Goal: Information Seeking & Learning: Learn about a topic

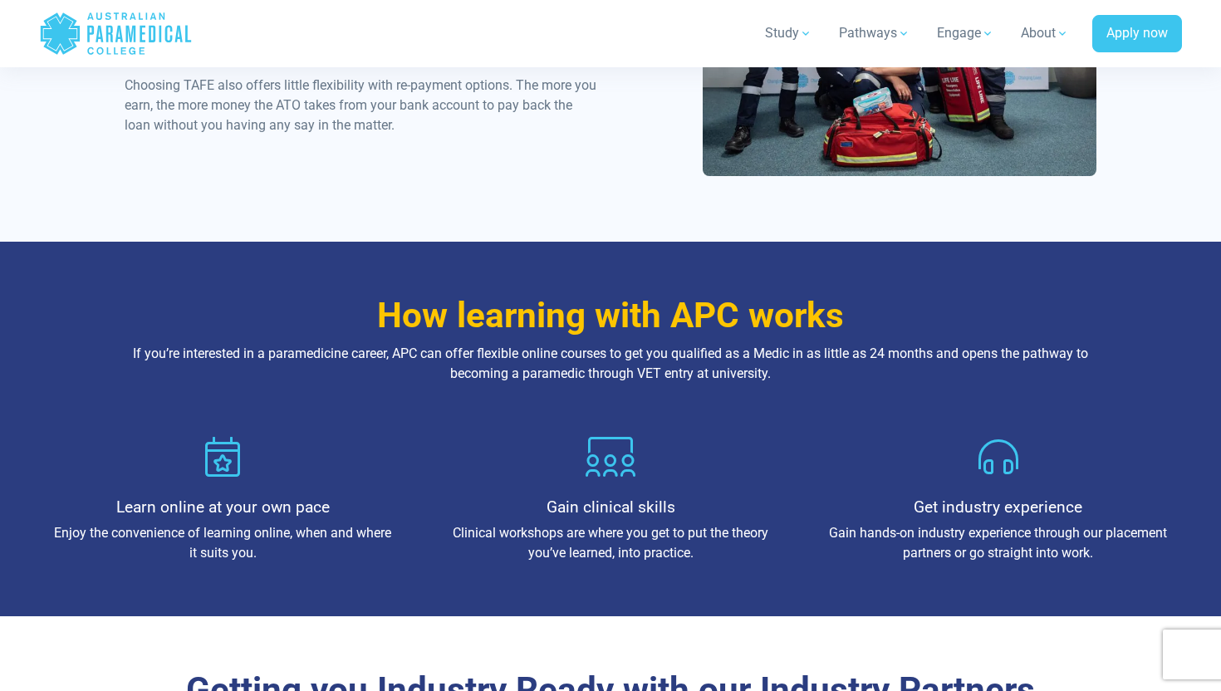
scroll to position [1340, 0]
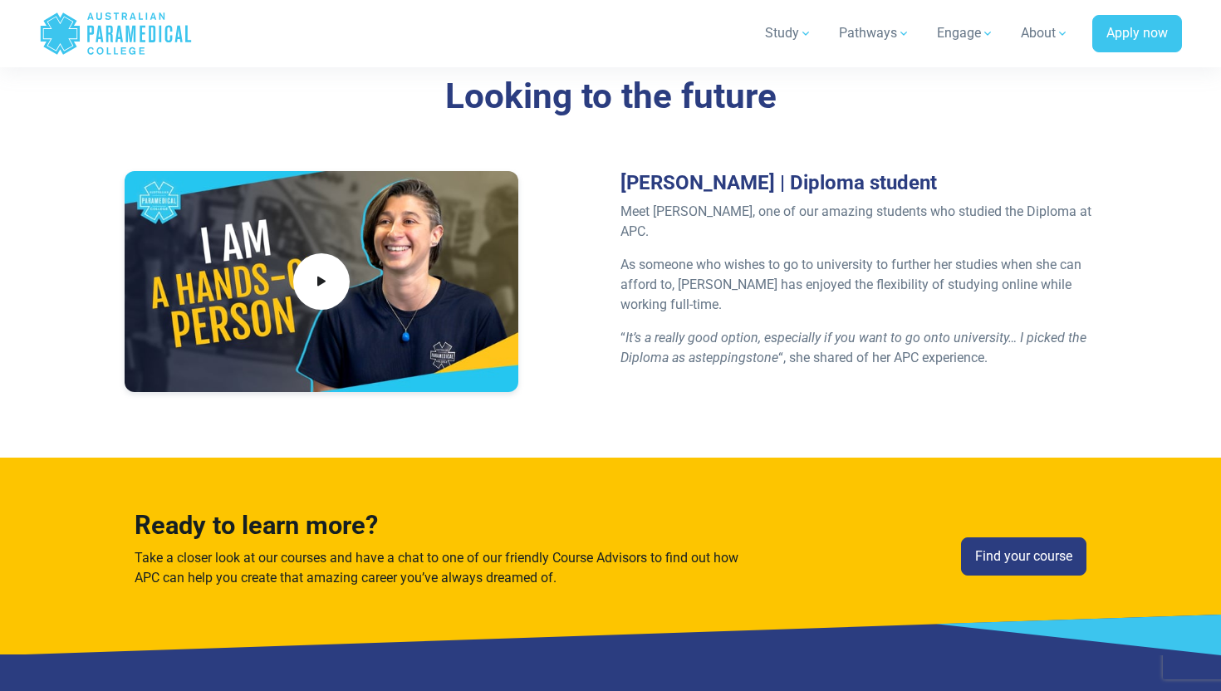
scroll to position [3845, 0]
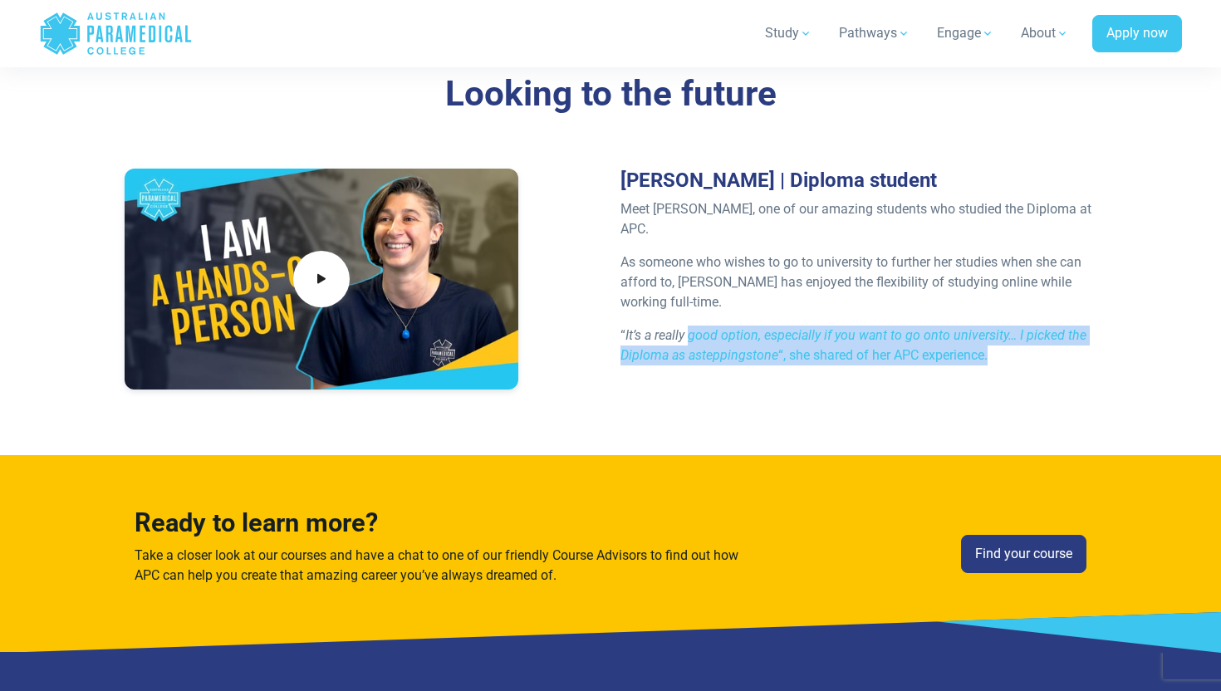
drag, startPoint x: 687, startPoint y: 312, endPoint x: 679, endPoint y: 368, distance: 56.2
click at [678, 368] on div "Jessica Forbes | Diploma student Meet Jessica, one of our amazing students who …" at bounding box center [610, 285] width 991 height 233
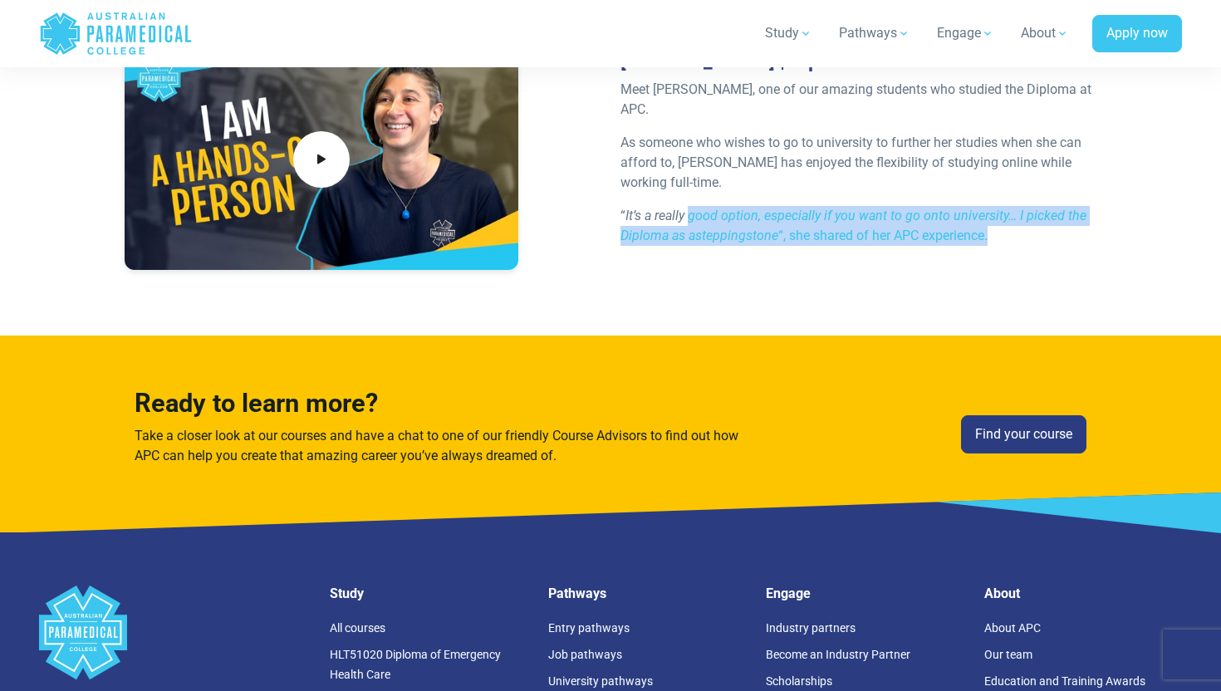
scroll to position [4355, 0]
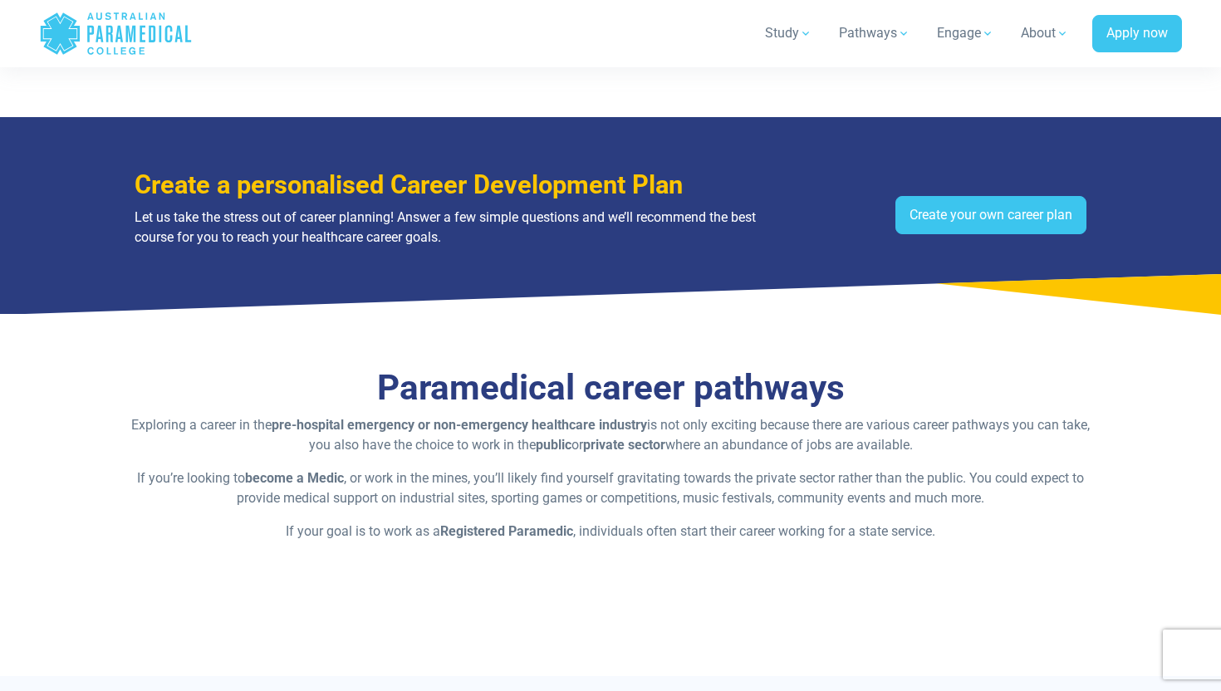
scroll to position [917, 0]
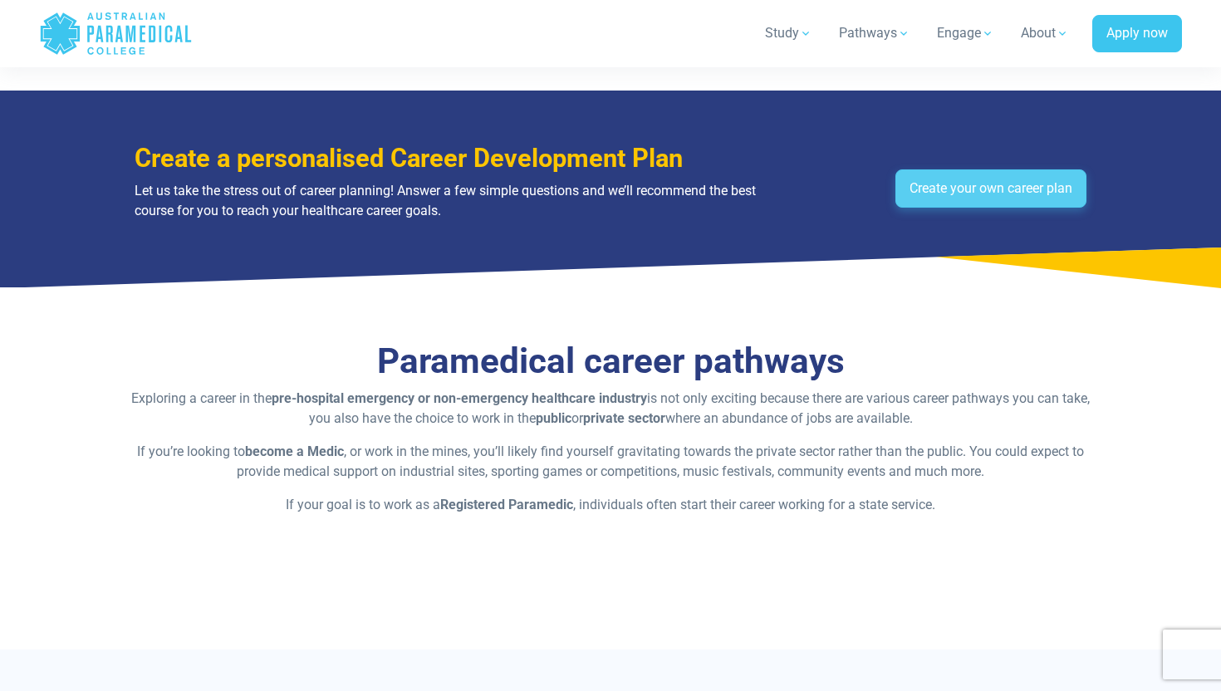
click at [938, 188] on link "Create your own career plan" at bounding box center [990, 188] width 191 height 38
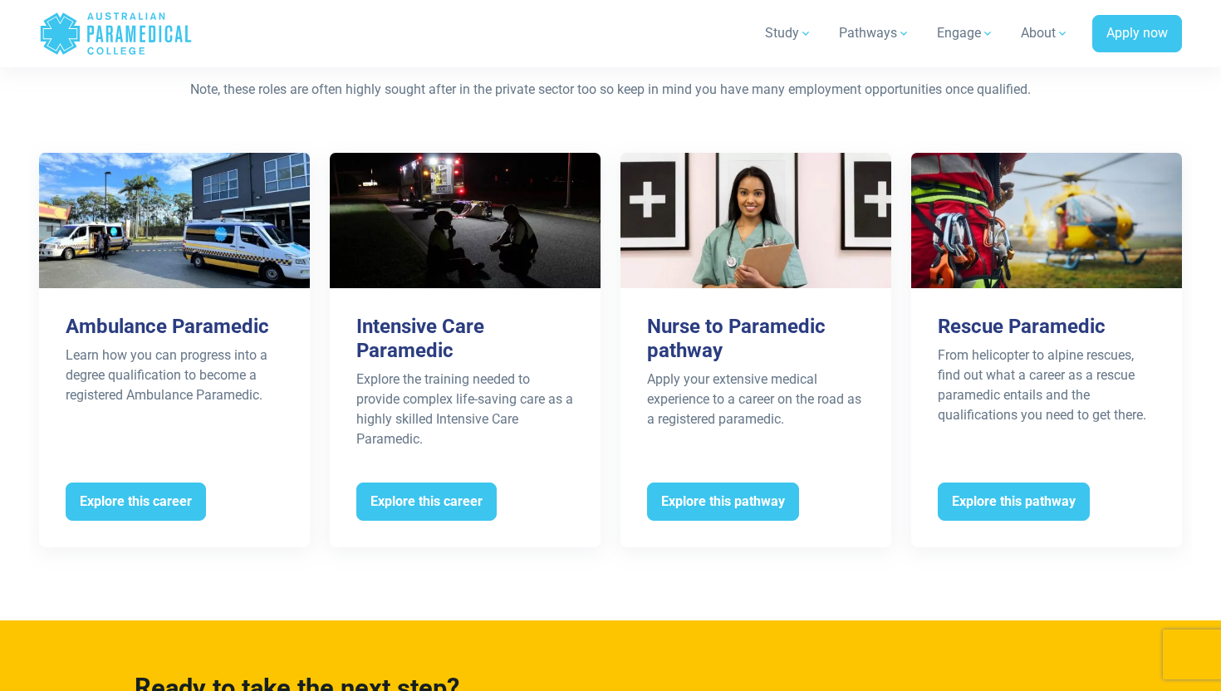
scroll to position [3295, 0]
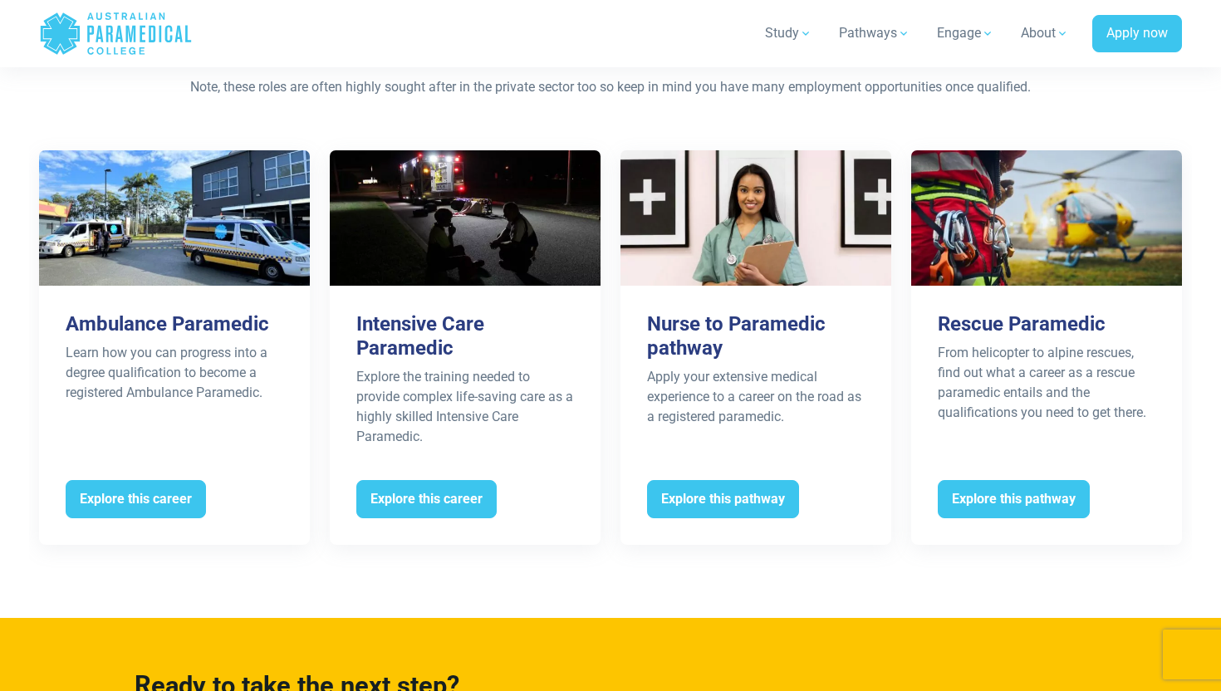
click at [100, 30] on icon "Australian Paramedical College" at bounding box center [98, 34] width 7 height 17
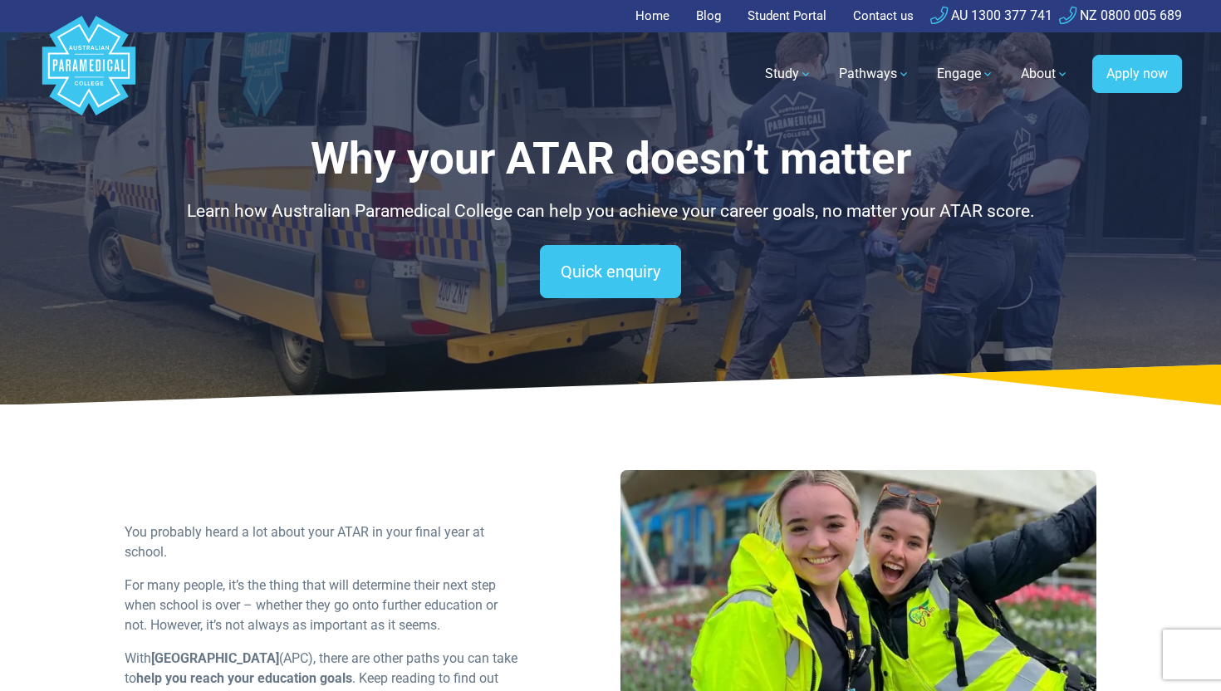
scroll to position [86, 0]
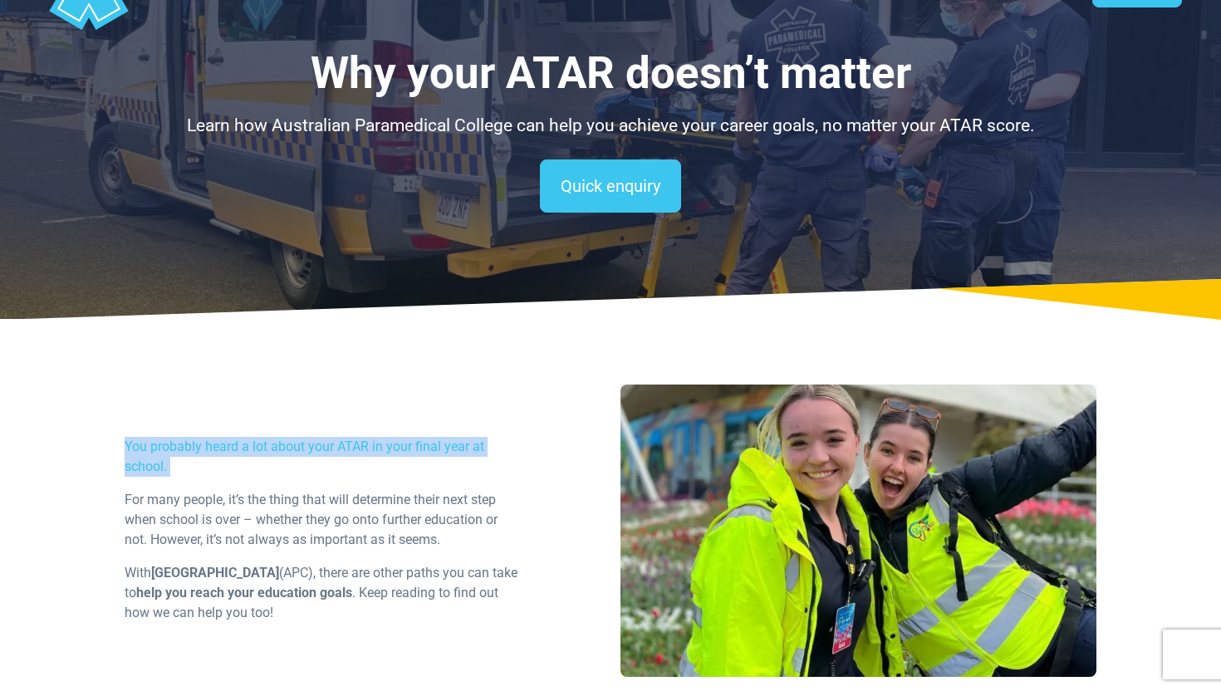
drag, startPoint x: 306, startPoint y: 433, endPoint x: 273, endPoint y: 488, distance: 63.7
click at [273, 489] on div "You probably heard a lot about your ATAR in your final year at school. For many…" at bounding box center [610, 536] width 991 height 305
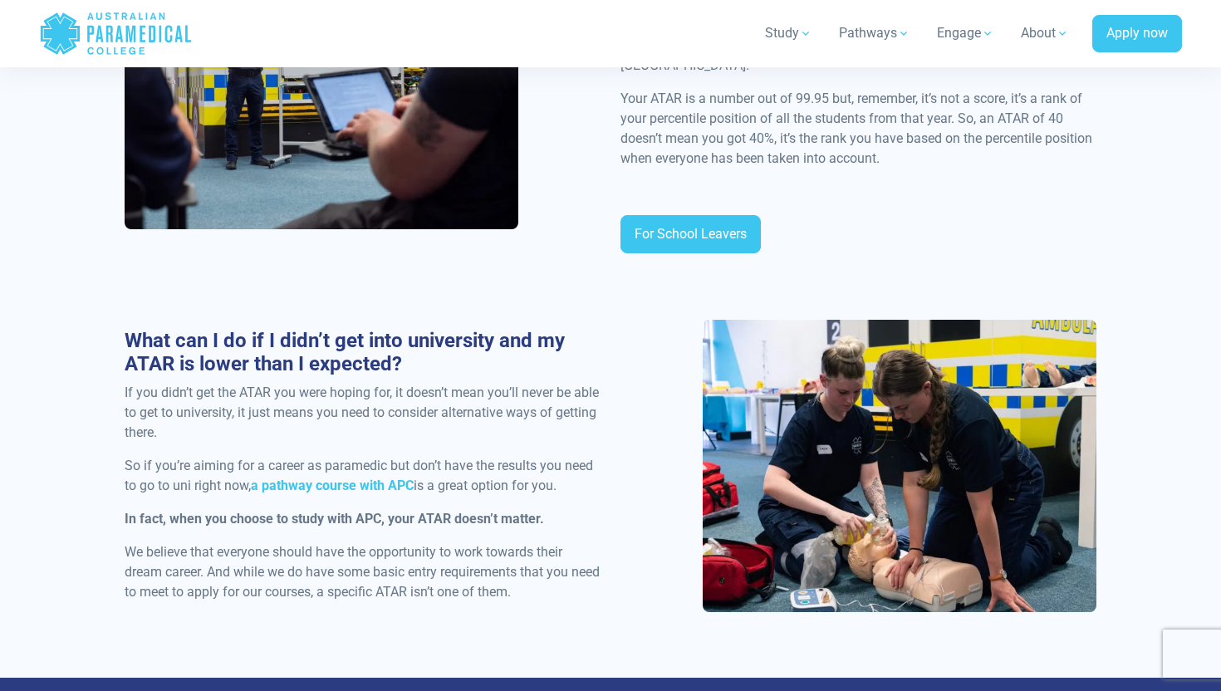
scroll to position [1066, 0]
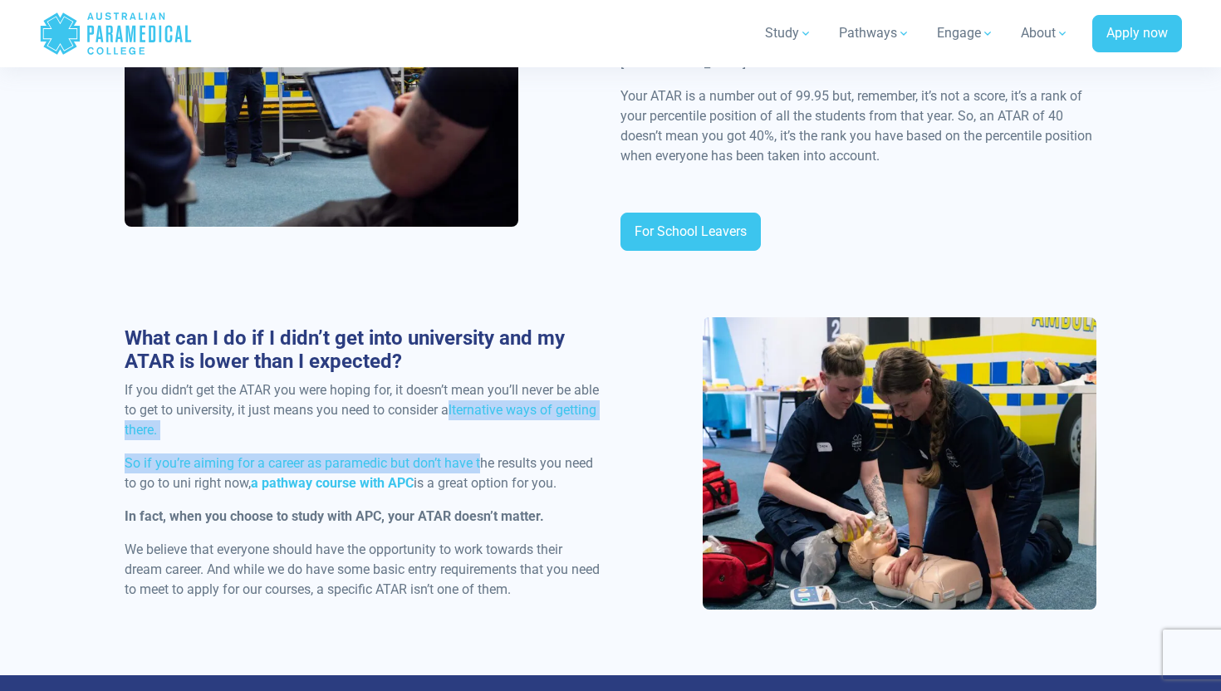
drag, startPoint x: 481, startPoint y: 448, endPoint x: 481, endPoint y: 384, distance: 63.1
click at [481, 384] on div "What can I do if I didn’t get into university and my ATAR is lower than I expec…" at bounding box center [363, 469] width 496 height 287
click at [481, 384] on p "If you didn’t get the ATAR you were hoping for, it doesn’t mean you’ll never be…" at bounding box center [363, 410] width 476 height 60
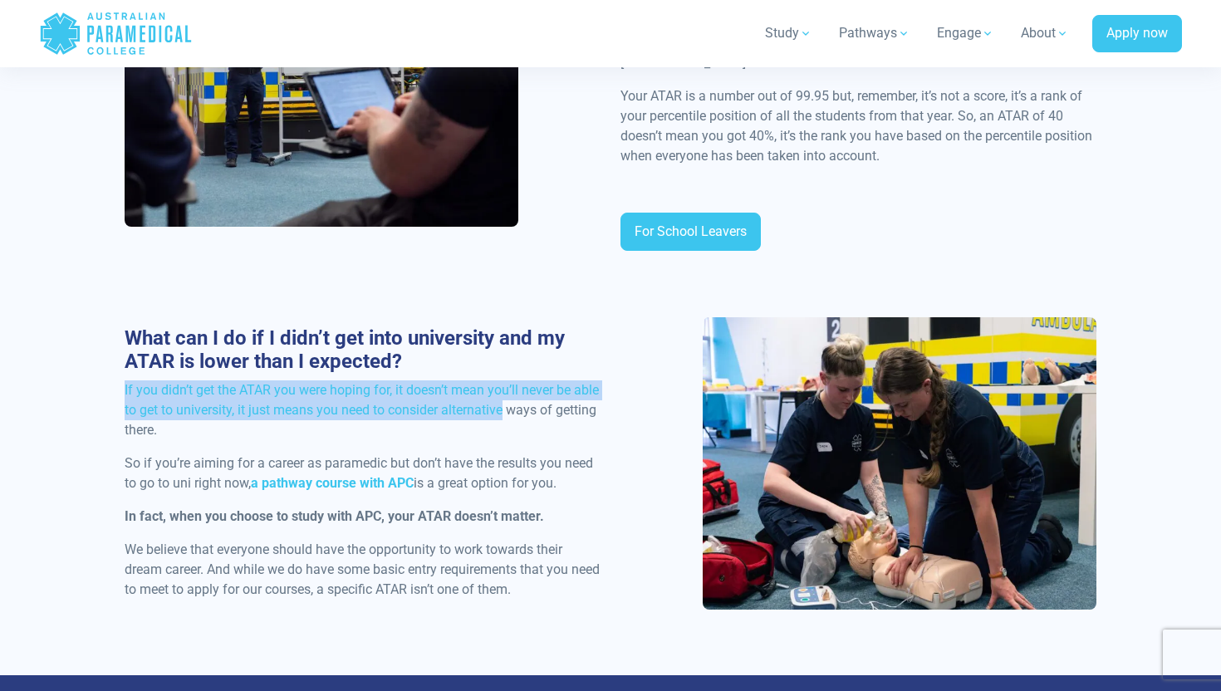
drag, startPoint x: 481, startPoint y: 384, endPoint x: 416, endPoint y: 357, distance: 70.3
click at [416, 357] on div "What can I do if I didn’t get into university and my ATAR is lower than I expec…" at bounding box center [363, 469] width 496 height 287
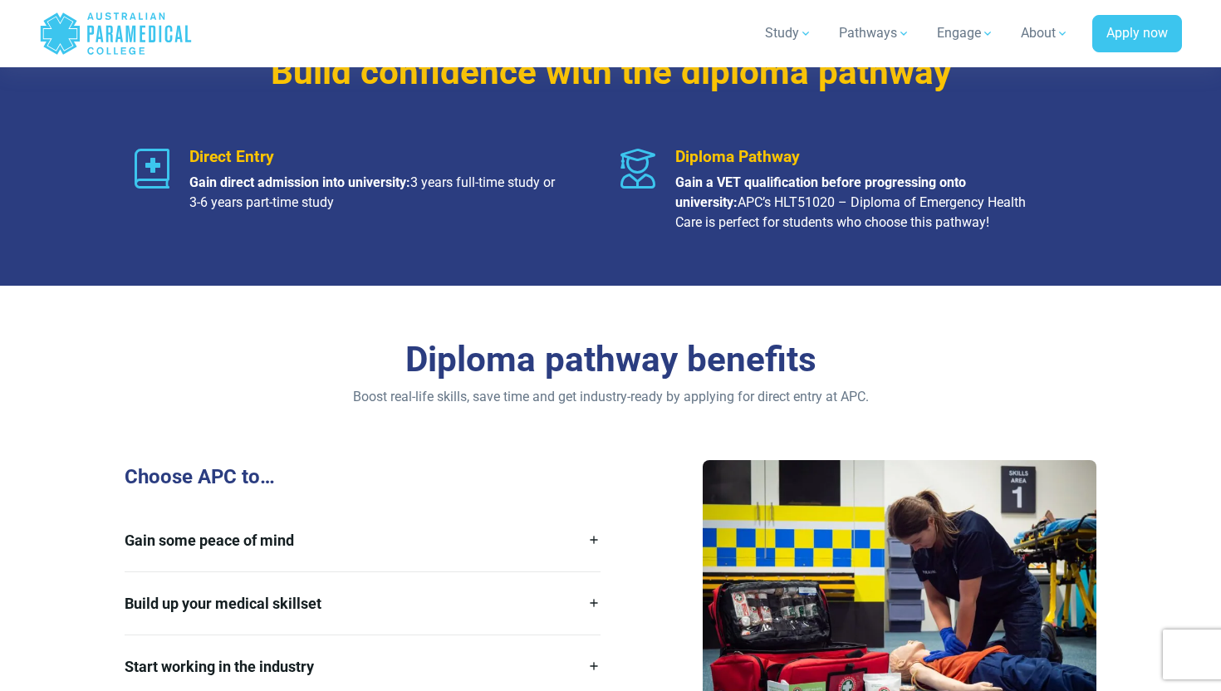
scroll to position [1738, 0]
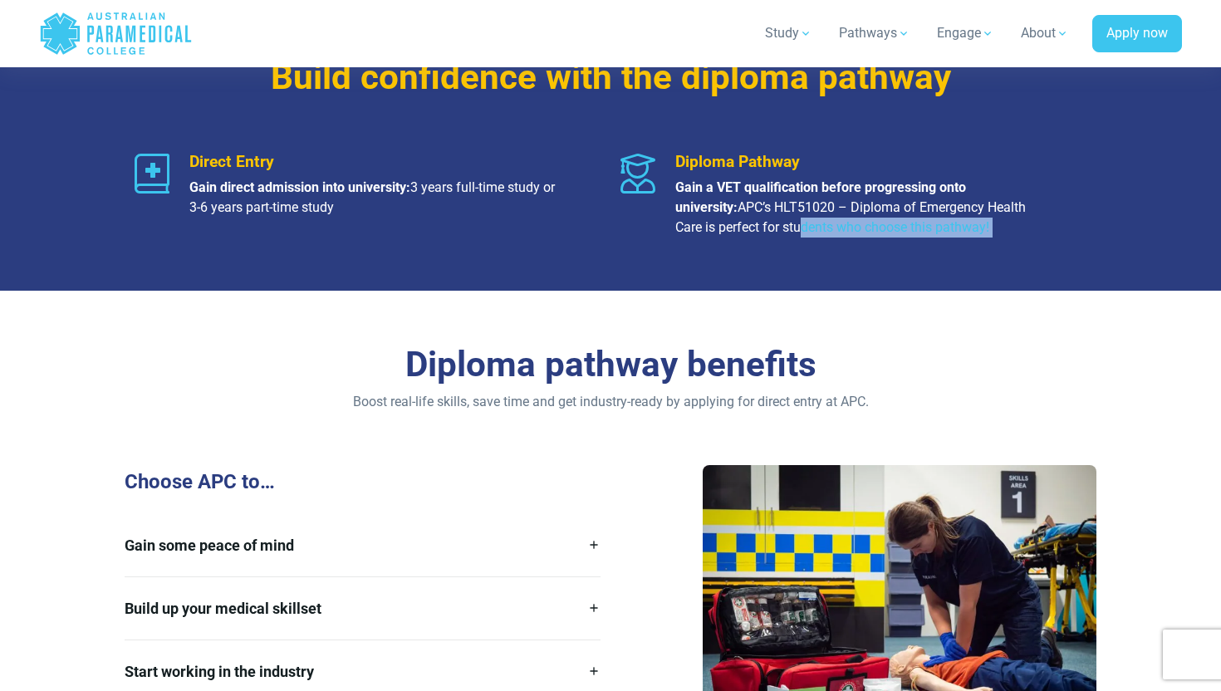
drag, startPoint x: 757, startPoint y: 266, endPoint x: 757, endPoint y: 188, distance: 77.2
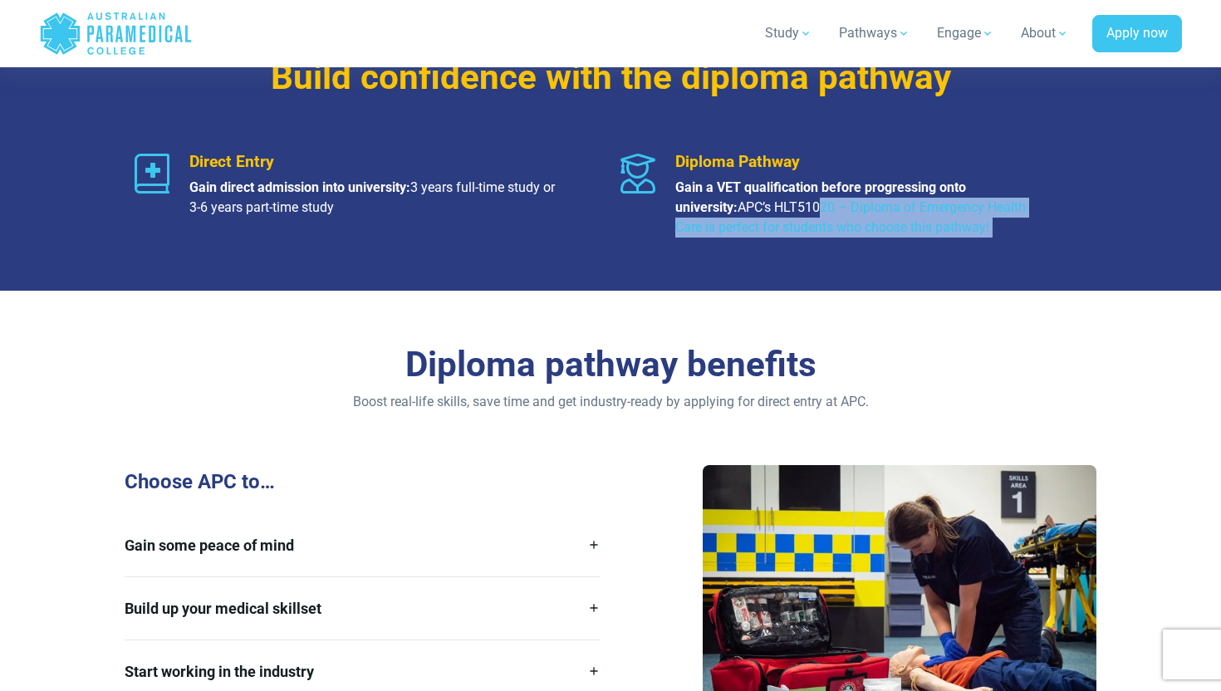
click at [757, 188] on p "Gain a VET qualification before progressing onto university: APC’s HLT51020 – D…" at bounding box center [860, 208] width 371 height 60
drag, startPoint x: 757, startPoint y: 188, endPoint x: 752, endPoint y: 227, distance: 38.5
click at [753, 228] on div "Build confidence with the diploma pathway Direct Entry Gain direct admission in…" at bounding box center [610, 146] width 1162 height 287
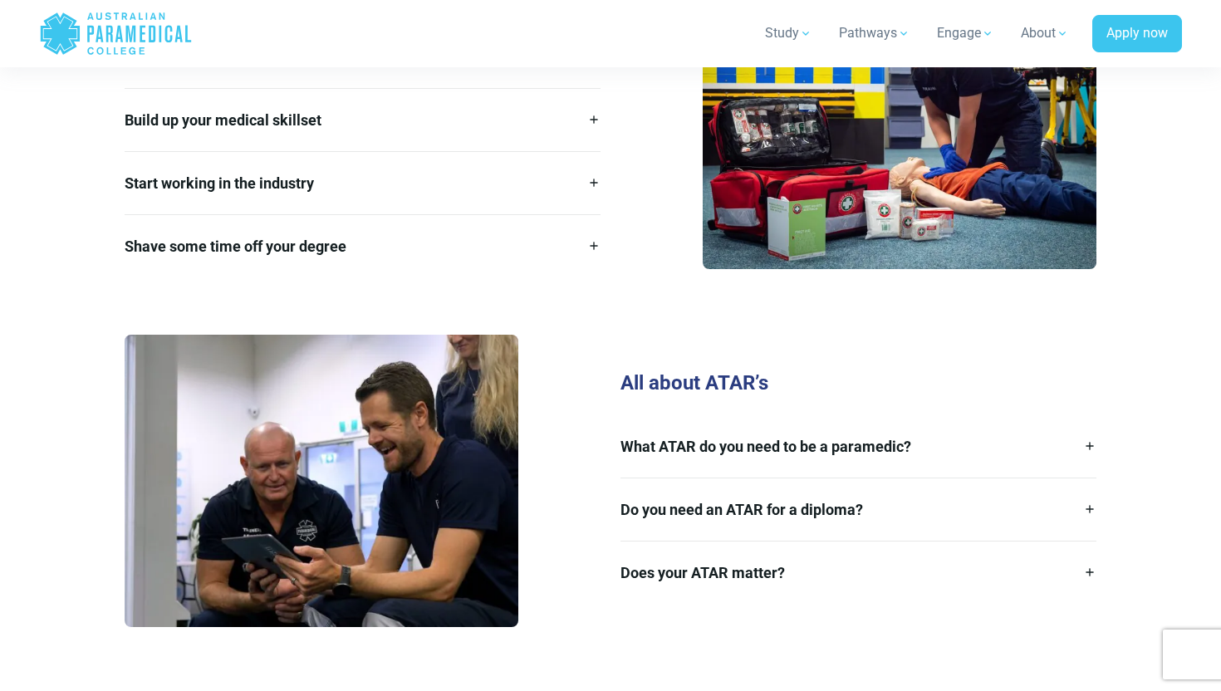
scroll to position [2243, 0]
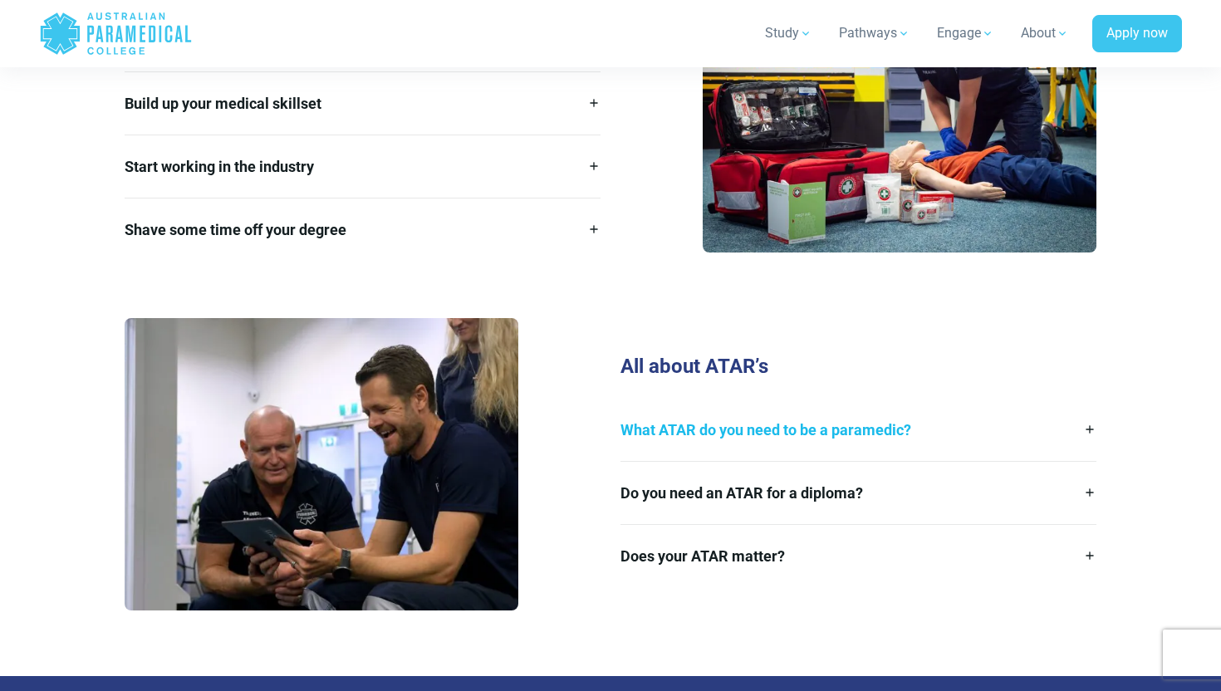
click at [669, 410] on link "What ATAR do you need to be a paramedic?" at bounding box center [858, 430] width 476 height 62
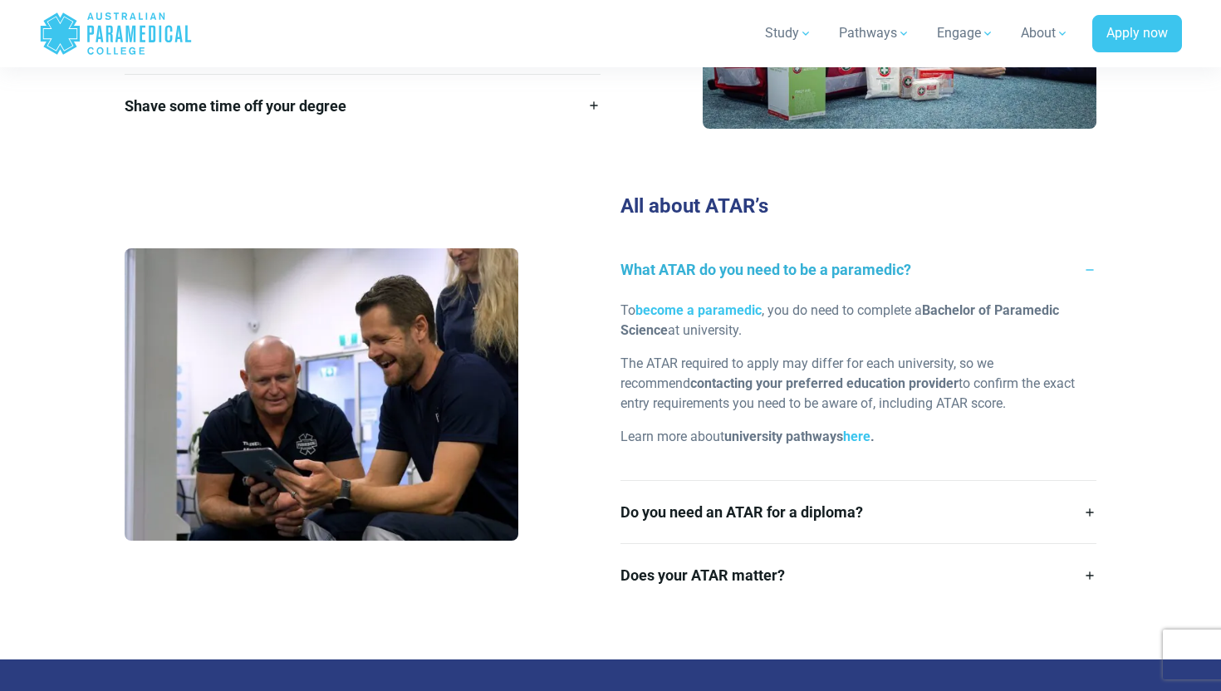
scroll to position [2378, 0]
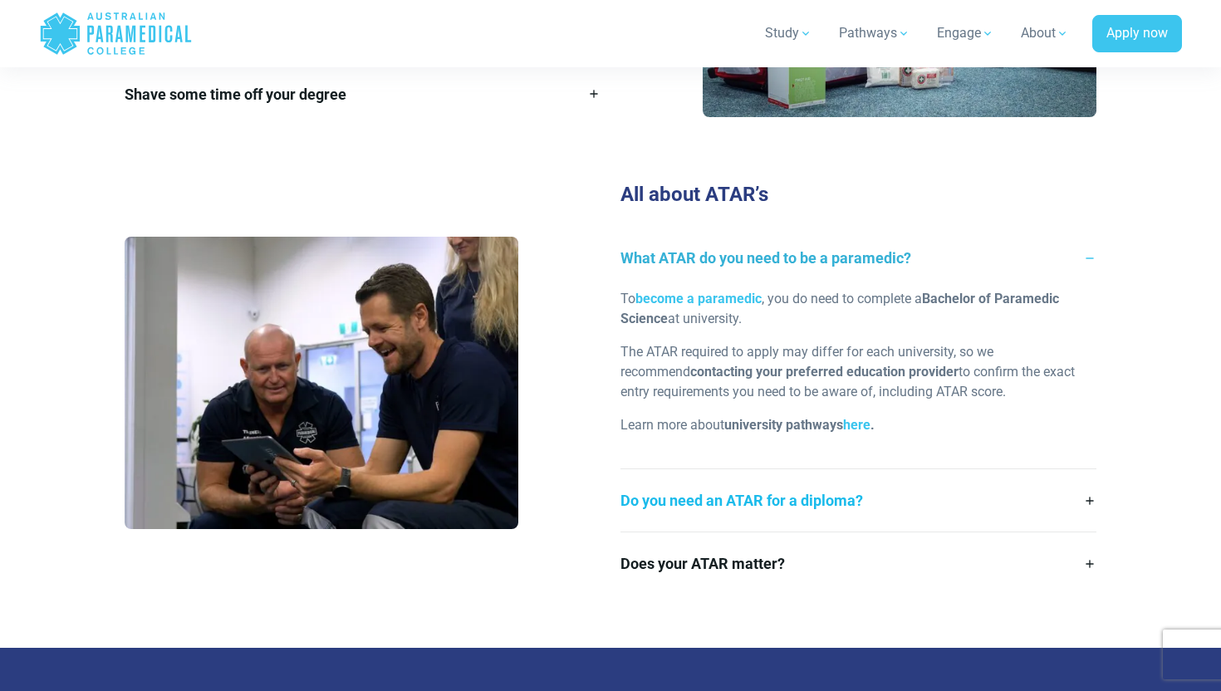
click at [693, 477] on link "Do you need an ATAR for a diploma?" at bounding box center [858, 500] width 476 height 62
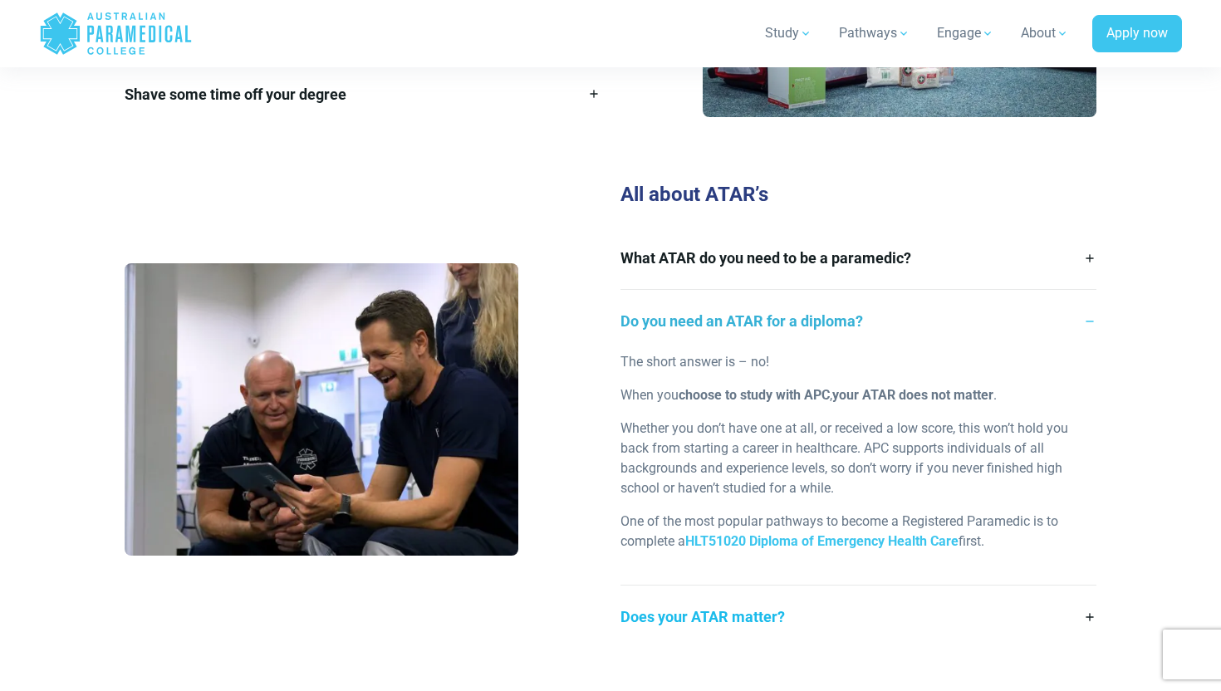
click at [676, 590] on link "Does your ATAR matter?" at bounding box center [858, 616] width 476 height 62
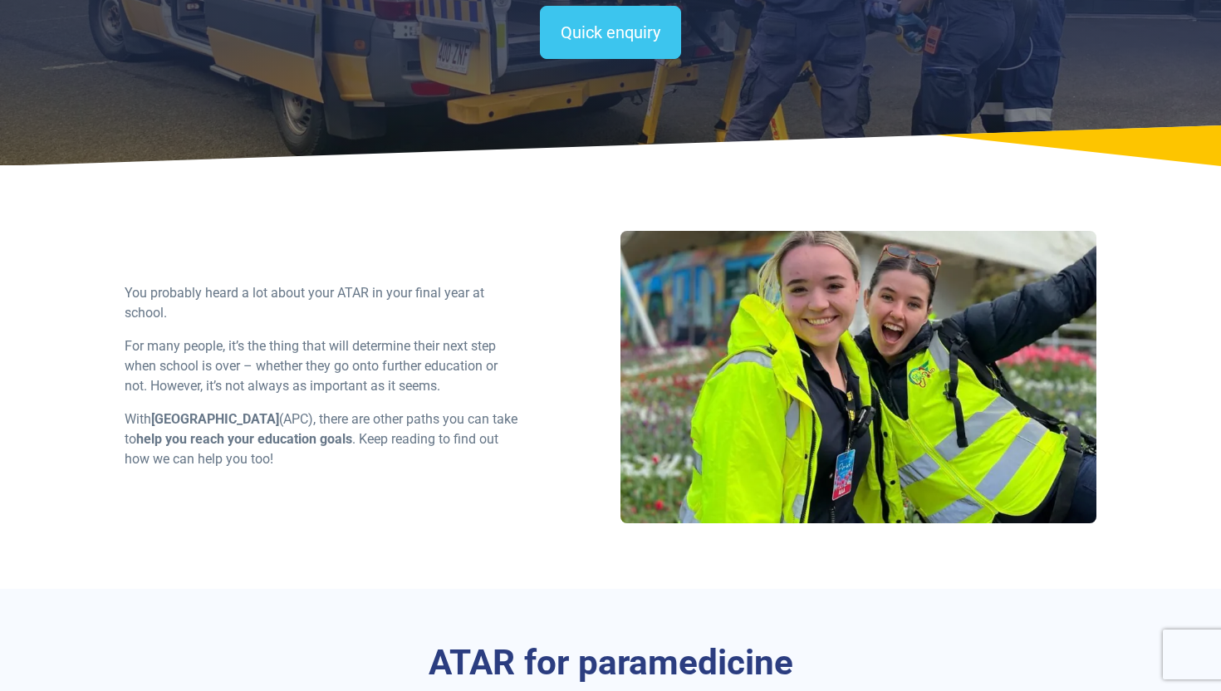
scroll to position [0, 0]
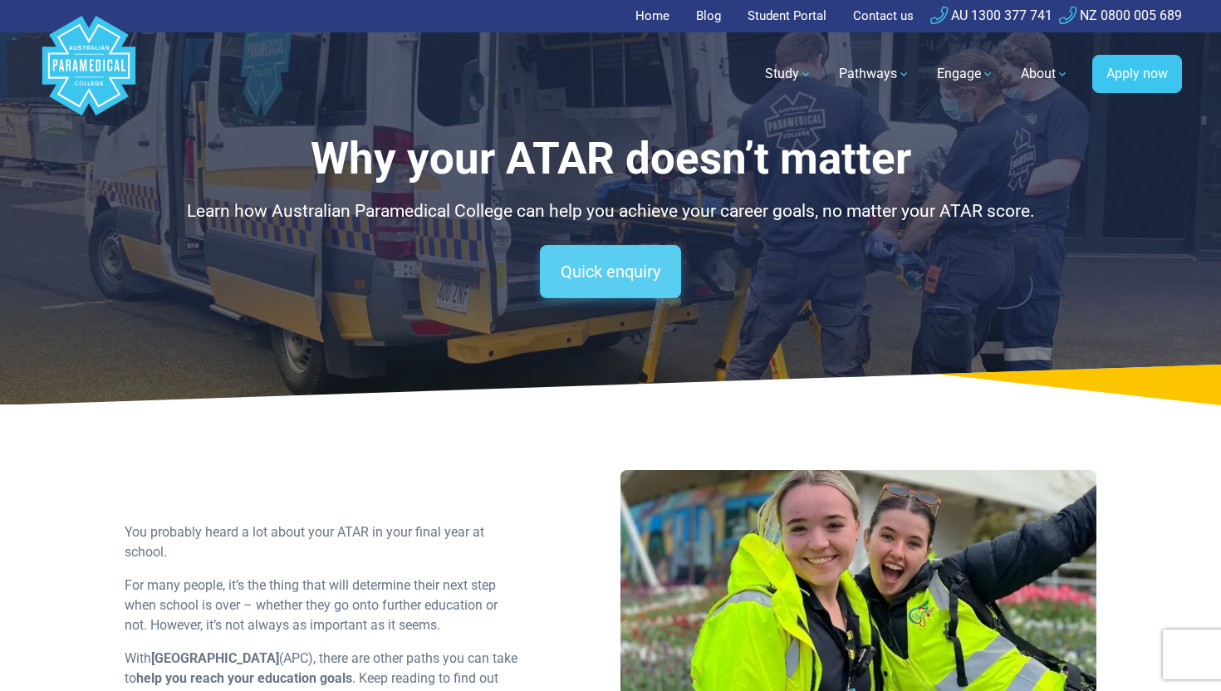
click at [637, 258] on link "Quick enquiry" at bounding box center [610, 271] width 141 height 53
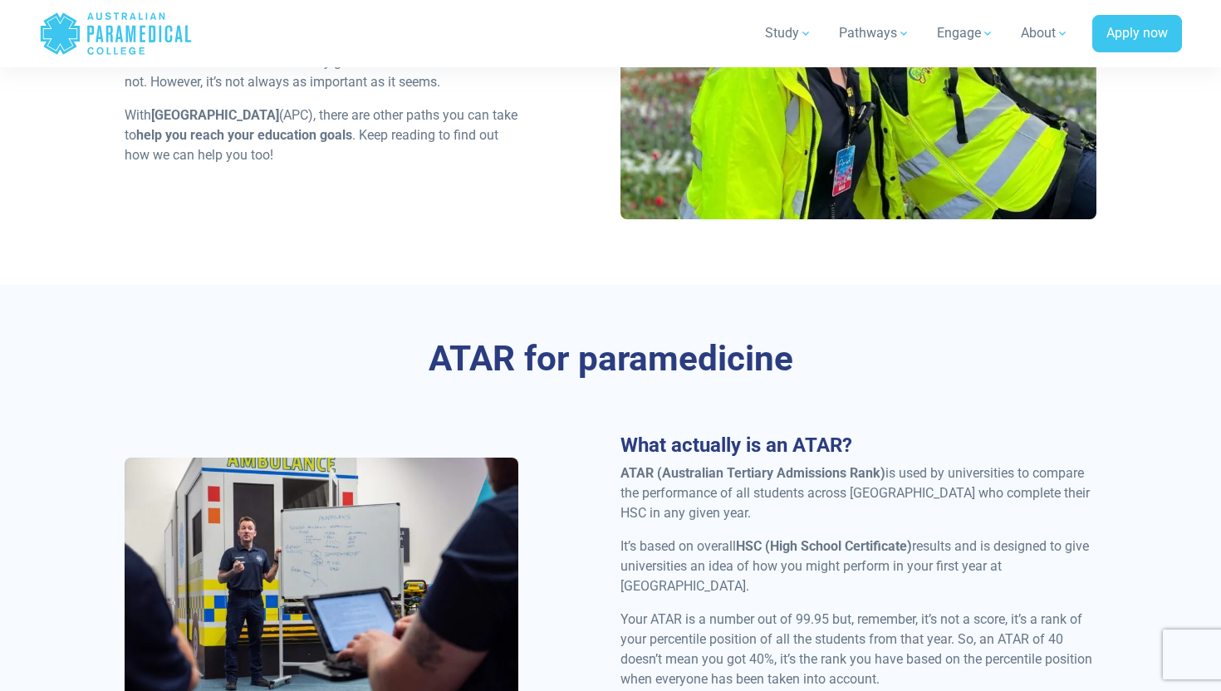
scroll to position [953, 0]
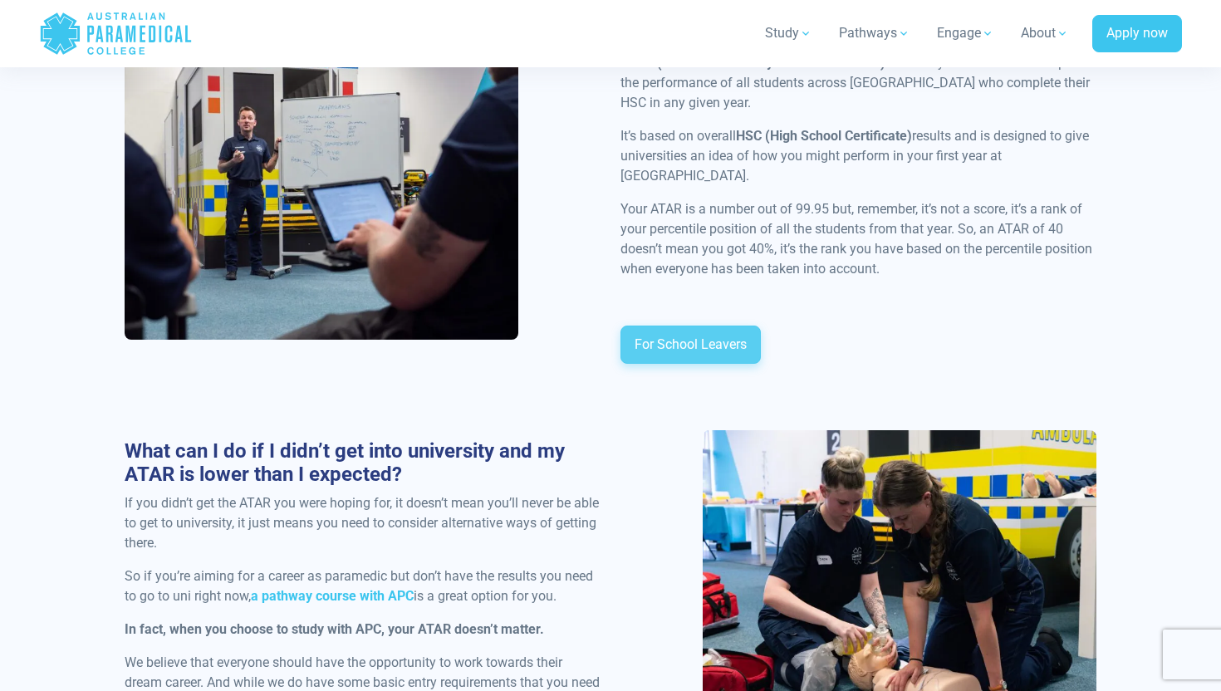
click at [701, 335] on link "For School Leavers" at bounding box center [690, 344] width 140 height 38
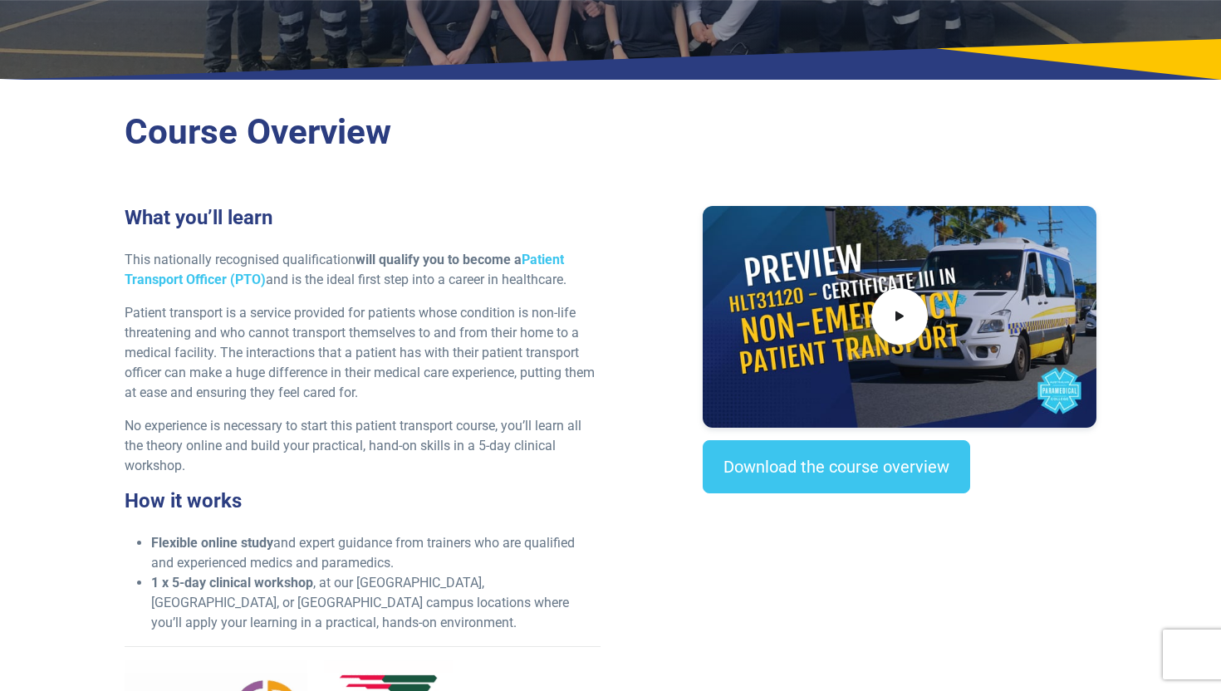
scroll to position [392, 0]
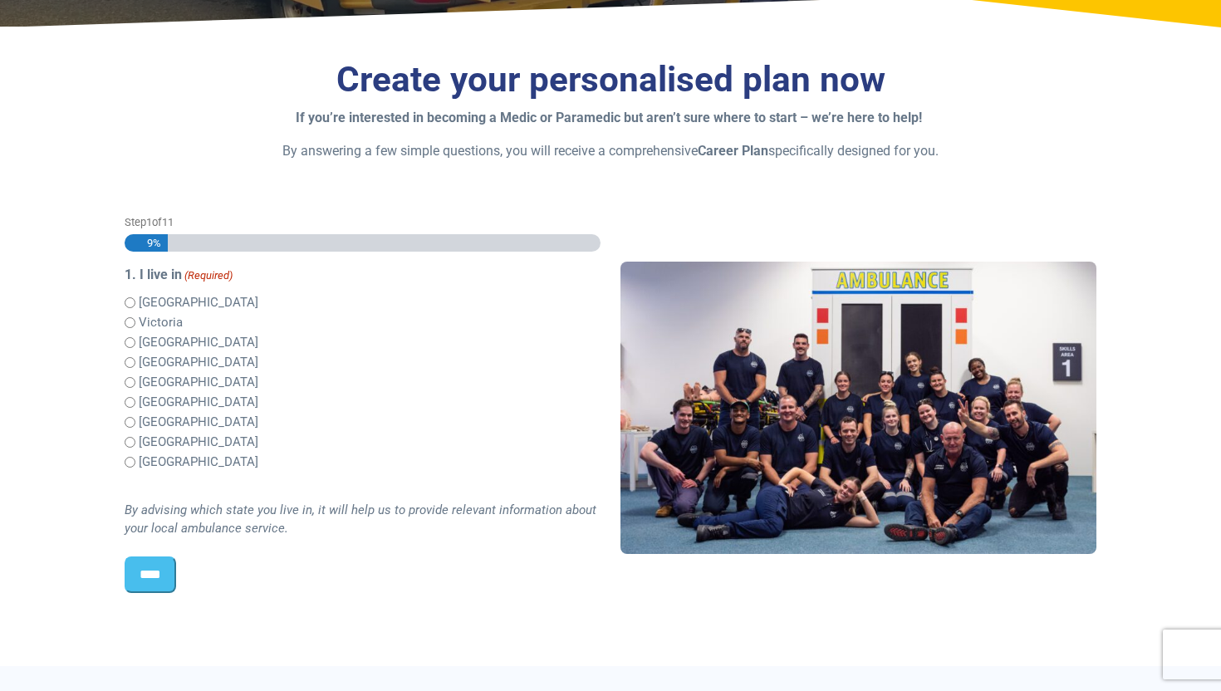
scroll to position [305, 0]
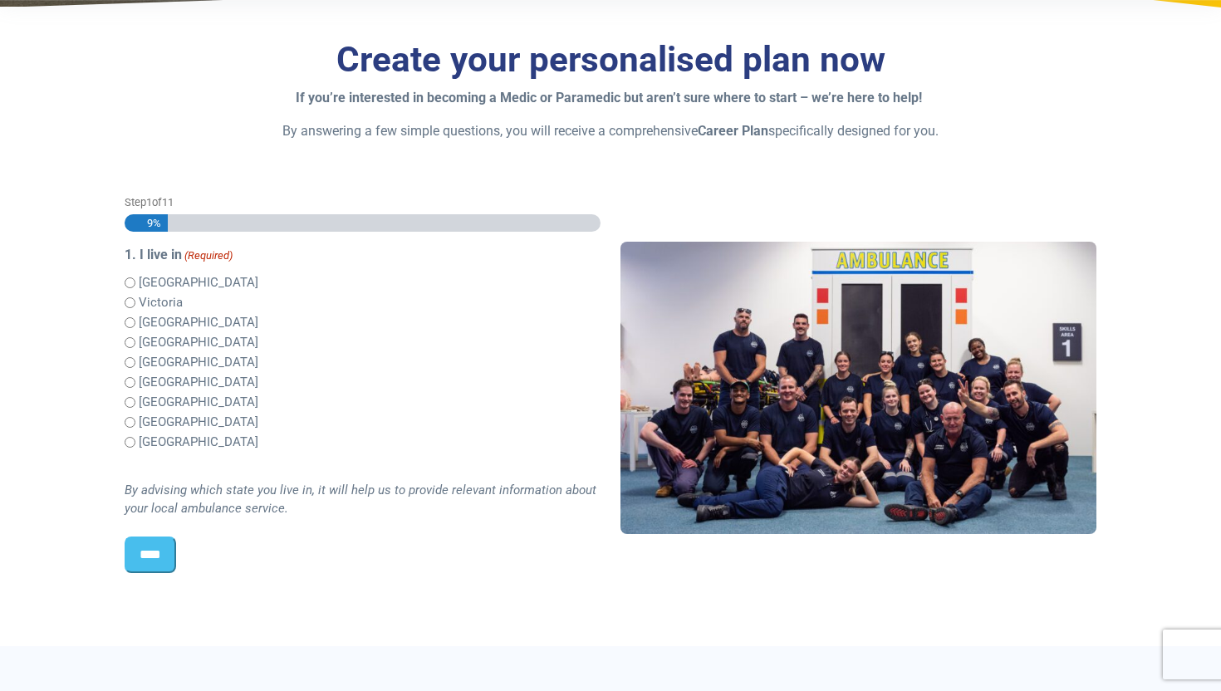
click at [148, 544] on input "****" at bounding box center [150, 554] width 51 height 37
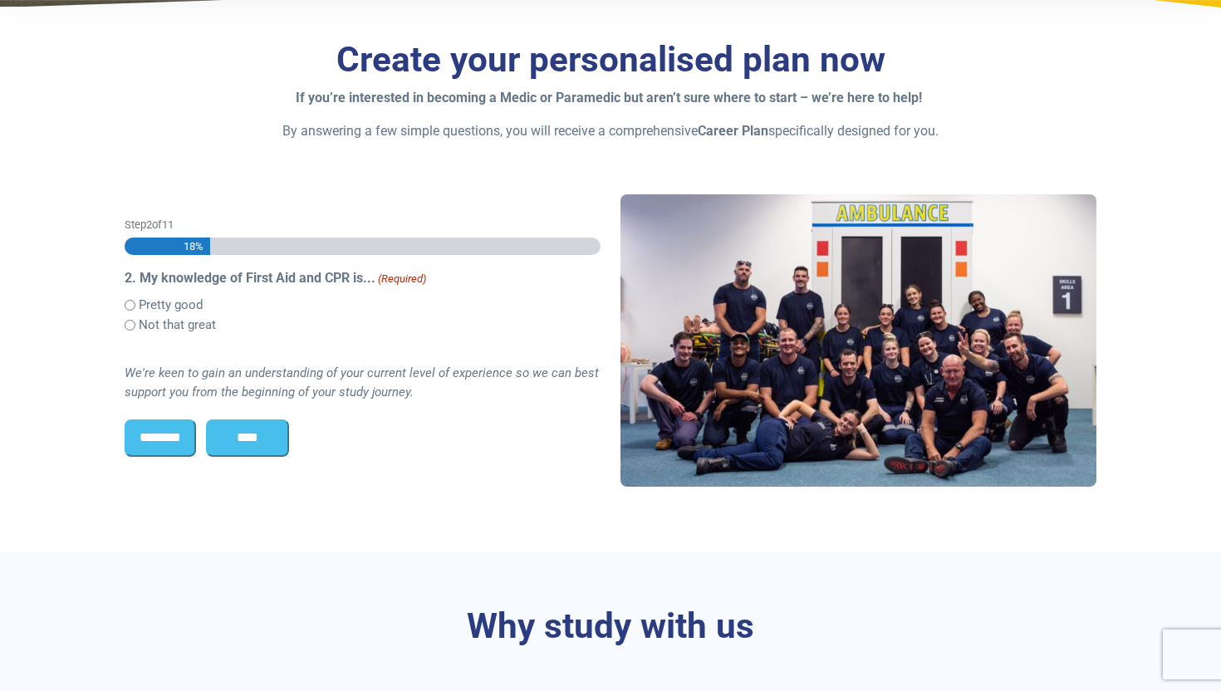
scroll to position [438, 0]
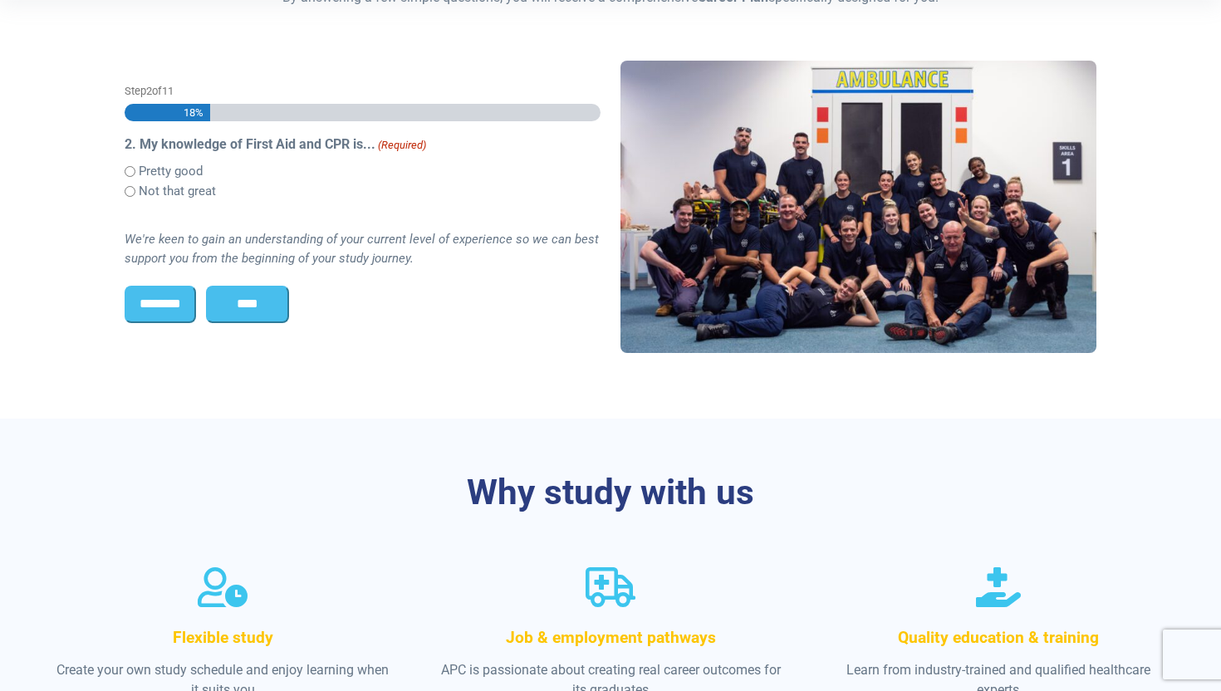
click at [151, 190] on label "Not that great" at bounding box center [177, 191] width 77 height 19
click at [160, 170] on label "Pretty good" at bounding box center [171, 171] width 64 height 19
click at [232, 306] on input "****" at bounding box center [247, 304] width 83 height 37
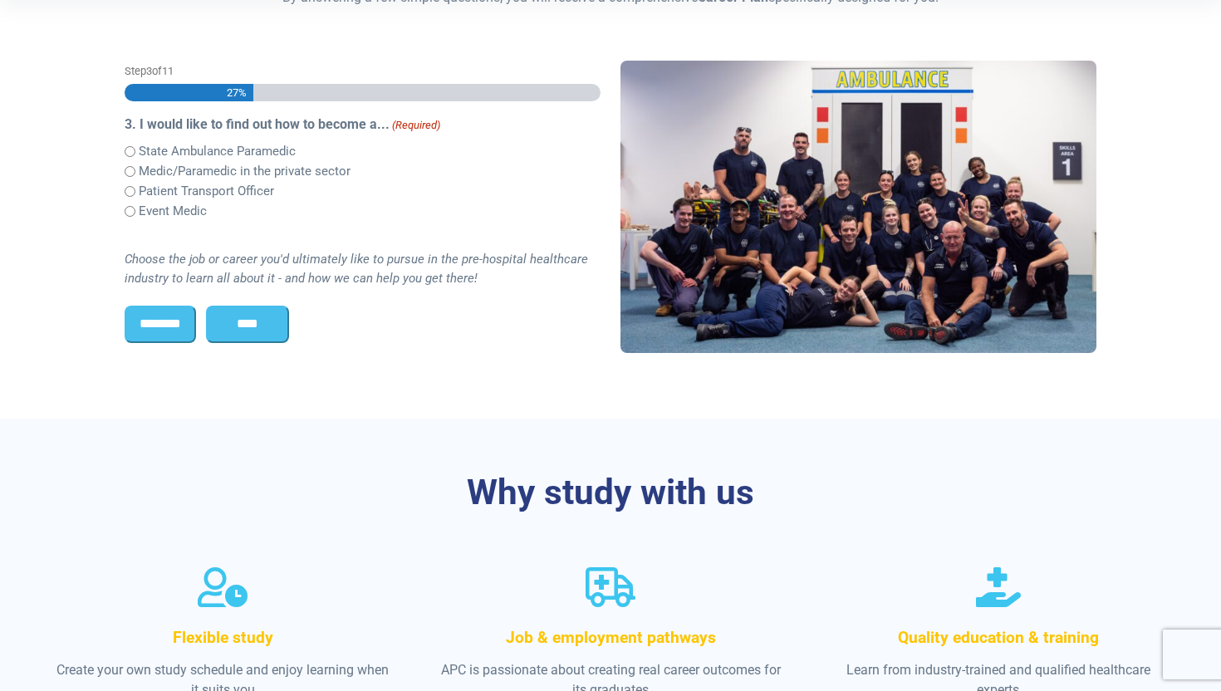
scroll to position [418, 0]
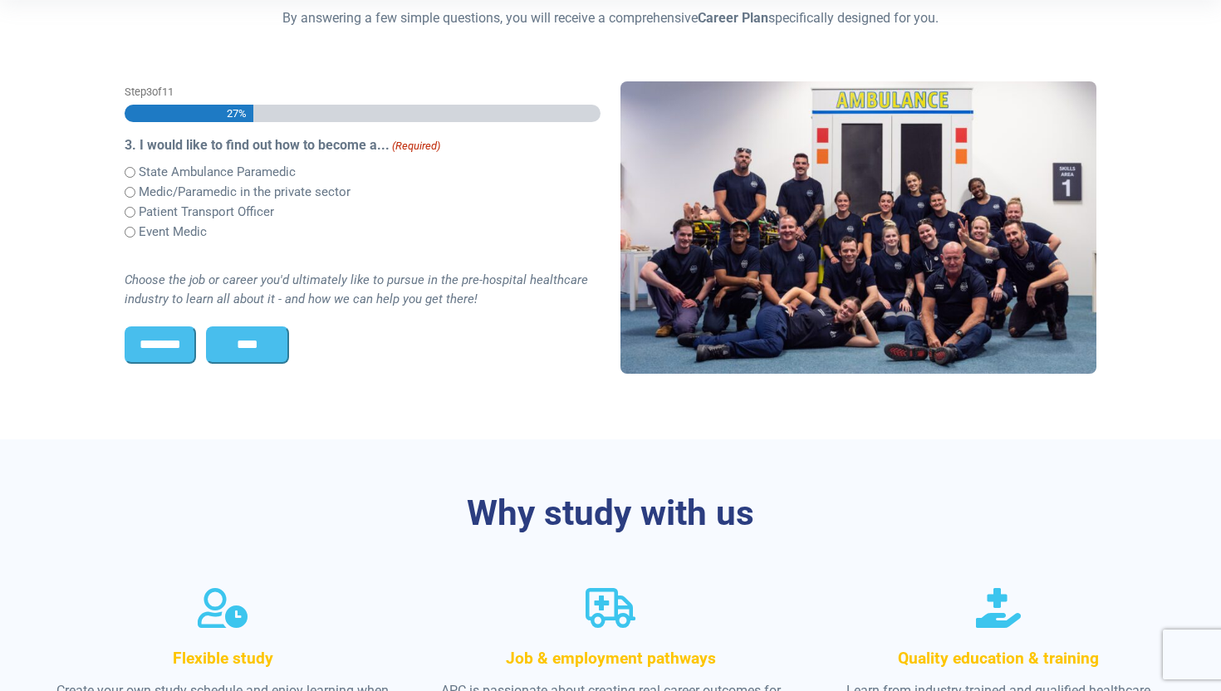
click at [224, 208] on label "Patient Transport Officer" at bounding box center [206, 212] width 135 height 19
click at [190, 179] on label "State Ambulance Paramedic" at bounding box center [217, 172] width 157 height 19
click at [230, 212] on label "Patient Transport Officer" at bounding box center [206, 212] width 135 height 19
click at [213, 166] on label "State Ambulance Paramedic" at bounding box center [217, 172] width 157 height 19
click at [245, 349] on input "****" at bounding box center [247, 344] width 83 height 37
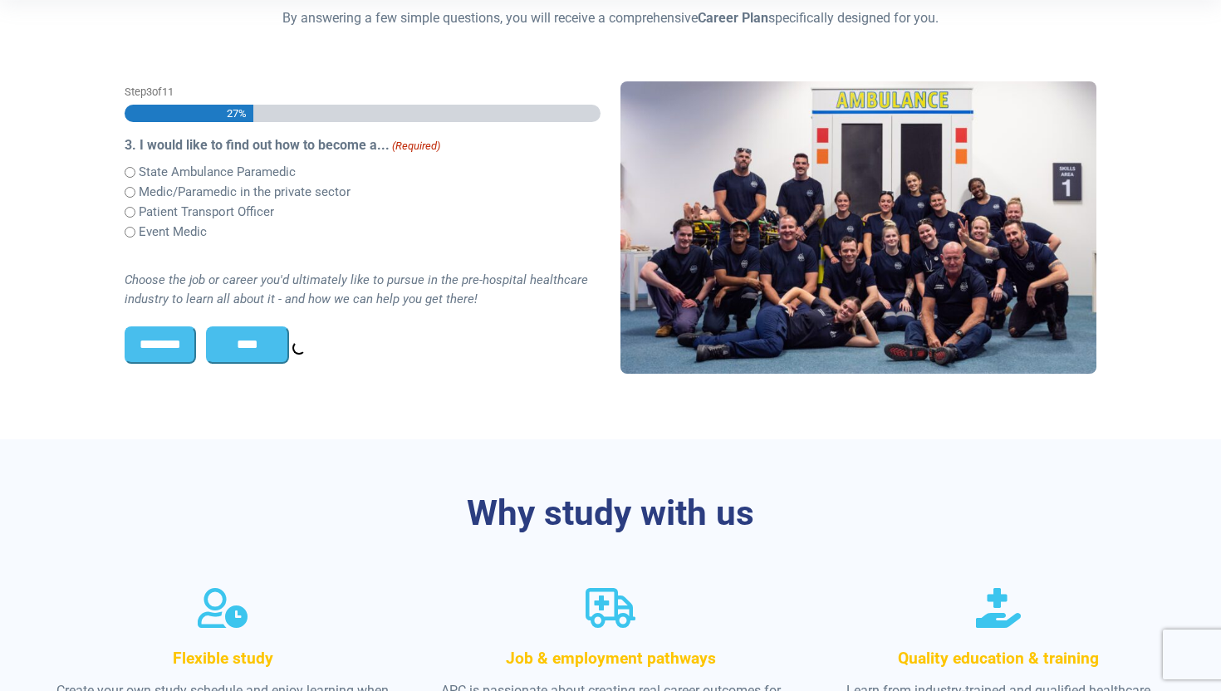
click at [245, 349] on input "****" at bounding box center [247, 344] width 83 height 37
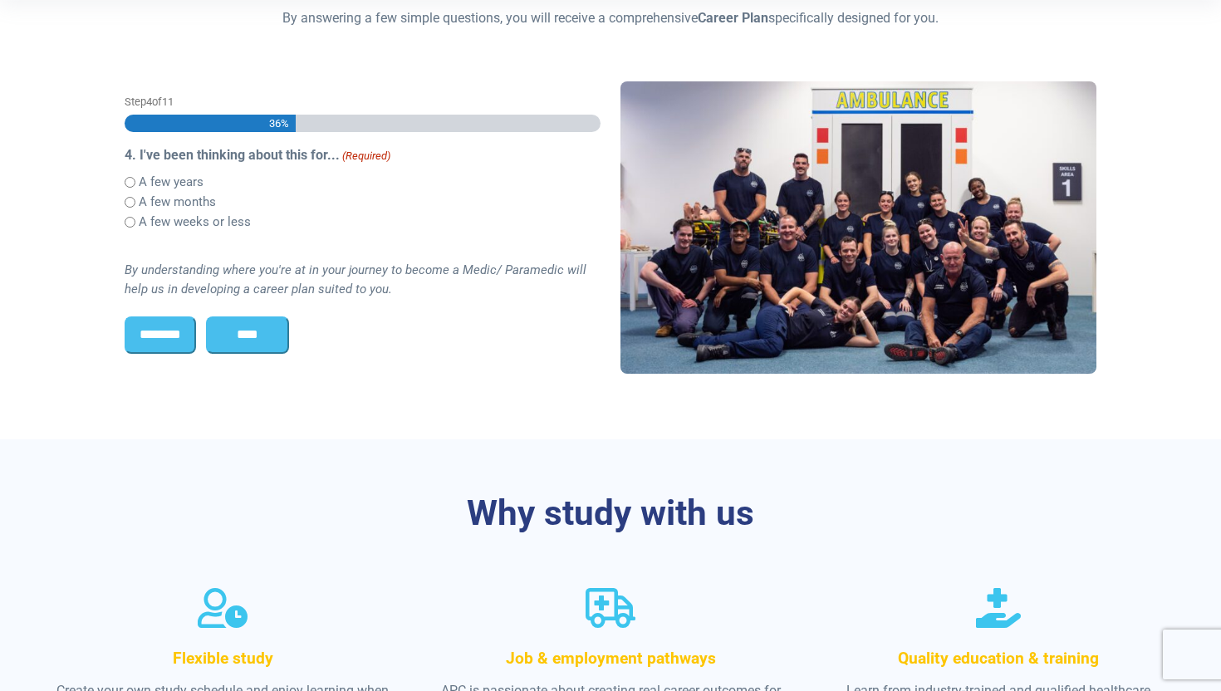
scroll to position [428, 0]
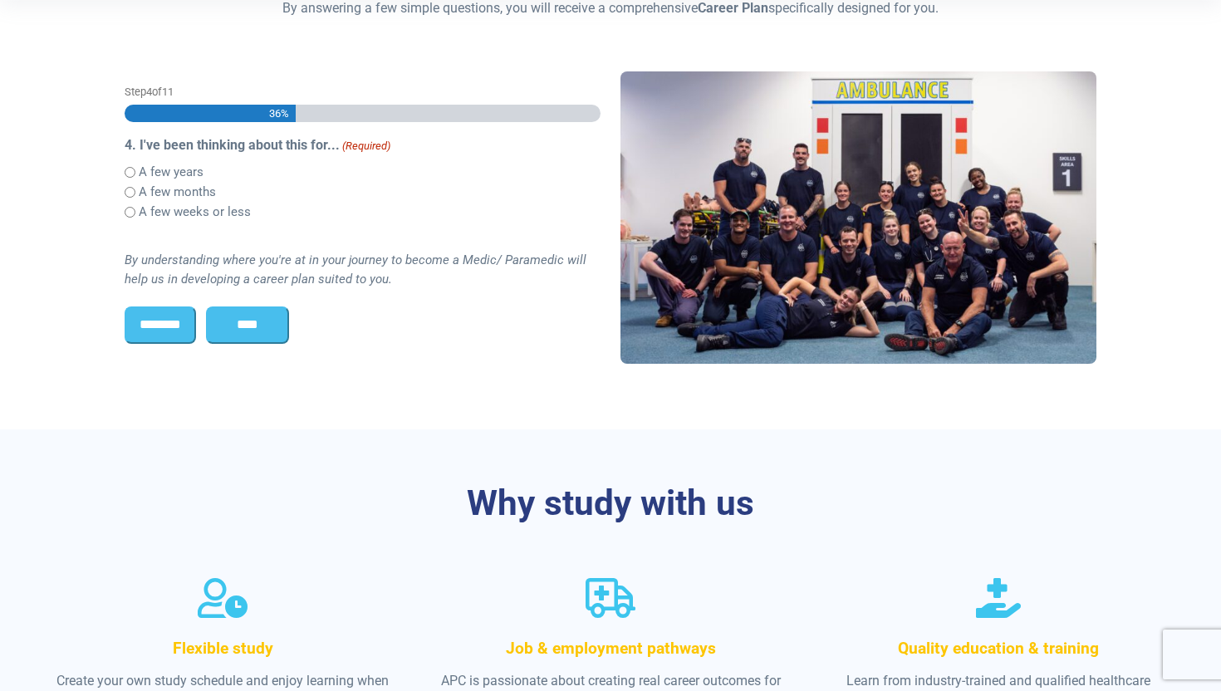
click at [175, 320] on input "********" at bounding box center [160, 324] width 71 height 37
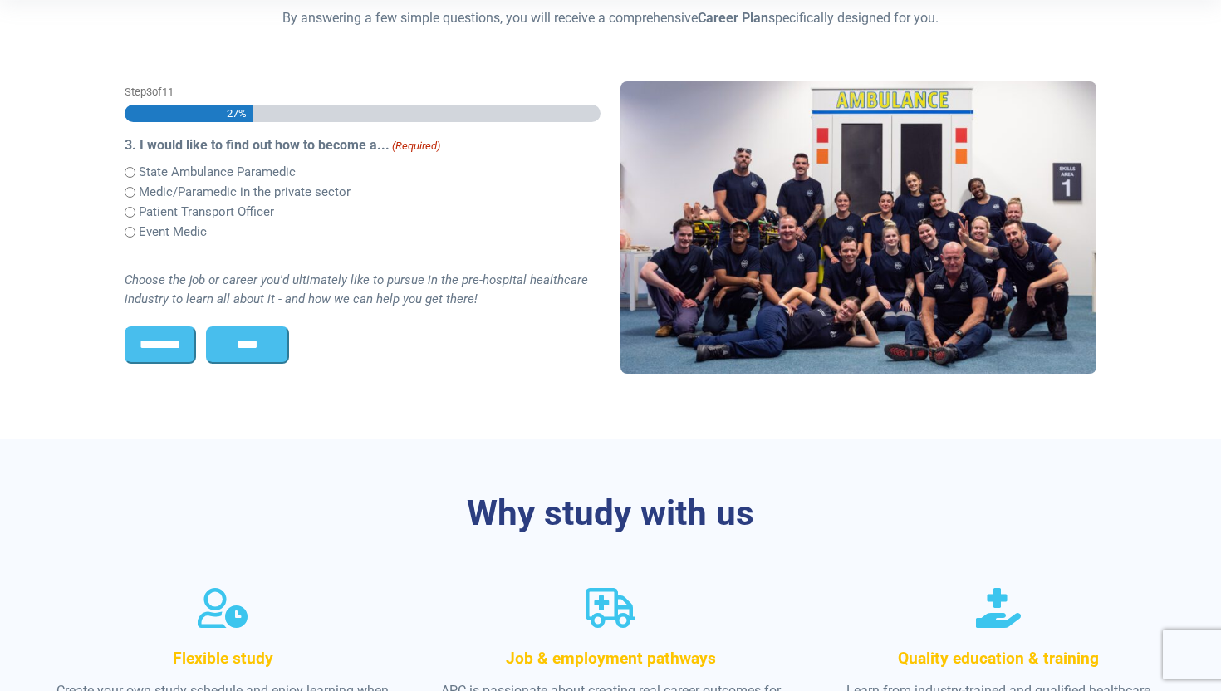
scroll to position [0, 0]
click at [256, 337] on input "****" at bounding box center [247, 344] width 83 height 37
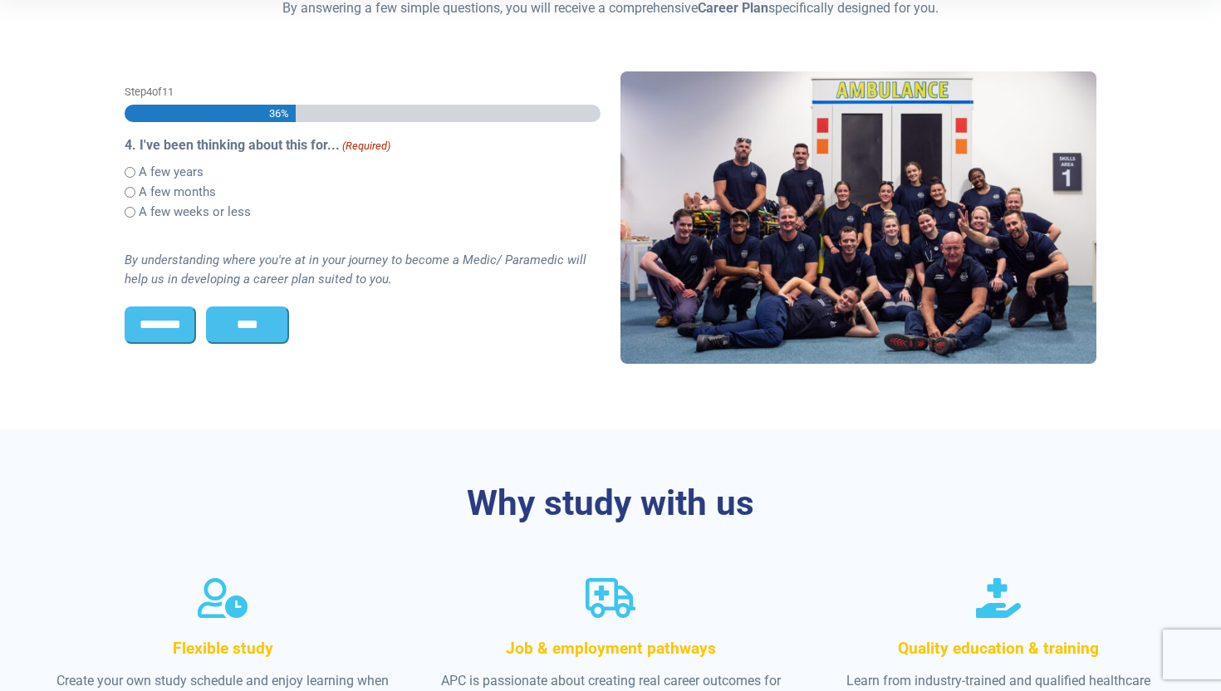
click at [179, 168] on label "A few years" at bounding box center [171, 172] width 65 height 19
click at [188, 193] on label "A few months" at bounding box center [177, 192] width 77 height 19
click at [252, 330] on input "****" at bounding box center [247, 324] width 83 height 37
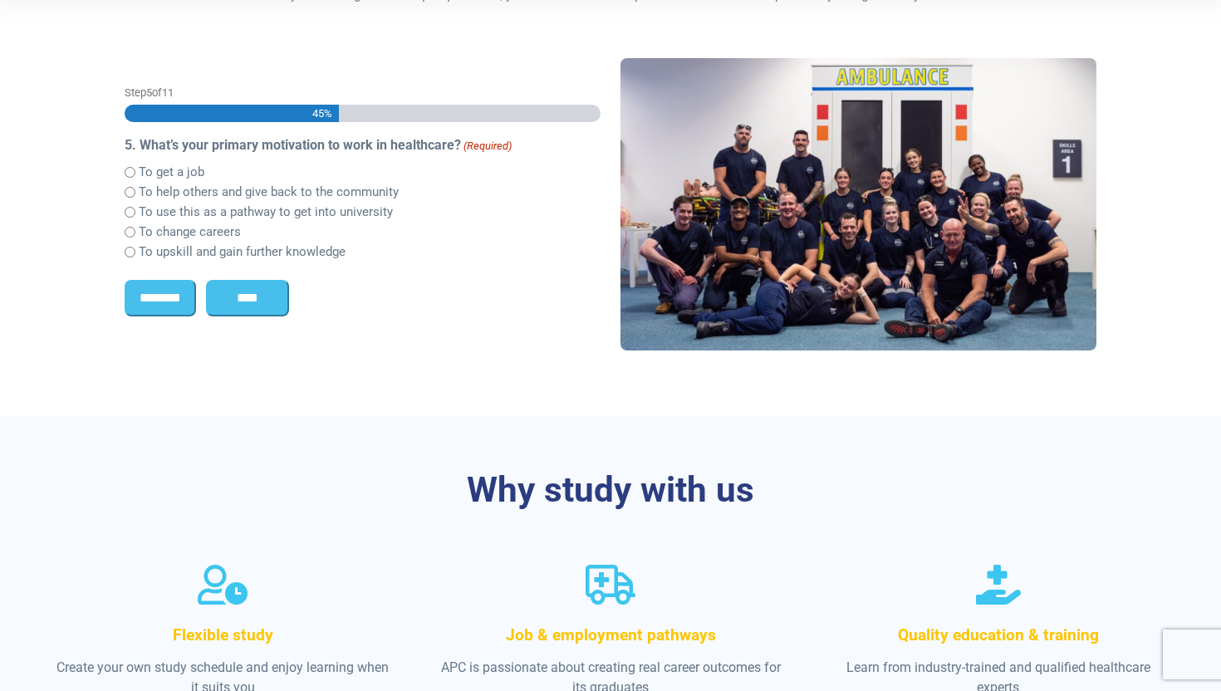
click at [227, 191] on label "To help others and give back to the community" at bounding box center [269, 192] width 260 height 19
click at [206, 212] on label "To use this as a pathway to get into university" at bounding box center [266, 212] width 254 height 19
click at [199, 233] on label "To change careers" at bounding box center [190, 232] width 102 height 19
click at [201, 245] on label "To upskill and gain further knowledge" at bounding box center [242, 251] width 207 height 19
click at [167, 171] on label "To get a job" at bounding box center [172, 172] width 66 height 19
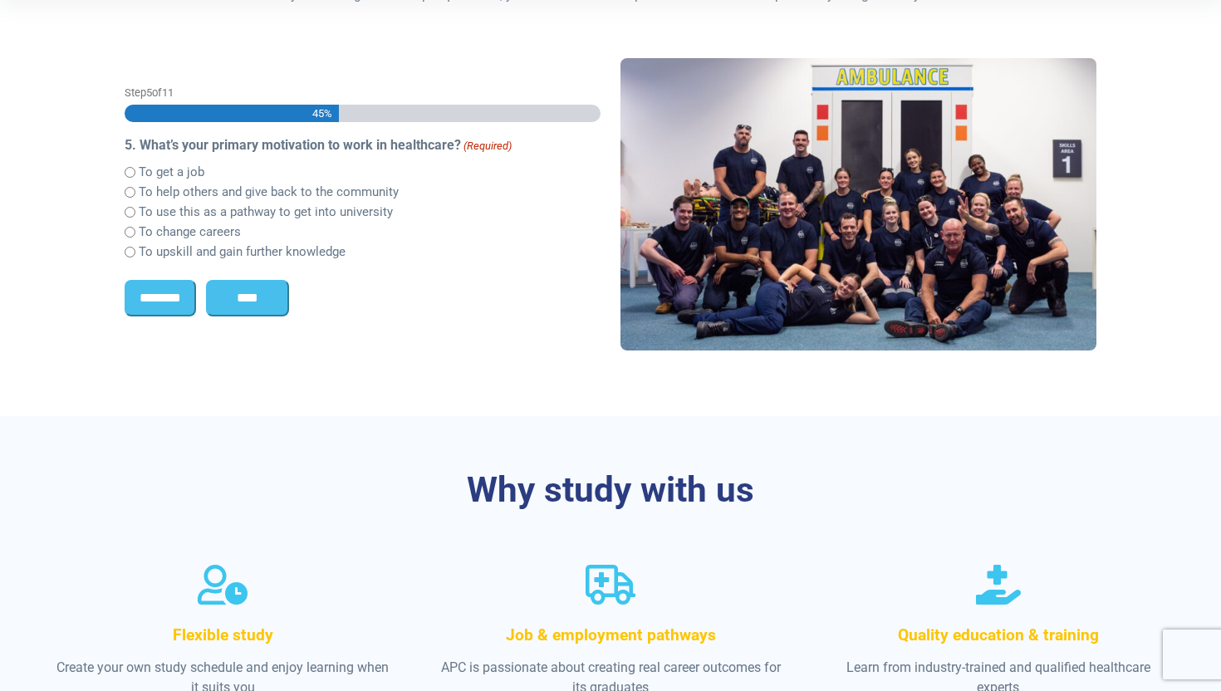
click at [242, 304] on input "****" at bounding box center [247, 298] width 83 height 37
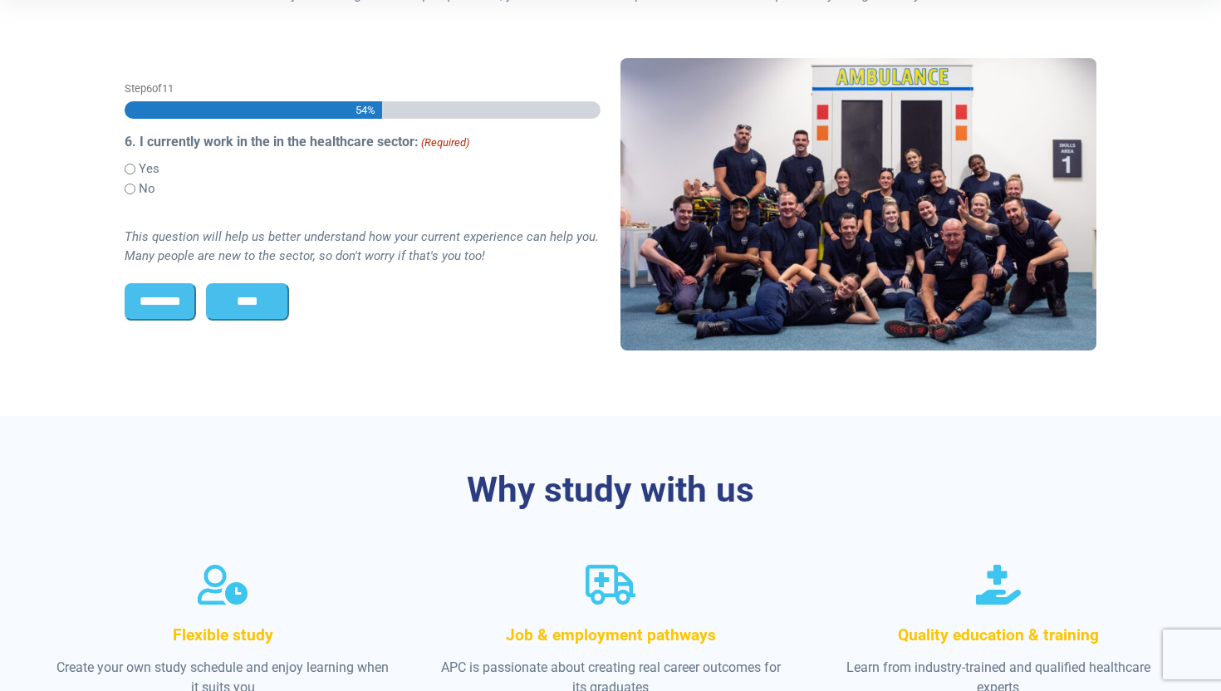
scroll to position [438, 0]
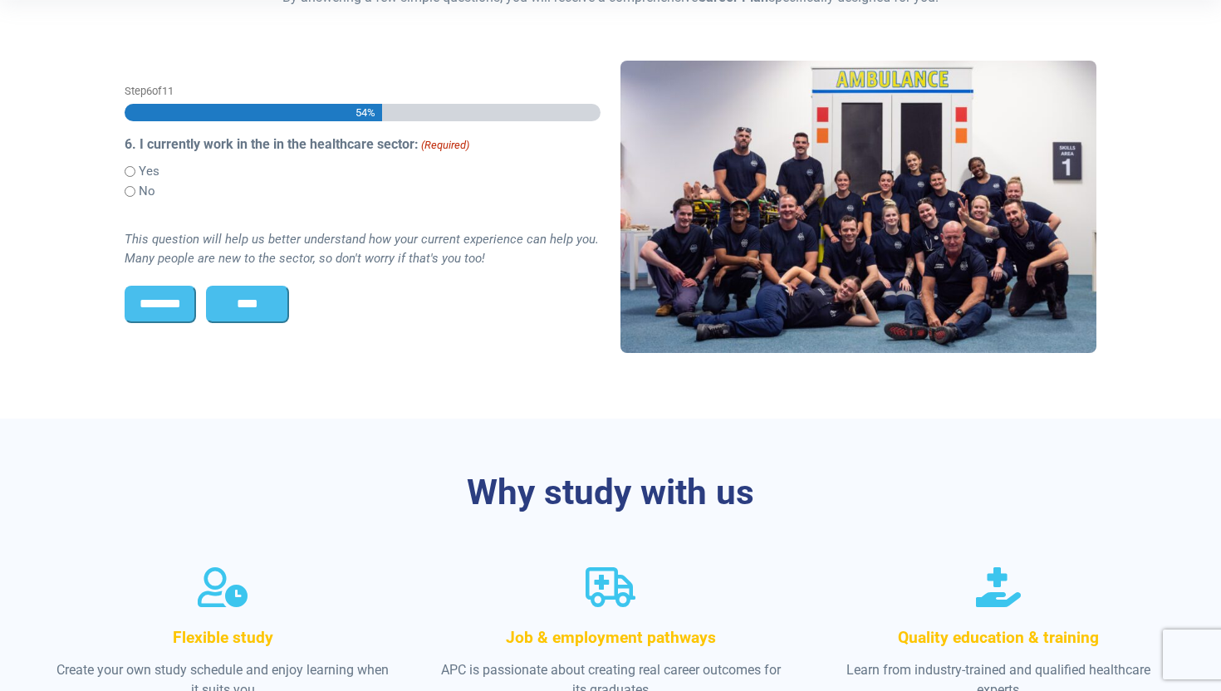
click at [144, 172] on label "Yes" at bounding box center [149, 171] width 21 height 19
click at [142, 184] on label "No" at bounding box center [147, 191] width 17 height 19
click at [243, 303] on input "****" at bounding box center [247, 304] width 83 height 37
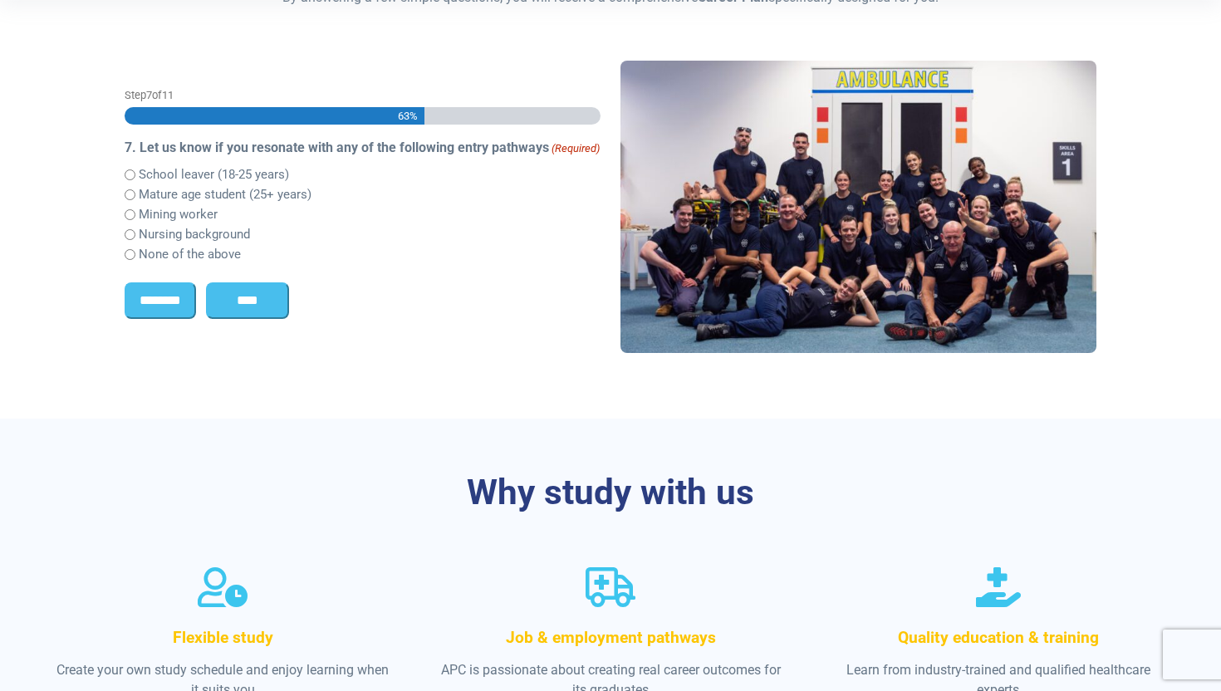
scroll to position [441, 0]
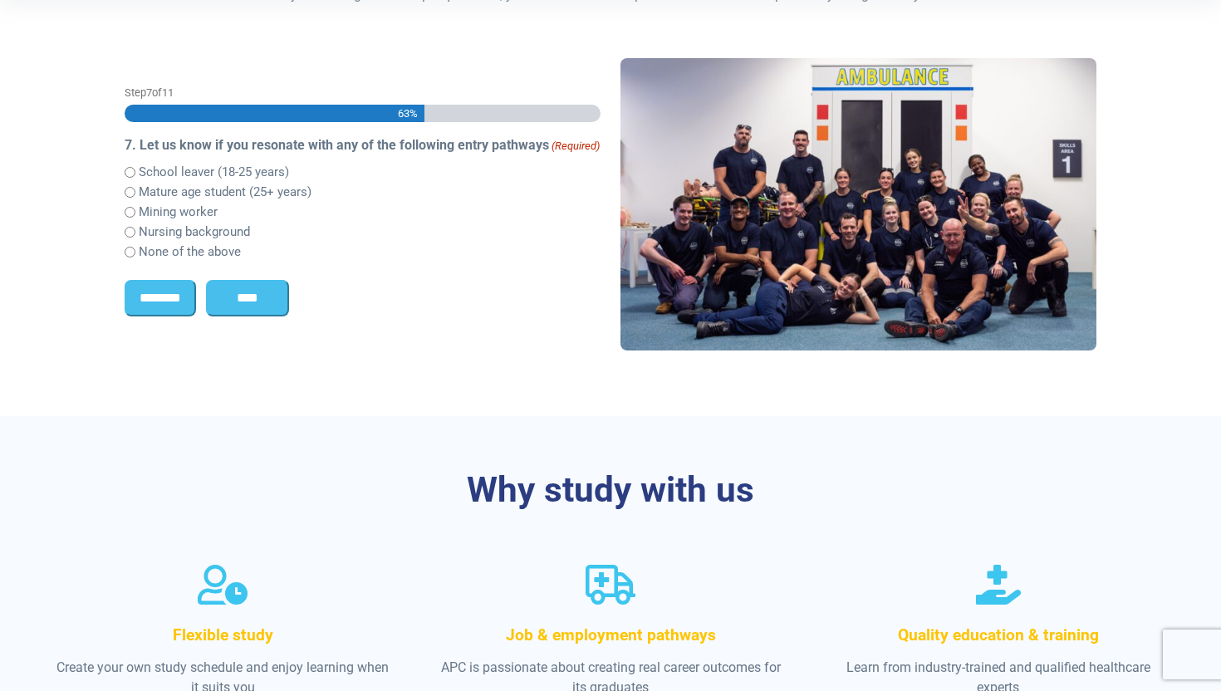
click at [213, 171] on label "School leaver (18-25 years)" at bounding box center [214, 172] width 150 height 19
click at [241, 296] on input "****" at bounding box center [247, 298] width 83 height 37
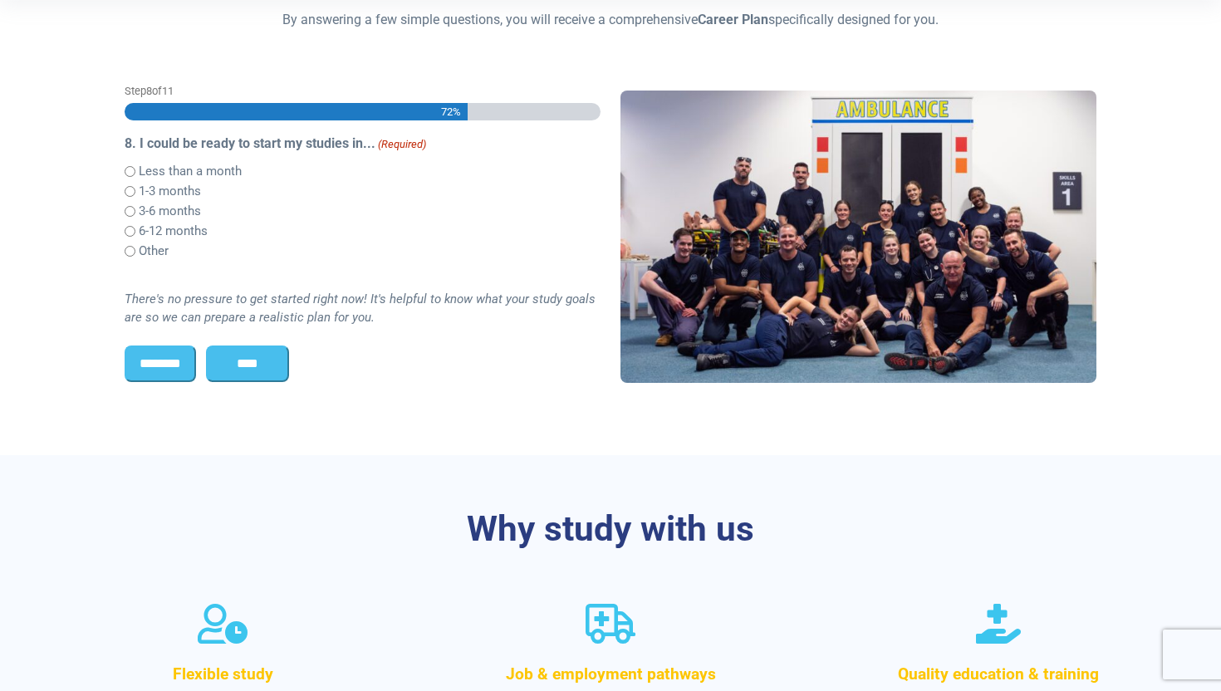
click at [198, 174] on label "Less than a month" at bounding box center [190, 171] width 103 height 19
click at [234, 367] on input "****" at bounding box center [247, 363] width 83 height 37
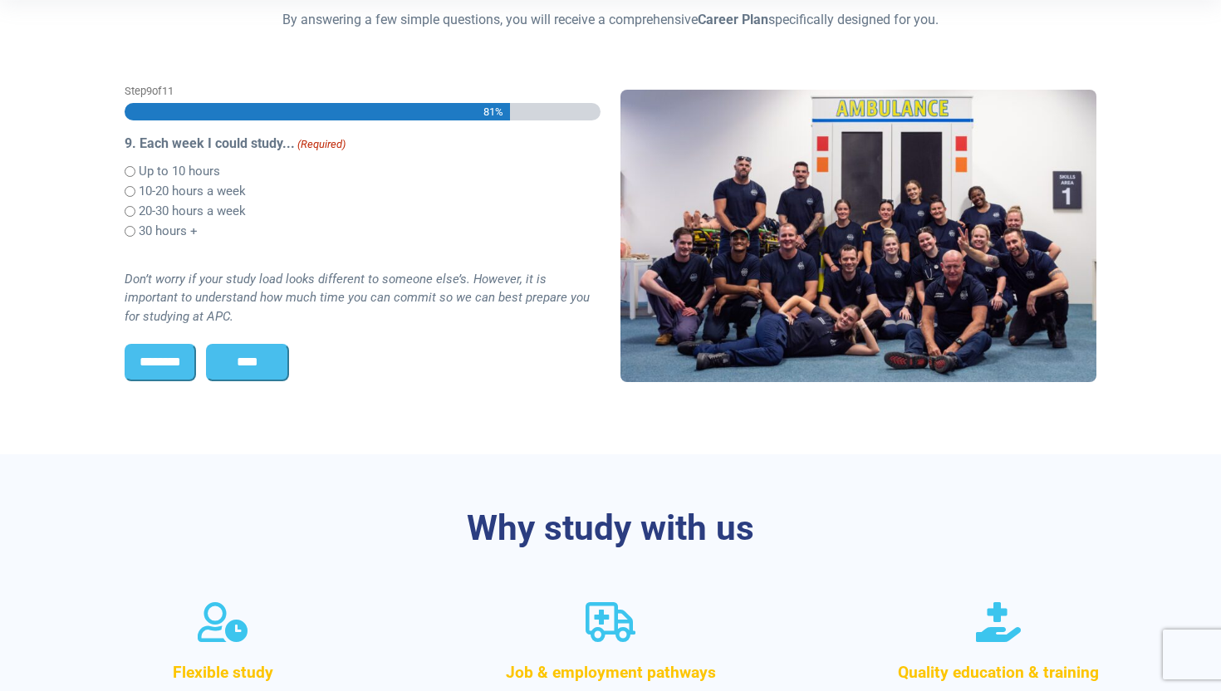
click at [171, 195] on label "10-20 hours a week" at bounding box center [192, 191] width 107 height 19
click at [246, 362] on input "****" at bounding box center [247, 362] width 83 height 37
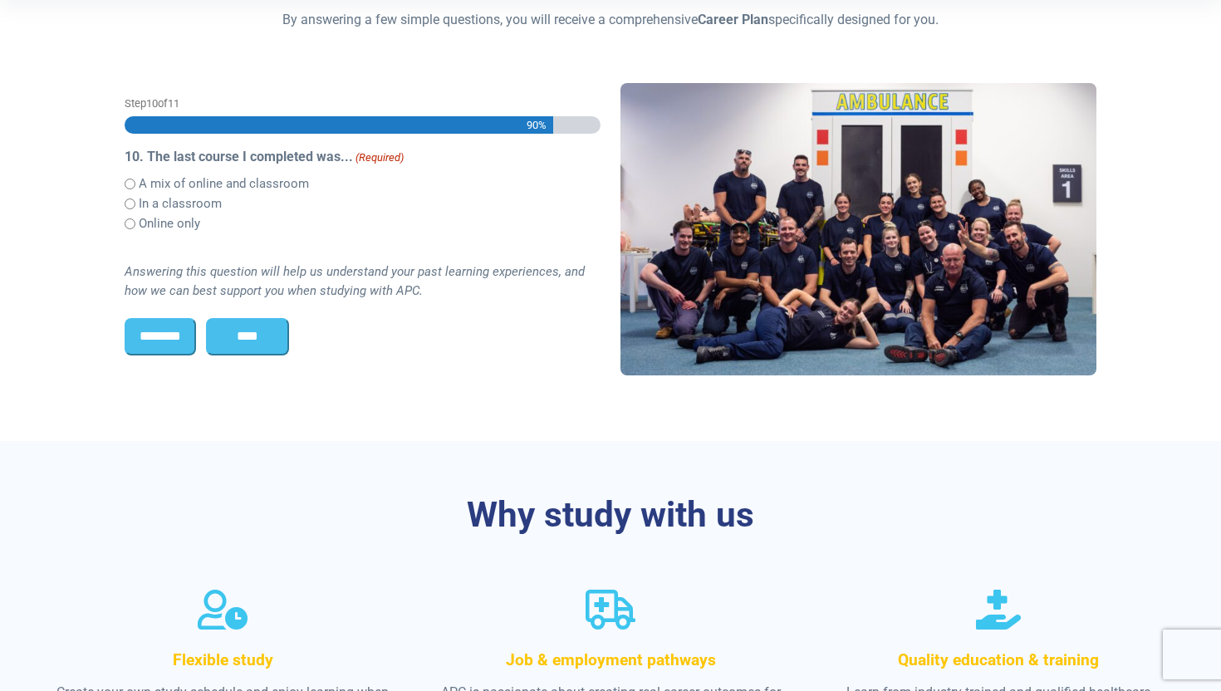
scroll to position [428, 0]
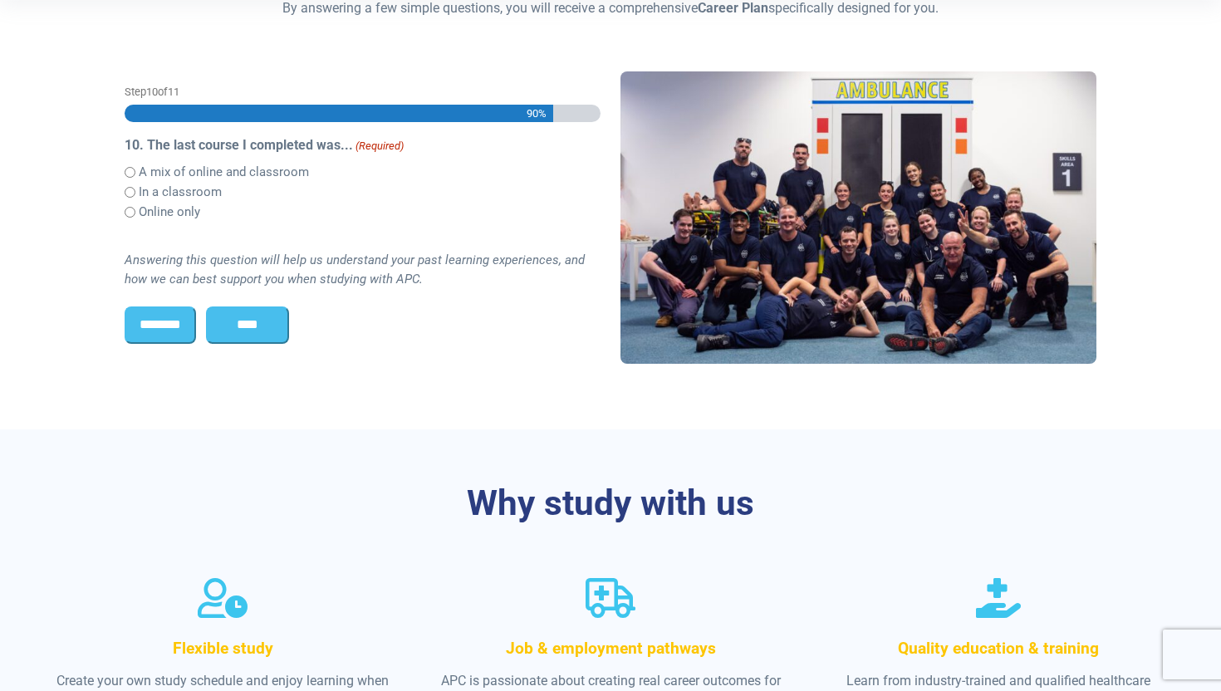
click at [235, 172] on label "A mix of online and classroom" at bounding box center [224, 172] width 170 height 19
click at [195, 193] on label "In a classroom" at bounding box center [180, 192] width 83 height 19
click at [247, 330] on input "****" at bounding box center [247, 324] width 83 height 37
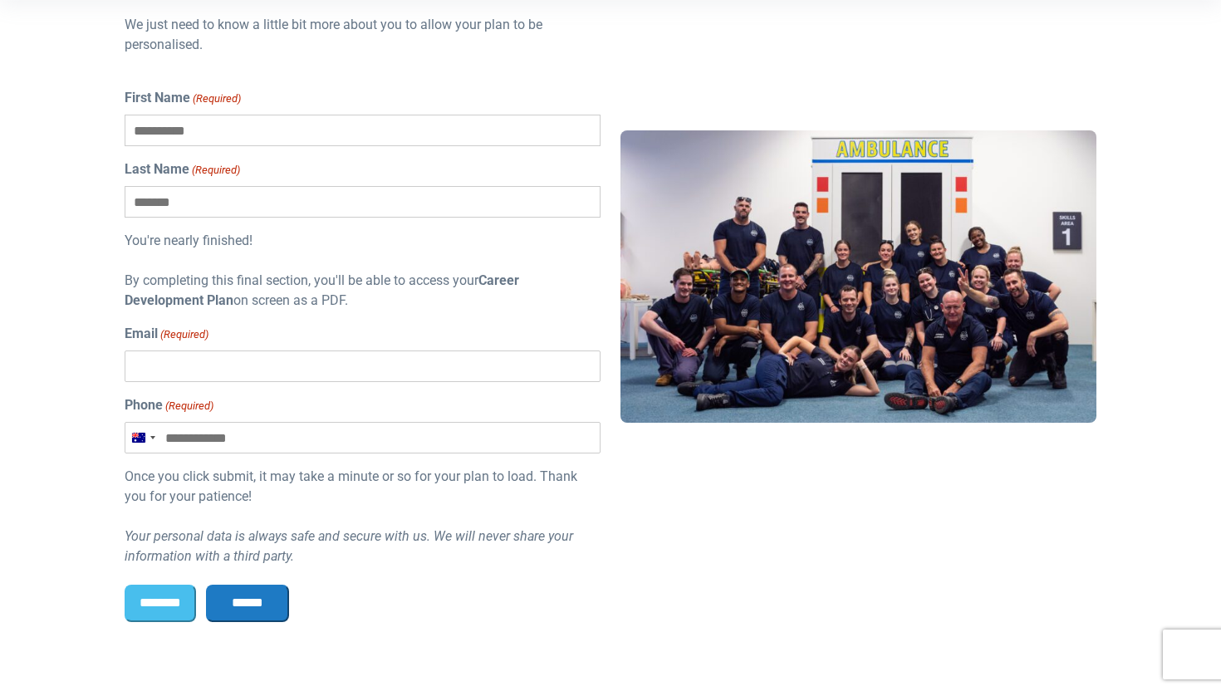
scroll to position [534, 0]
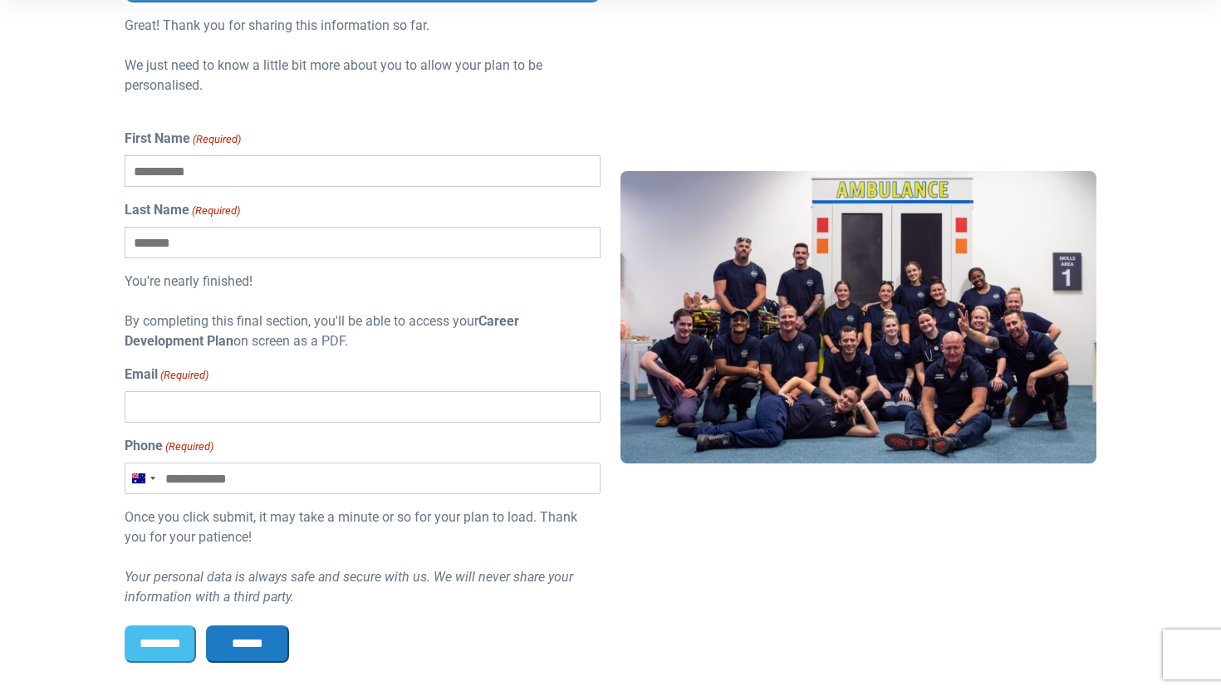
click at [222, 165] on input "First Name (Required)" at bounding box center [363, 171] width 476 height 32
type input "**"
click at [220, 251] on input "Last Name (Required)" at bounding box center [363, 243] width 476 height 32
type input "**"
click at [228, 398] on input "Email (Required)" at bounding box center [363, 407] width 476 height 32
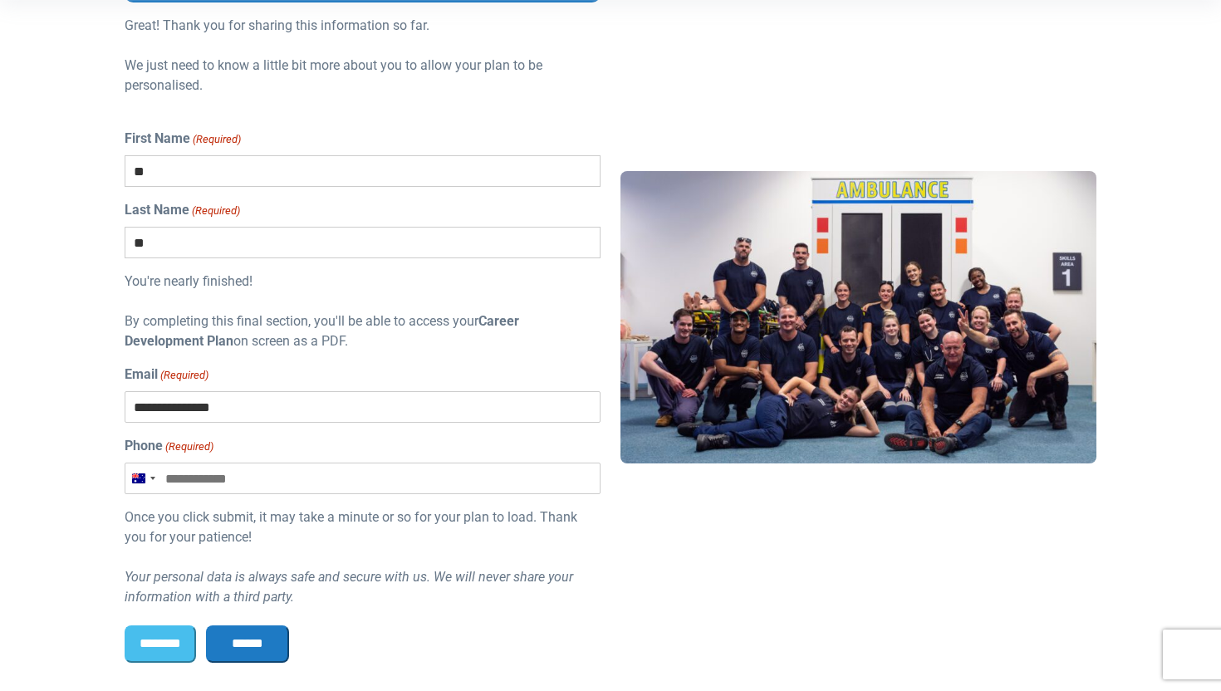
type input "**********"
click at [201, 483] on input "Phone (Required)" at bounding box center [363, 478] width 476 height 32
type input "**********"
click at [259, 636] on input "******" at bounding box center [247, 643] width 83 height 37
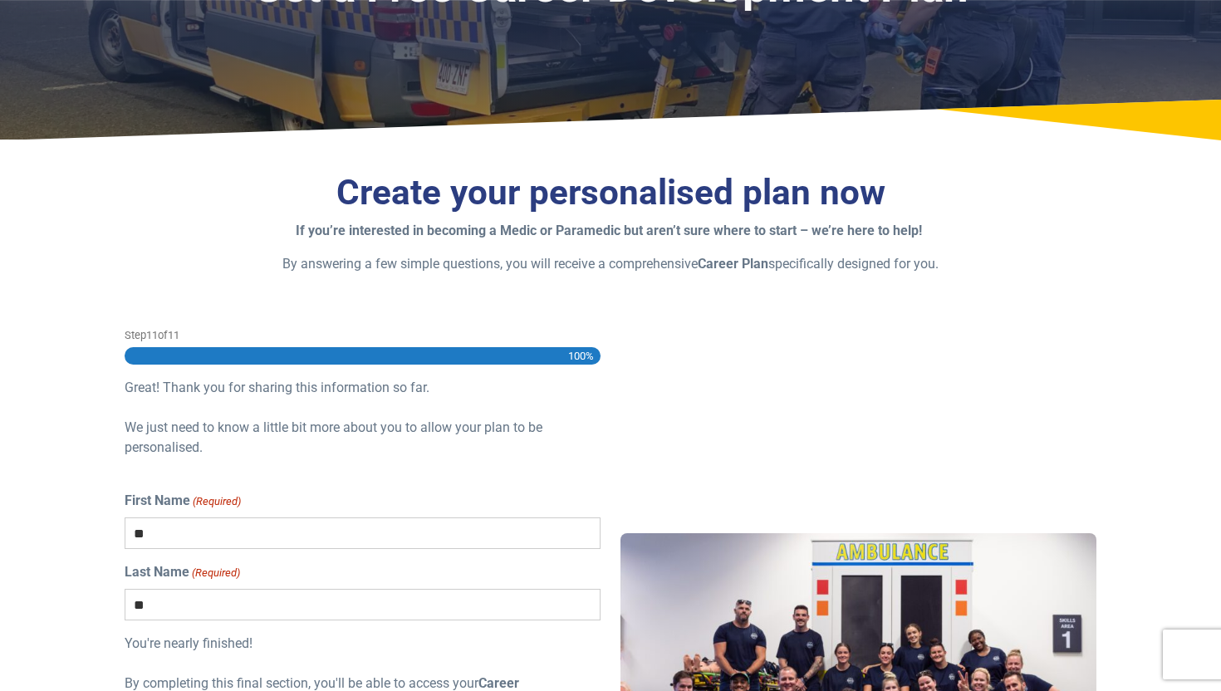
scroll to position [0, 0]
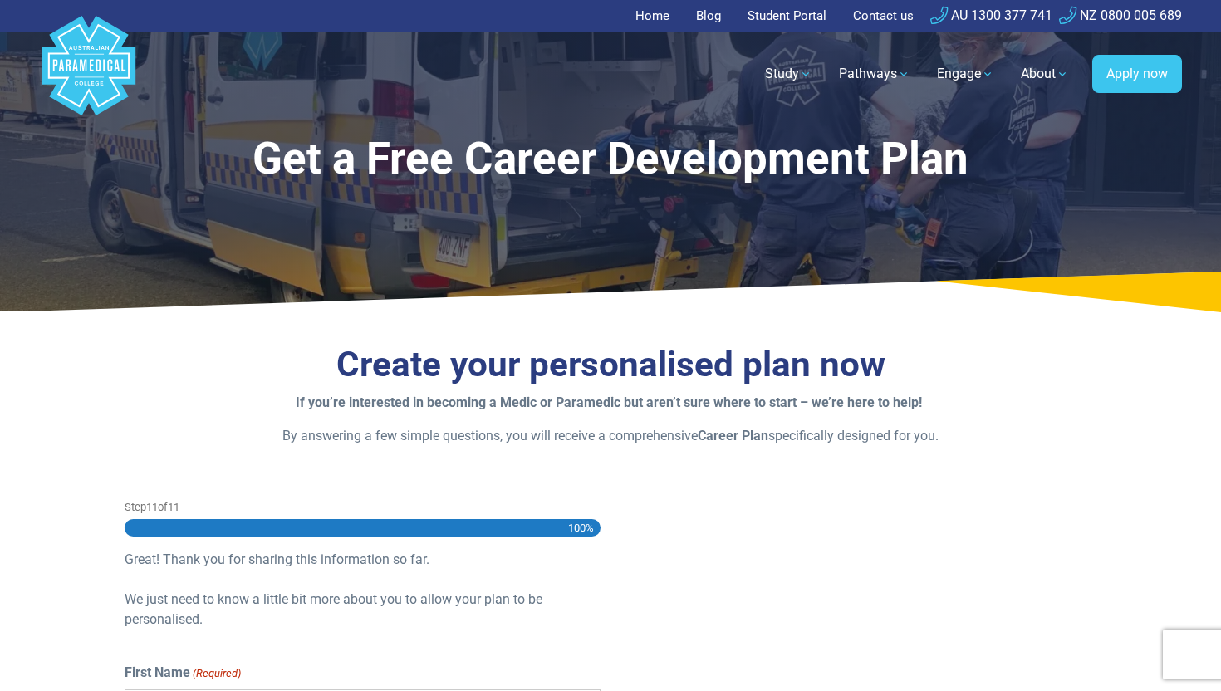
click at [112, 61] on polygon "Australian Paramedical College" at bounding box center [88, 66] width 93 height 100
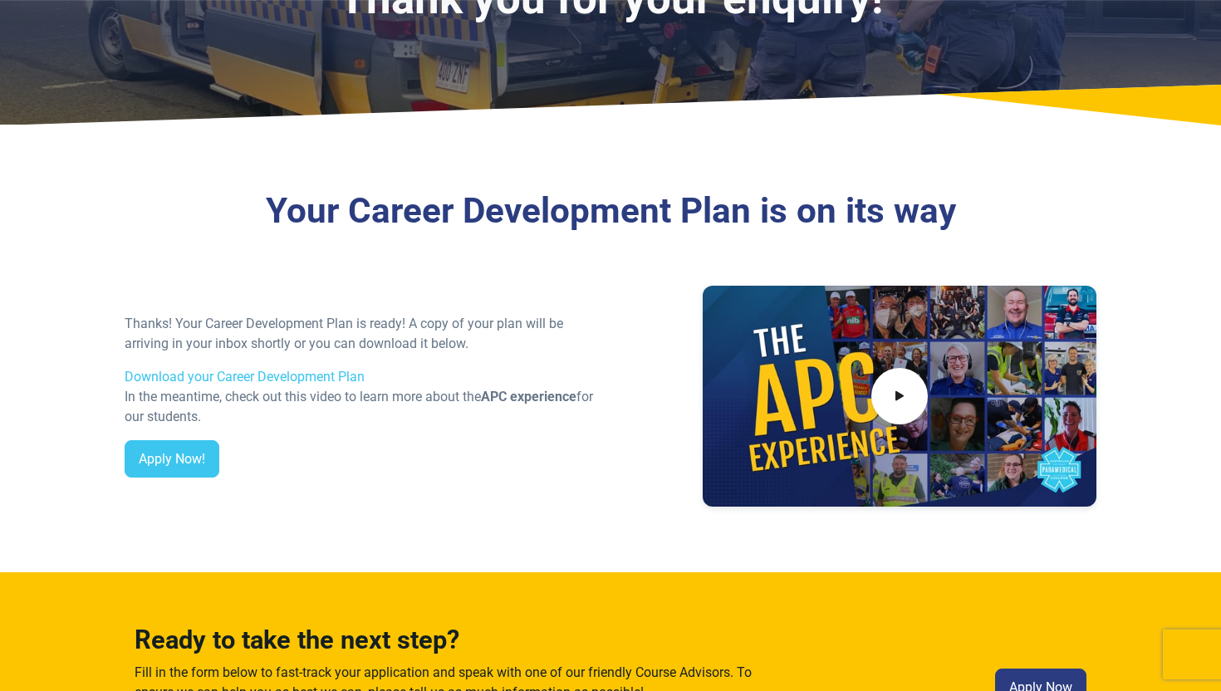
scroll to position [174, 0]
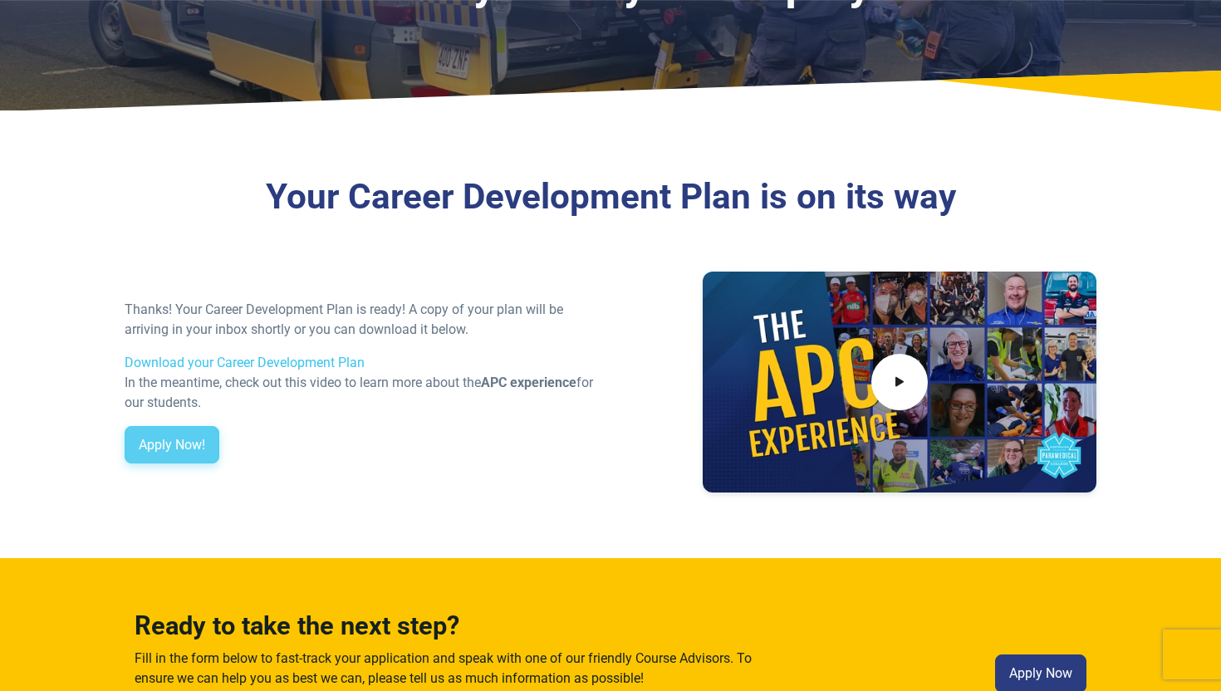
drag, startPoint x: 188, startPoint y: 436, endPoint x: 318, endPoint y: 412, distance: 132.6
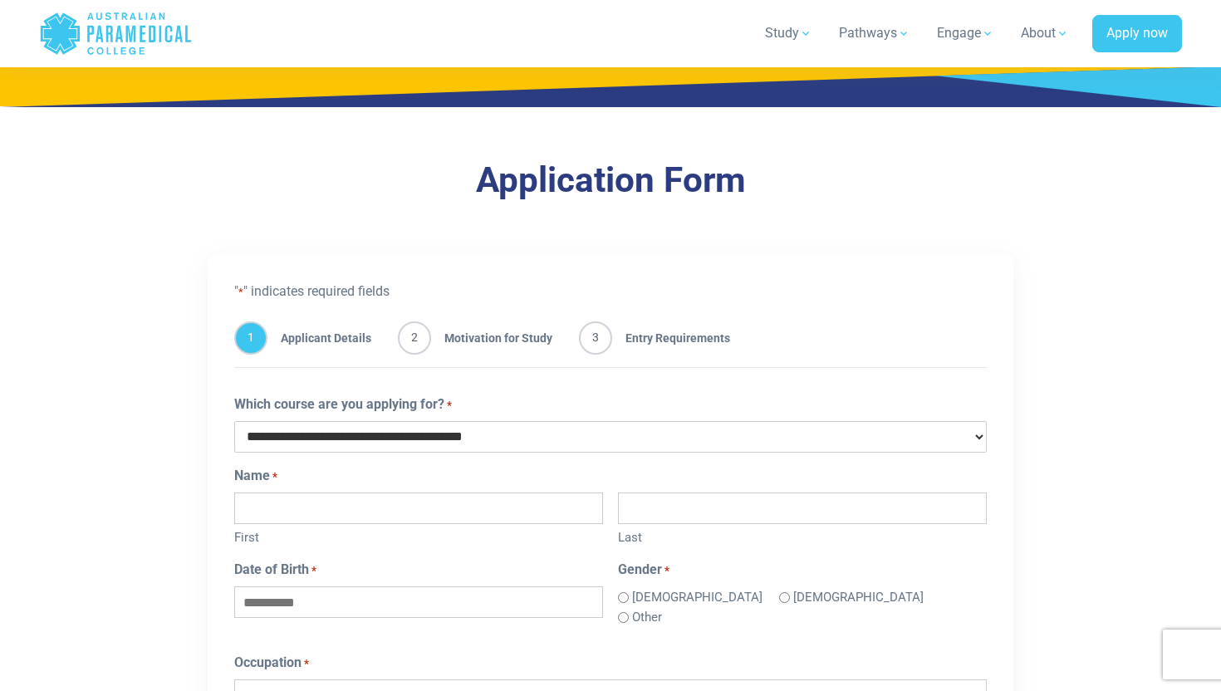
scroll to position [850, 0]
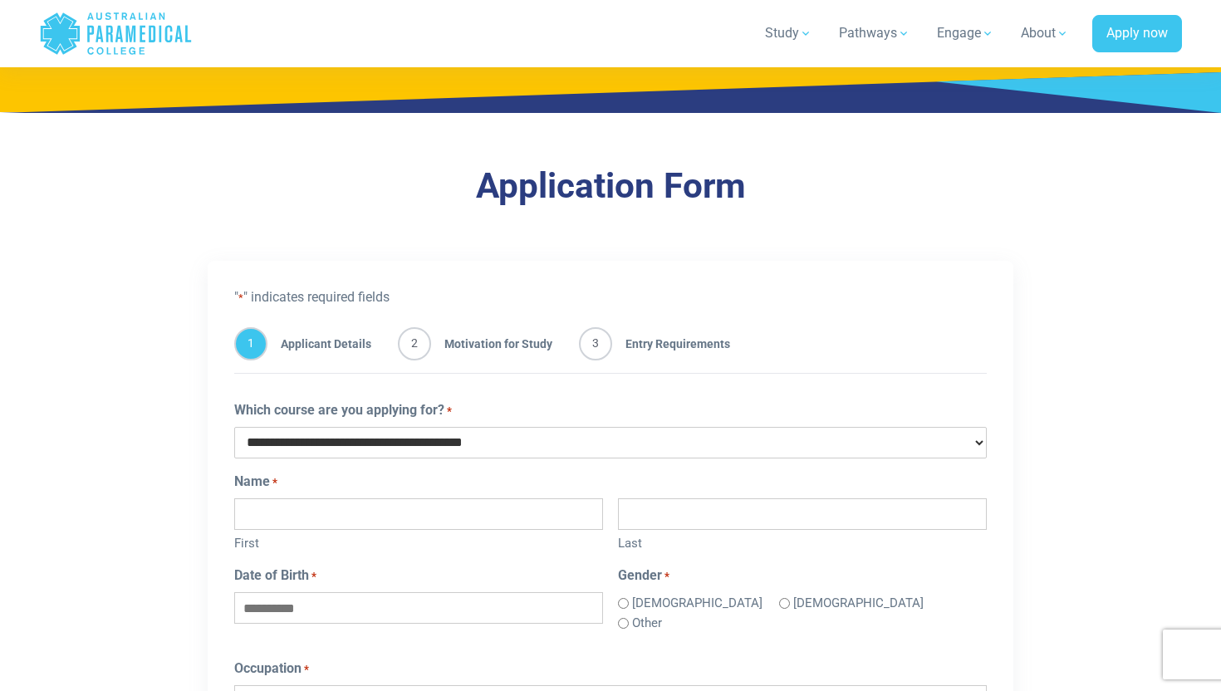
click at [328, 434] on select "**********" at bounding box center [610, 443] width 753 height 32
click at [234, 427] on select "**********" at bounding box center [610, 443] width 753 height 32
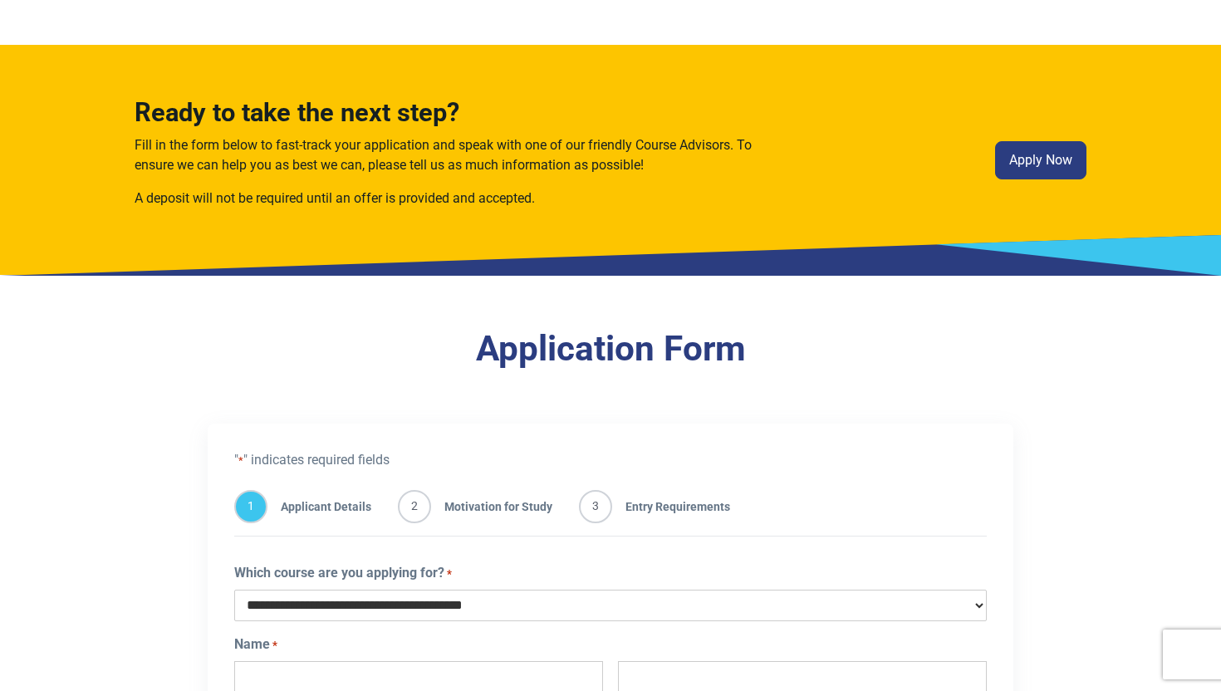
scroll to position [0, 0]
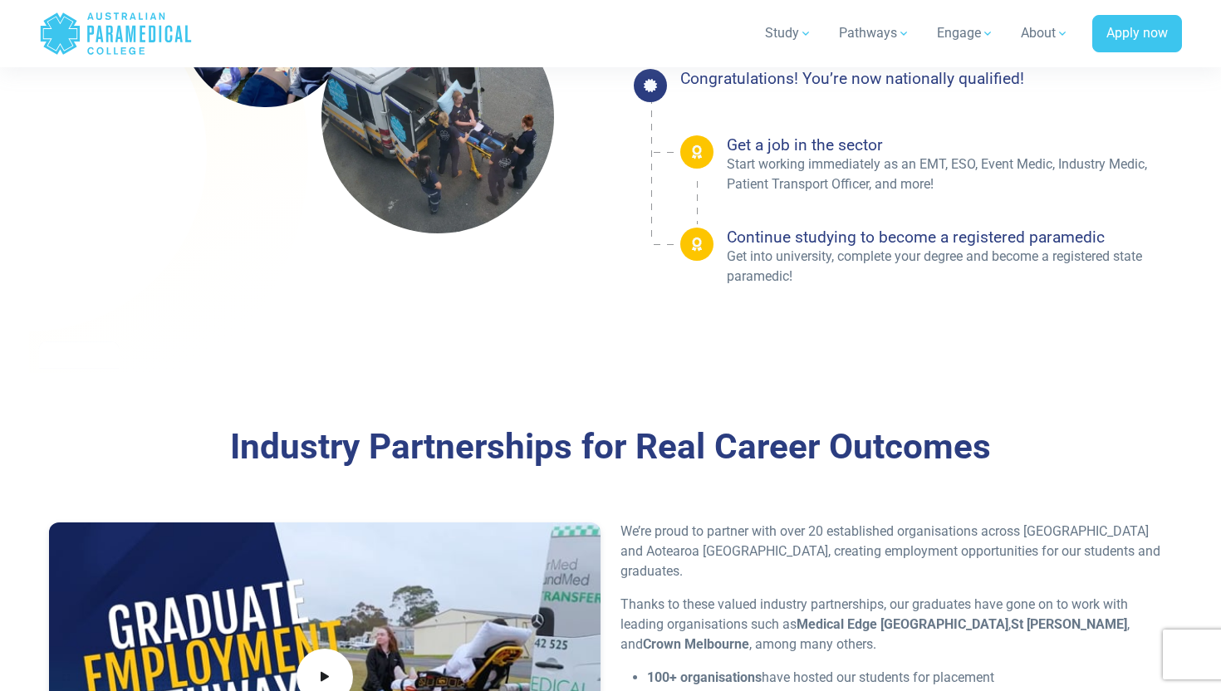
scroll to position [2883, 0]
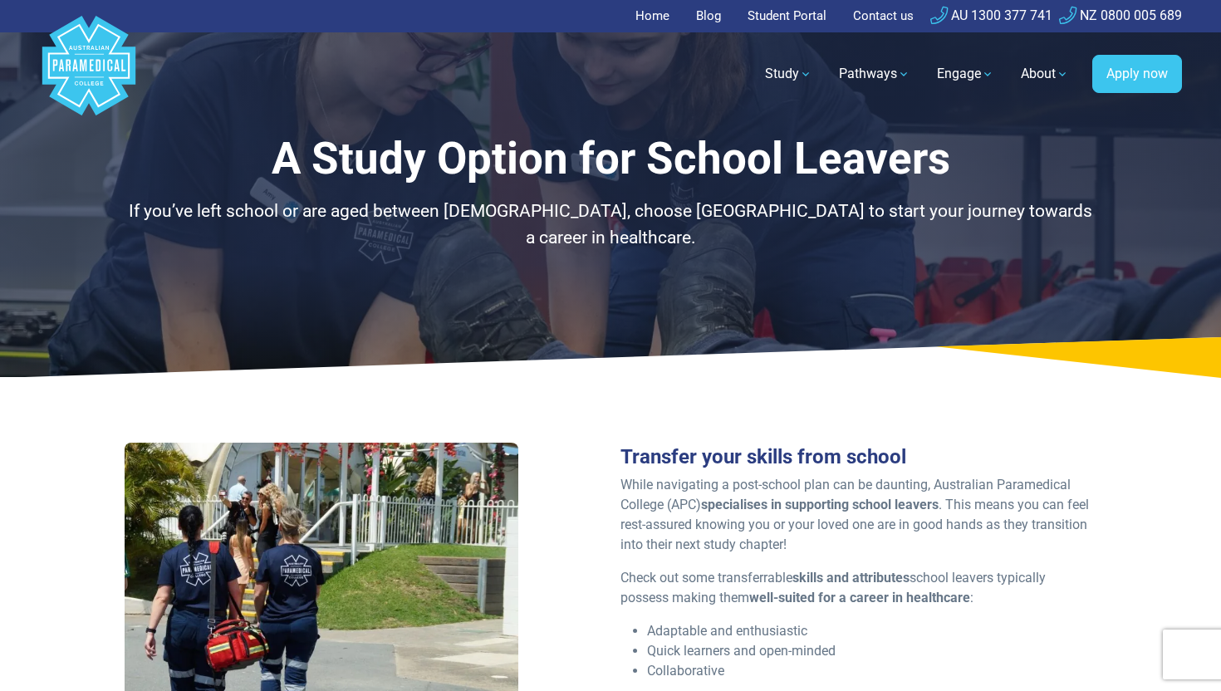
drag, startPoint x: 591, startPoint y: 280, endPoint x: 588, endPoint y: 208, distance: 72.3
click at [588, 208] on div "A Study Option for School Leavers If you’ve left school or are aged between 16 …" at bounding box center [610, 188] width 1162 height 377
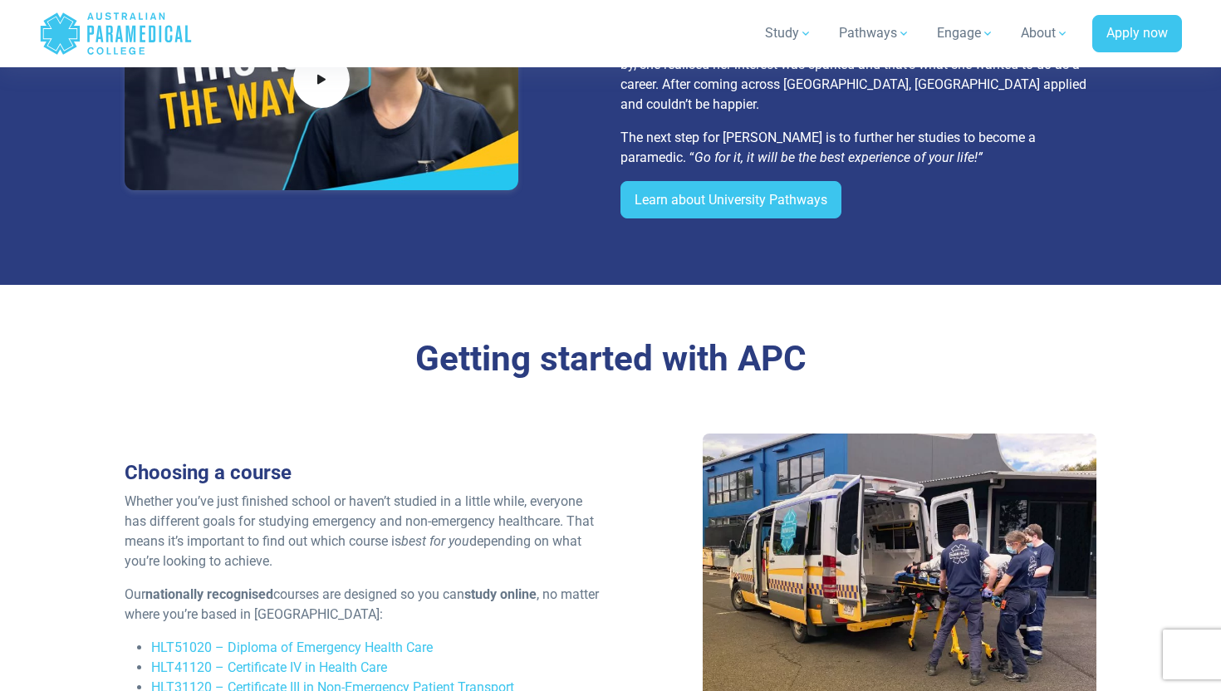
scroll to position [1818, 0]
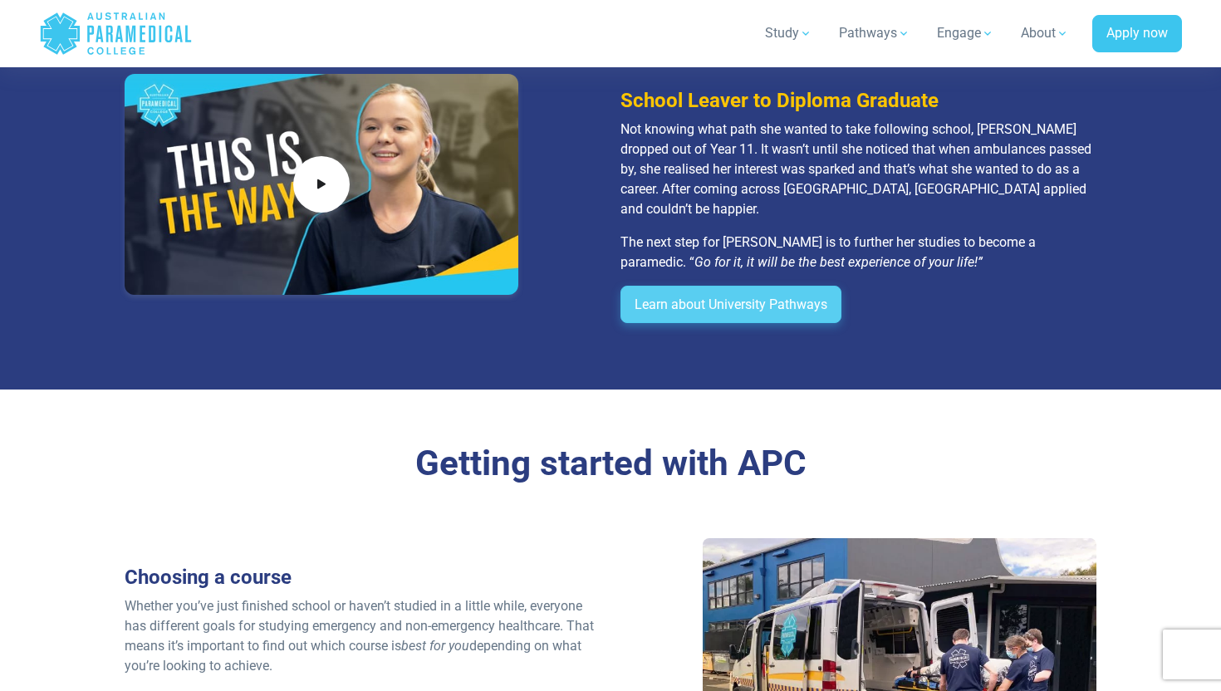
click at [698, 311] on link "Learn about University Pathways" at bounding box center [730, 305] width 221 height 38
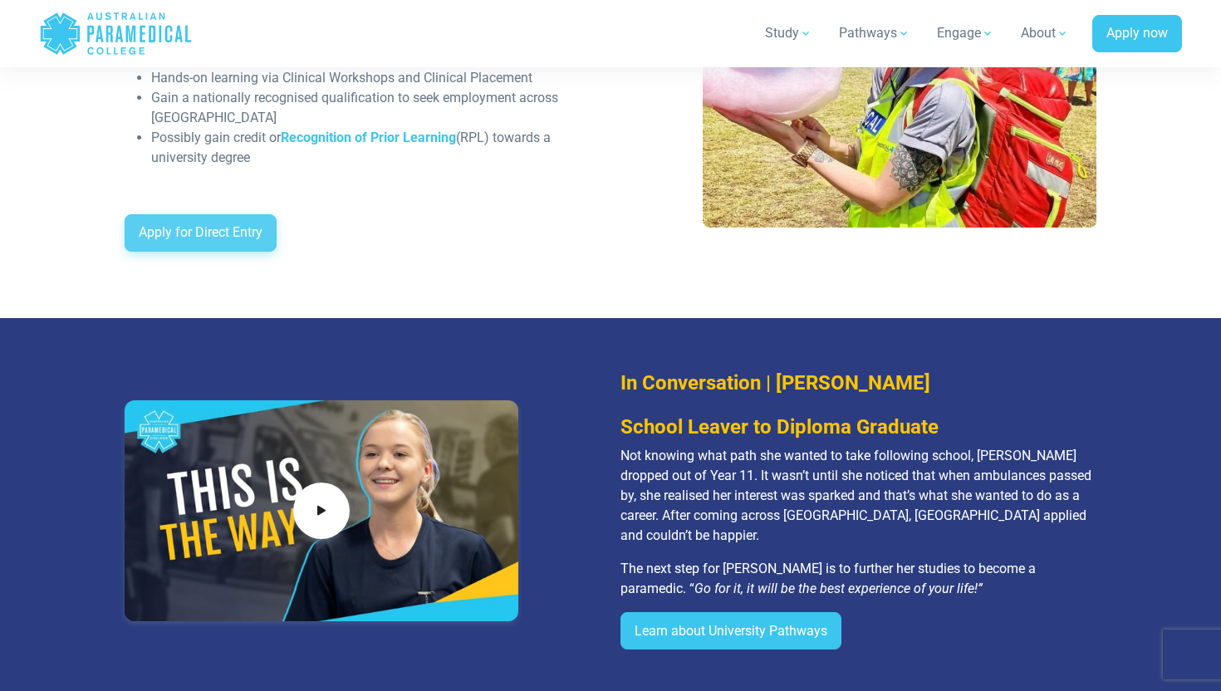
click at [207, 224] on link "Apply for Direct Entry" at bounding box center [201, 233] width 152 height 38
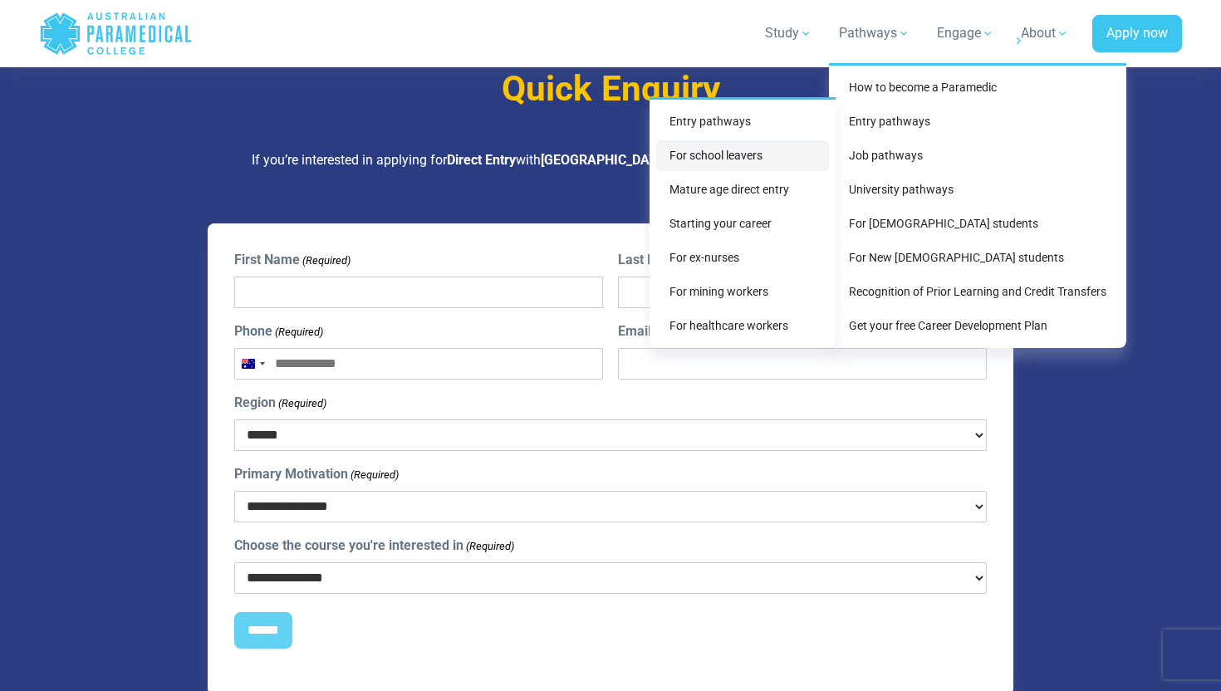
click at [761, 159] on link "For school leavers" at bounding box center [742, 155] width 173 height 31
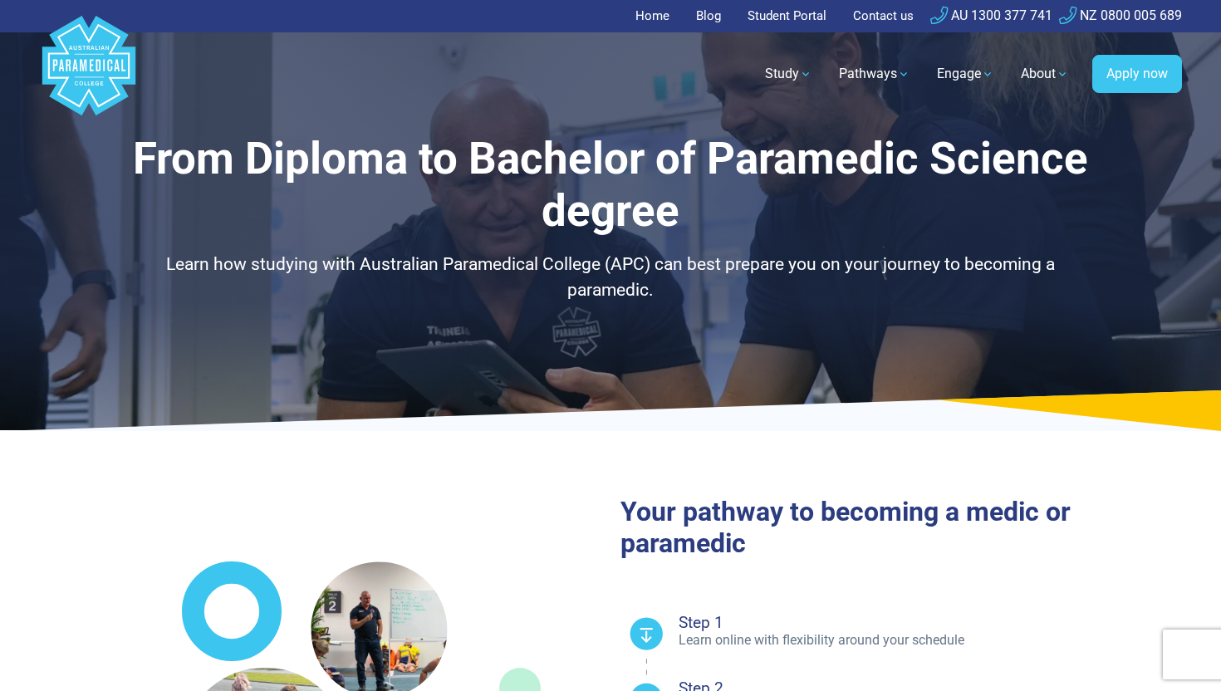
select select "**********"
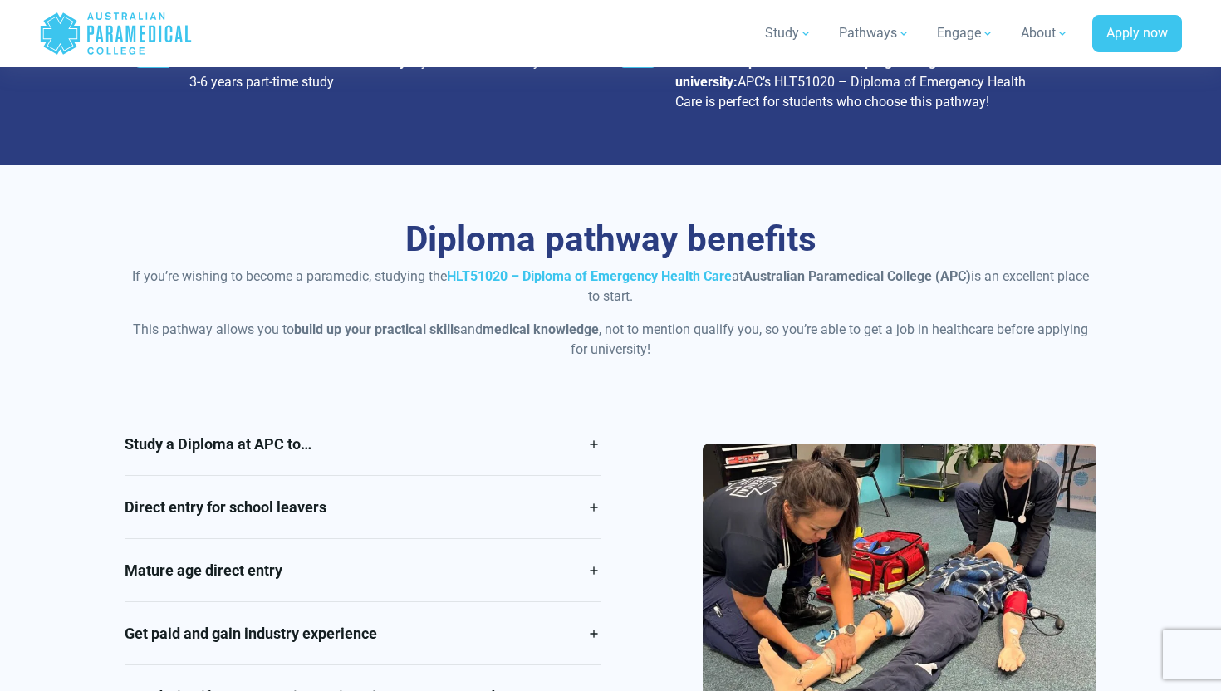
scroll to position [1256, 0]
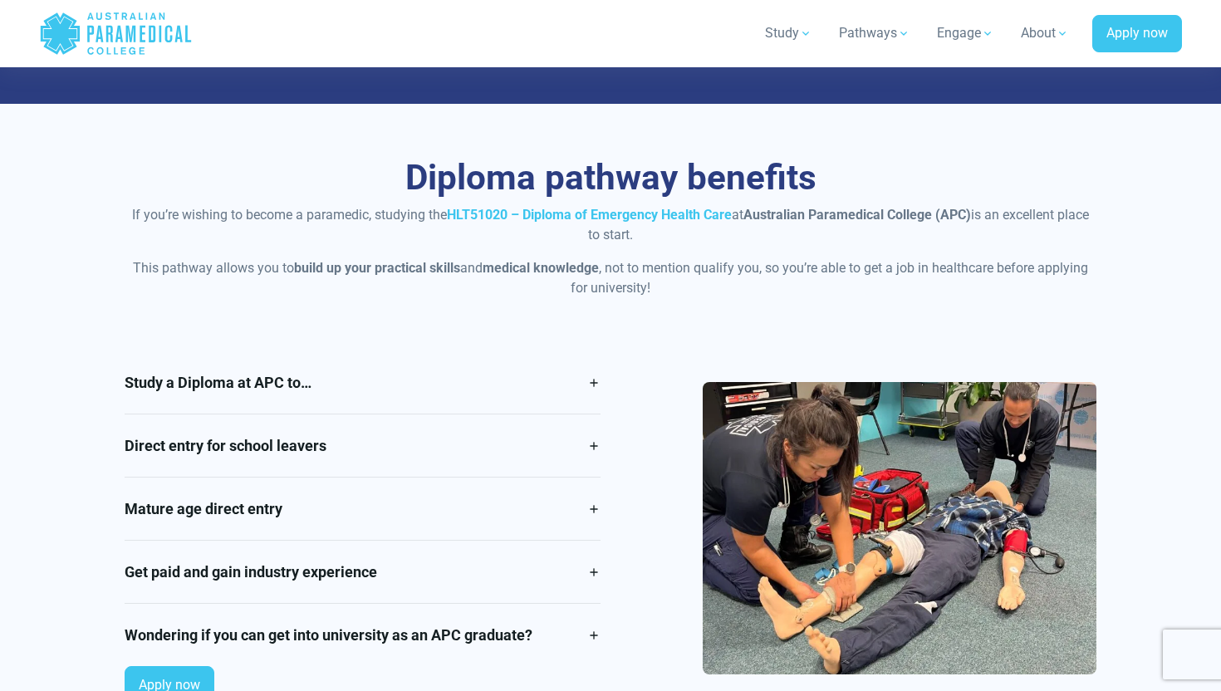
click at [610, 385] on div "Study a Diploma at APC to… Ensure that this is the right career for you without…" at bounding box center [610, 534] width 991 height 366
click at [598, 395] on link "Study a Diploma at APC to…" at bounding box center [363, 382] width 476 height 62
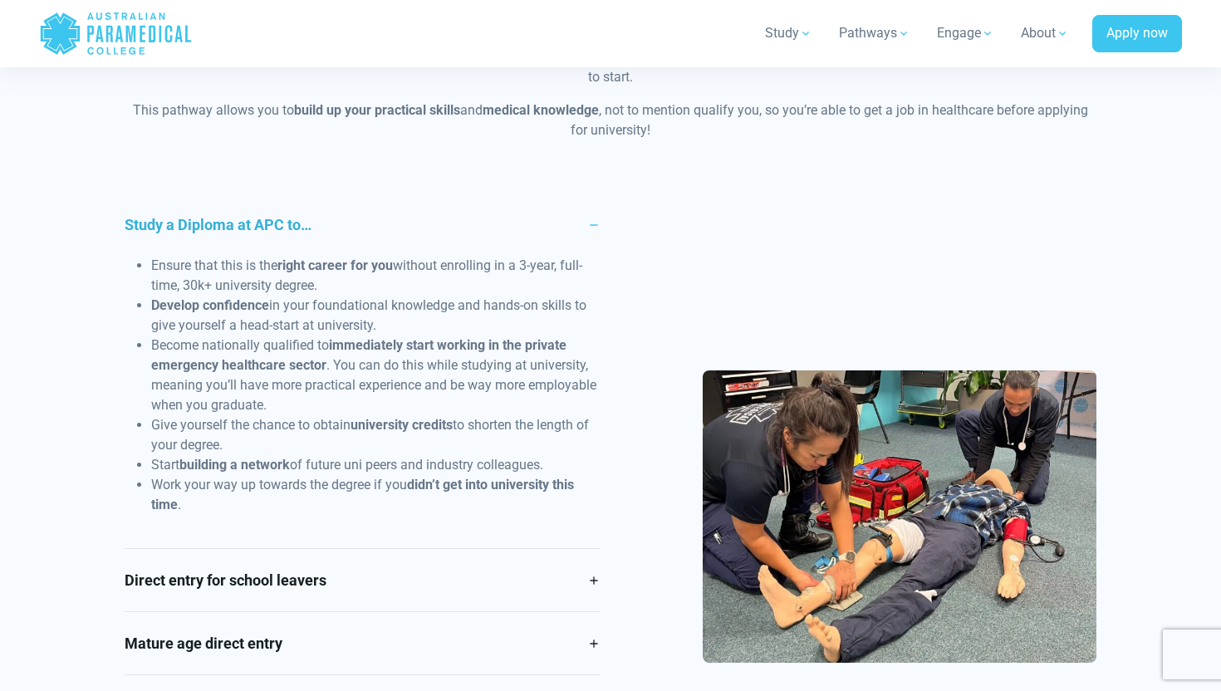
scroll to position [1551, 0]
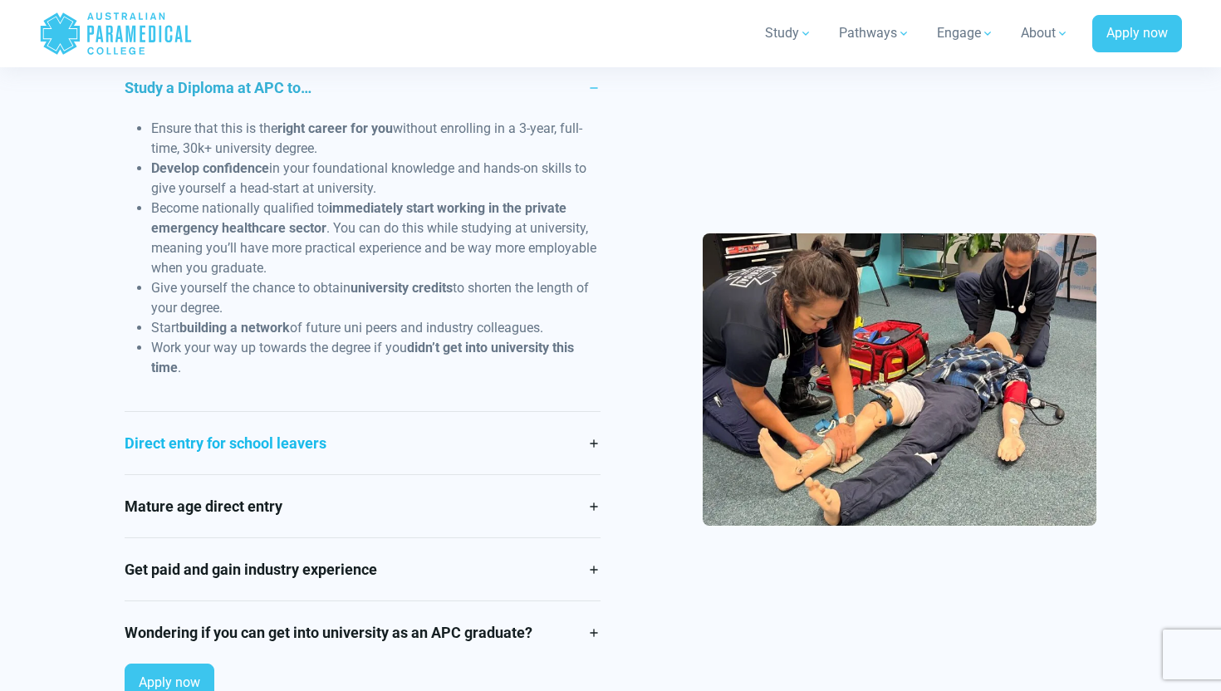
click at [415, 425] on link "Direct entry for school leavers" at bounding box center [363, 443] width 476 height 62
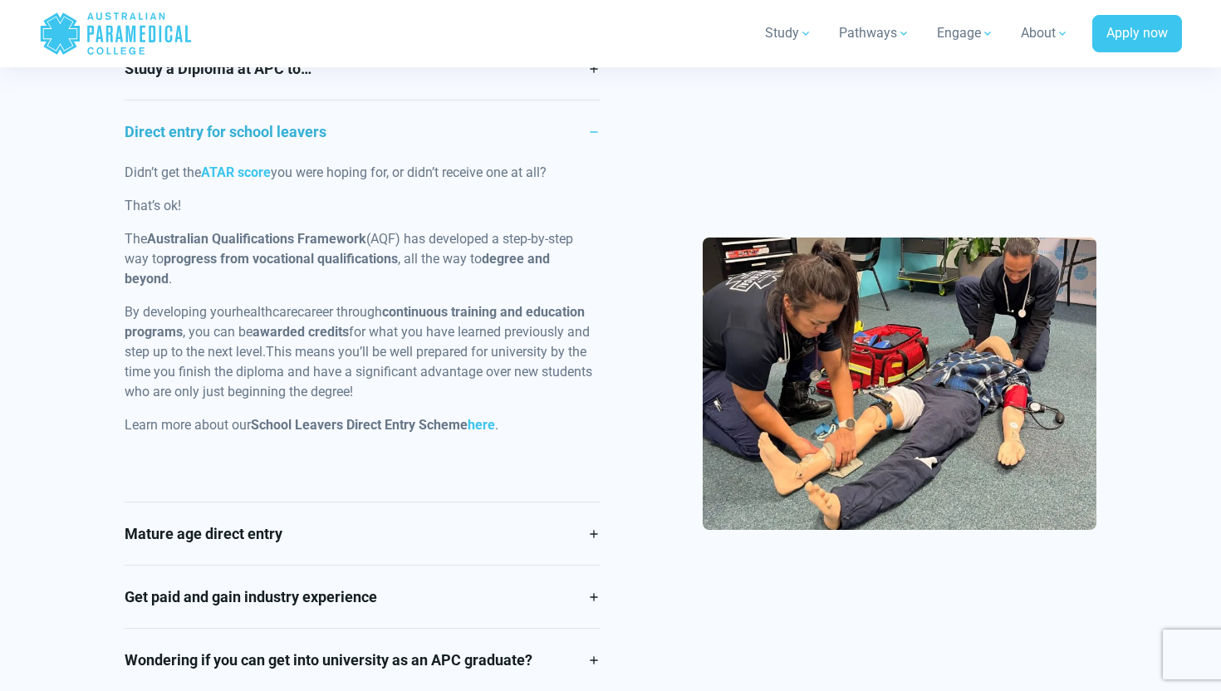
scroll to position [1573, 0]
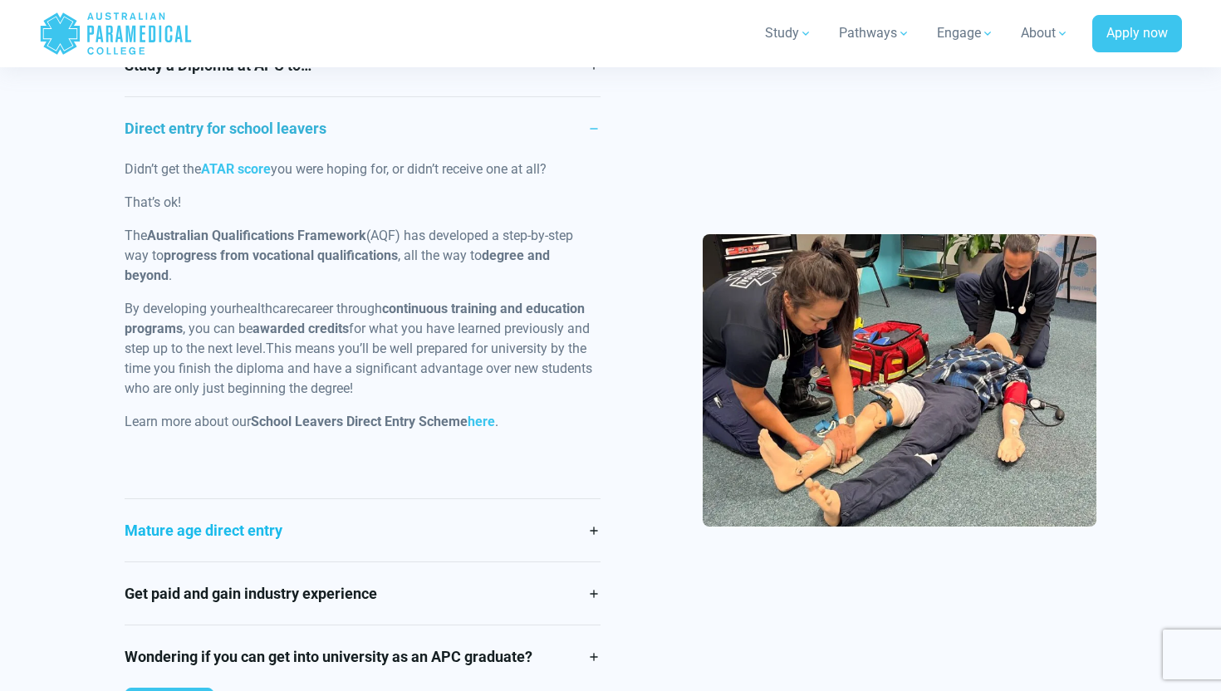
click at [363, 530] on link "Mature age direct entry" at bounding box center [363, 530] width 476 height 62
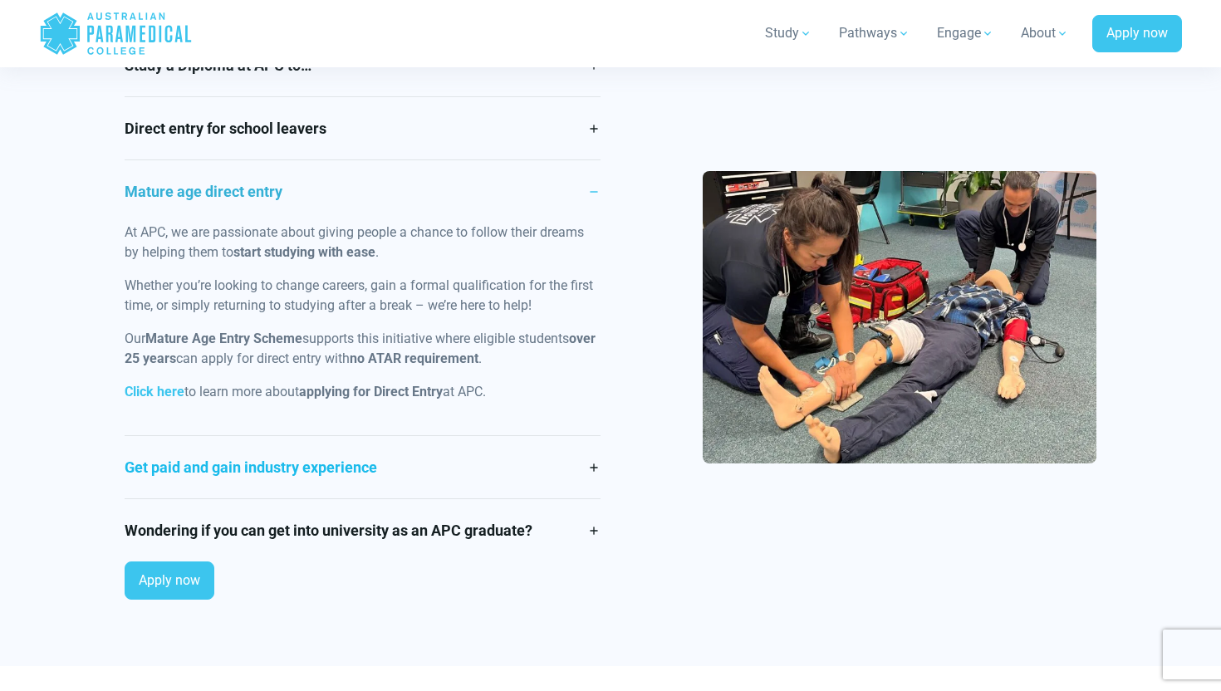
click at [349, 467] on link "Get paid and gain industry experience" at bounding box center [363, 467] width 476 height 62
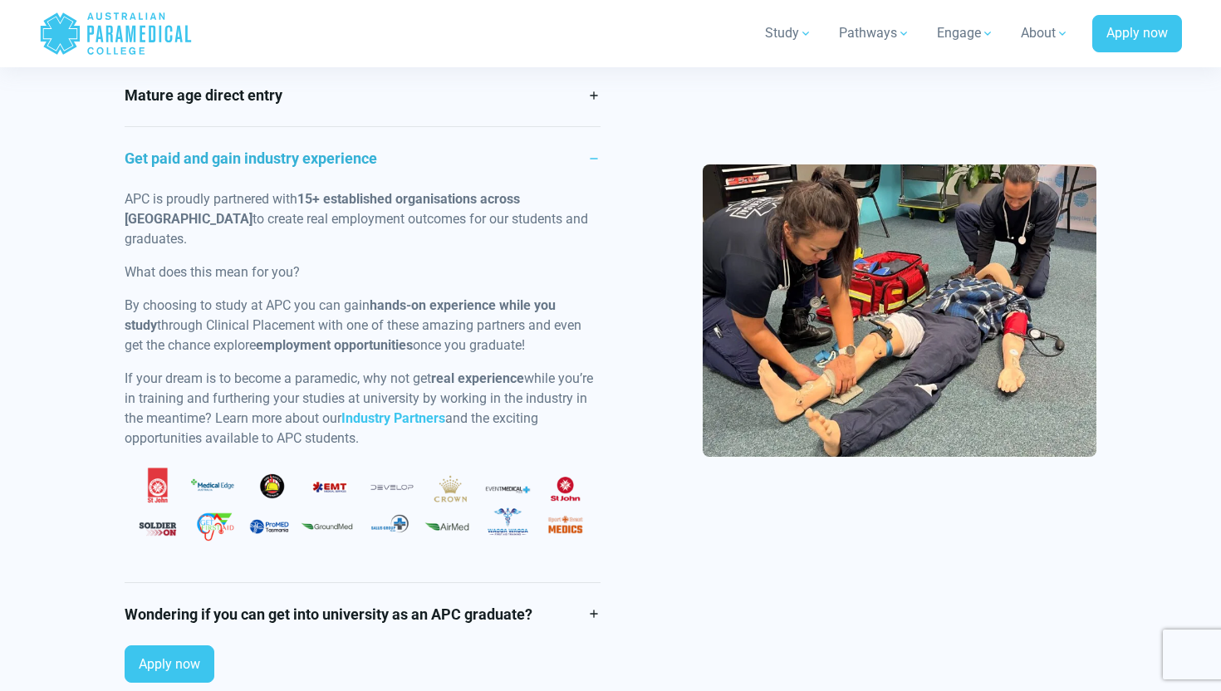
scroll to position [1808, 0]
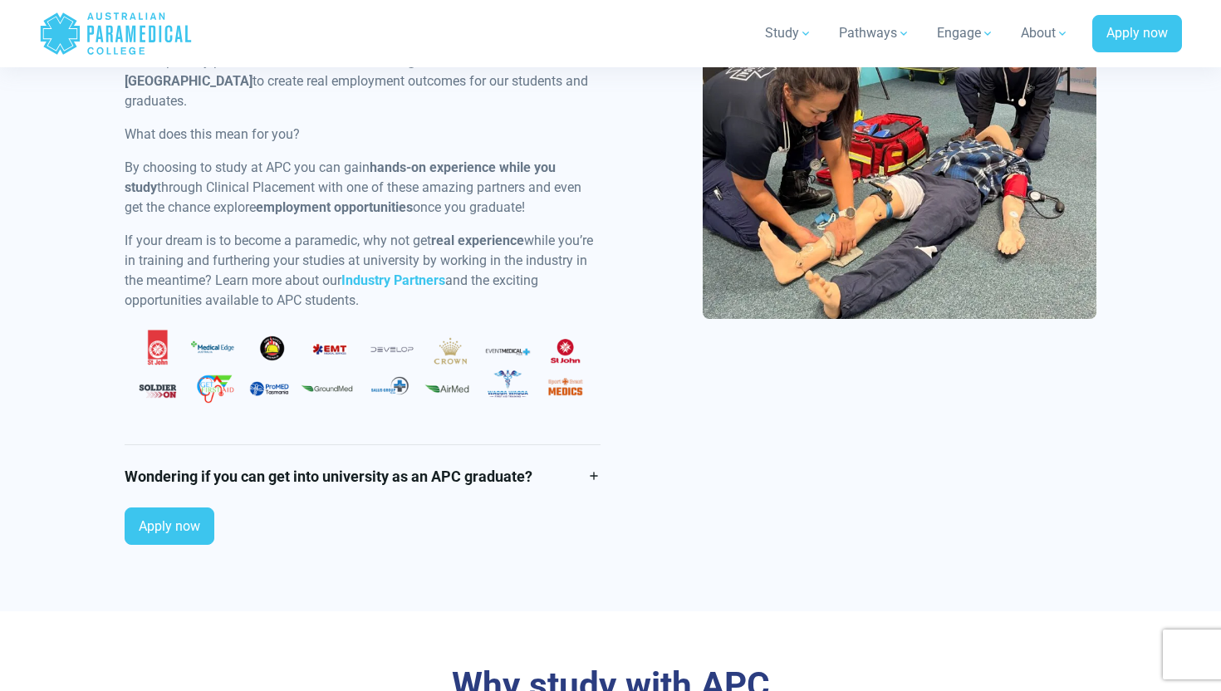
click at [357, 445] on link "Wondering if you can get into university as an APC graduate?" at bounding box center [363, 476] width 476 height 62
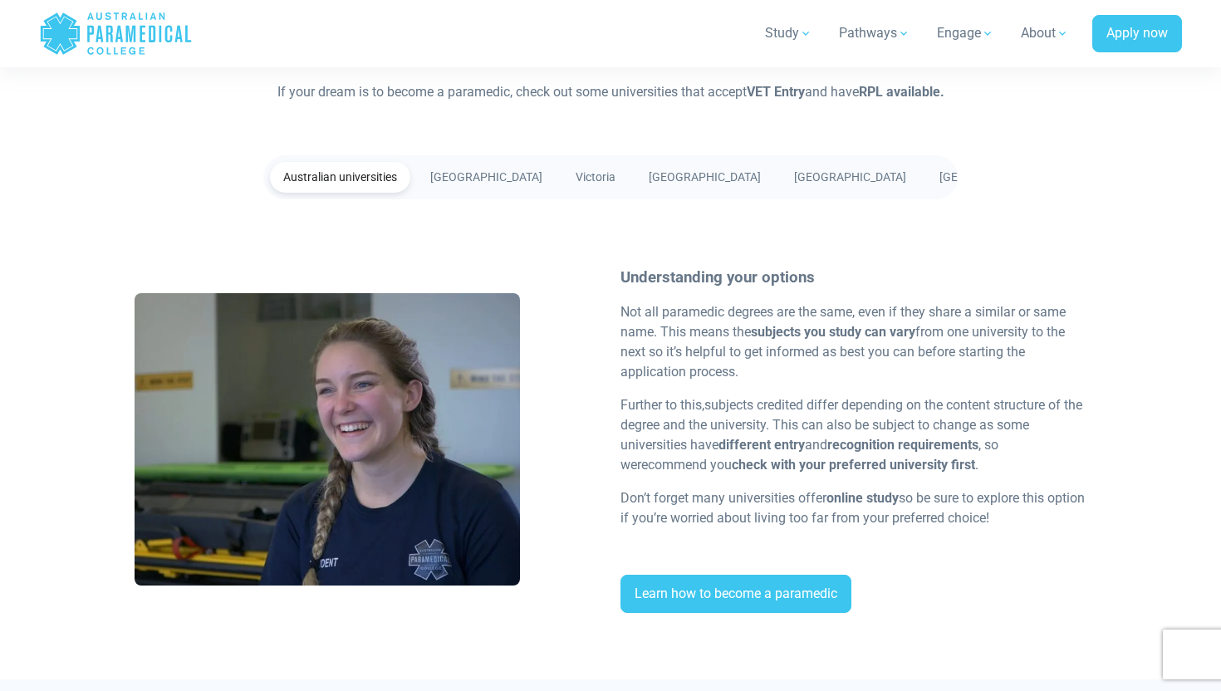
scroll to position [3198, 0]
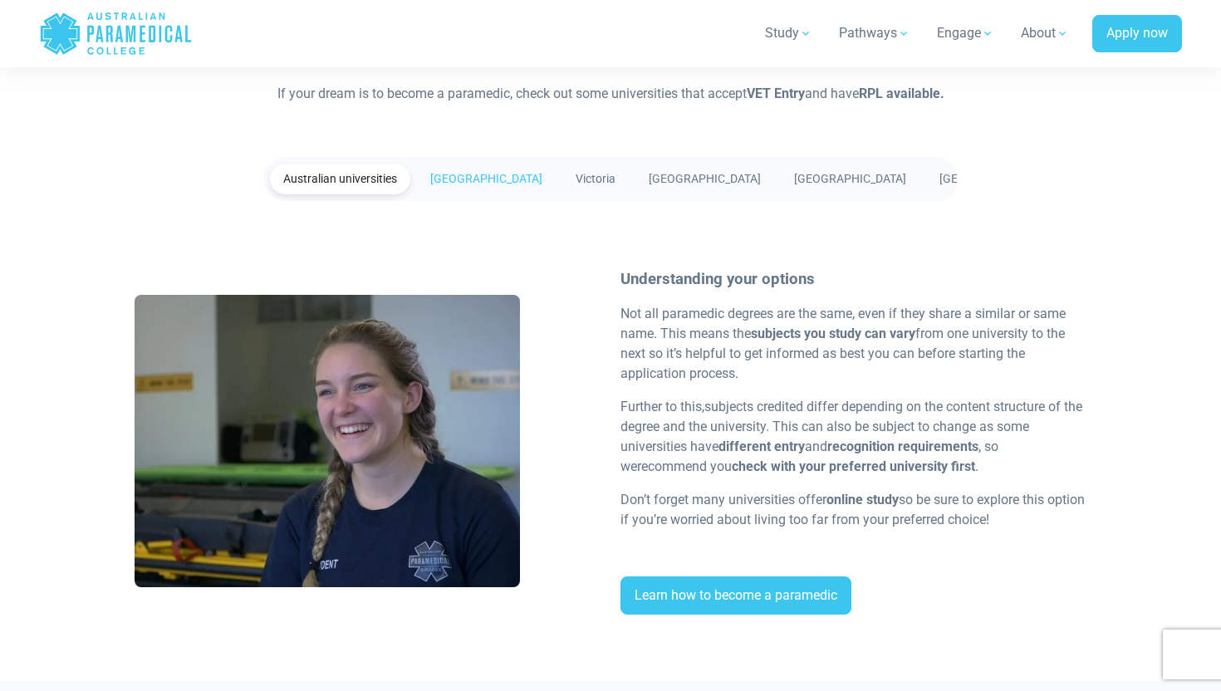
click at [502, 184] on link "[GEOGRAPHIC_DATA]" at bounding box center [486, 179] width 139 height 31
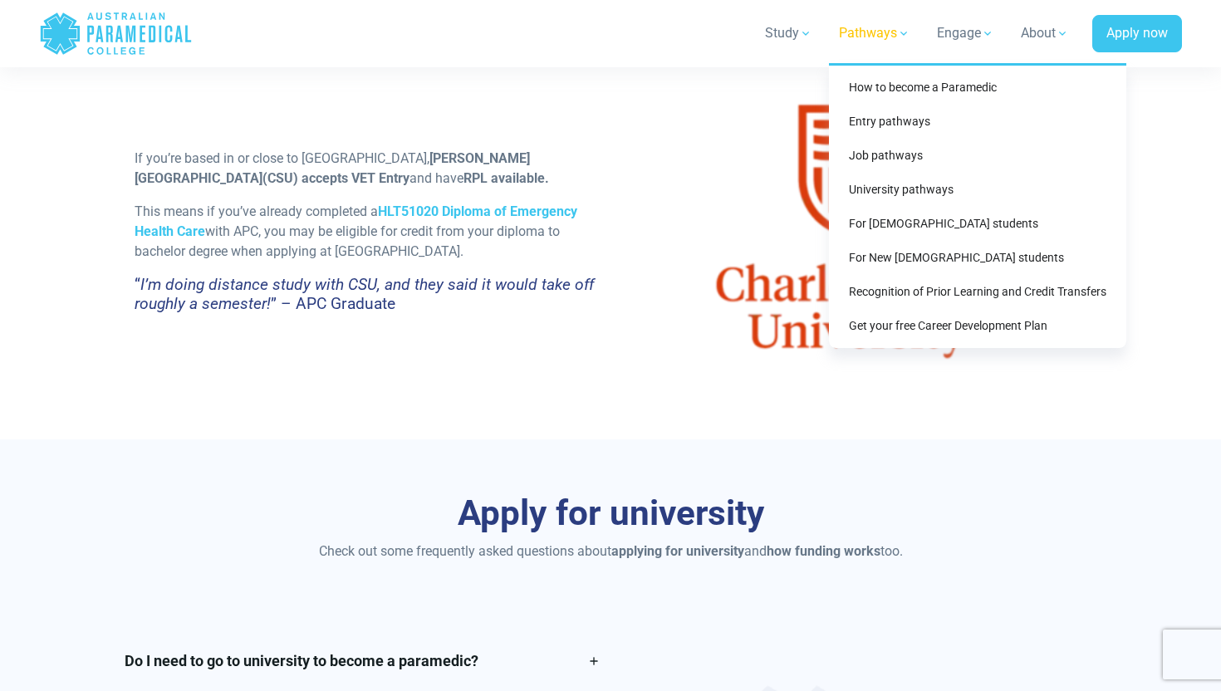
scroll to position [3384, 0]
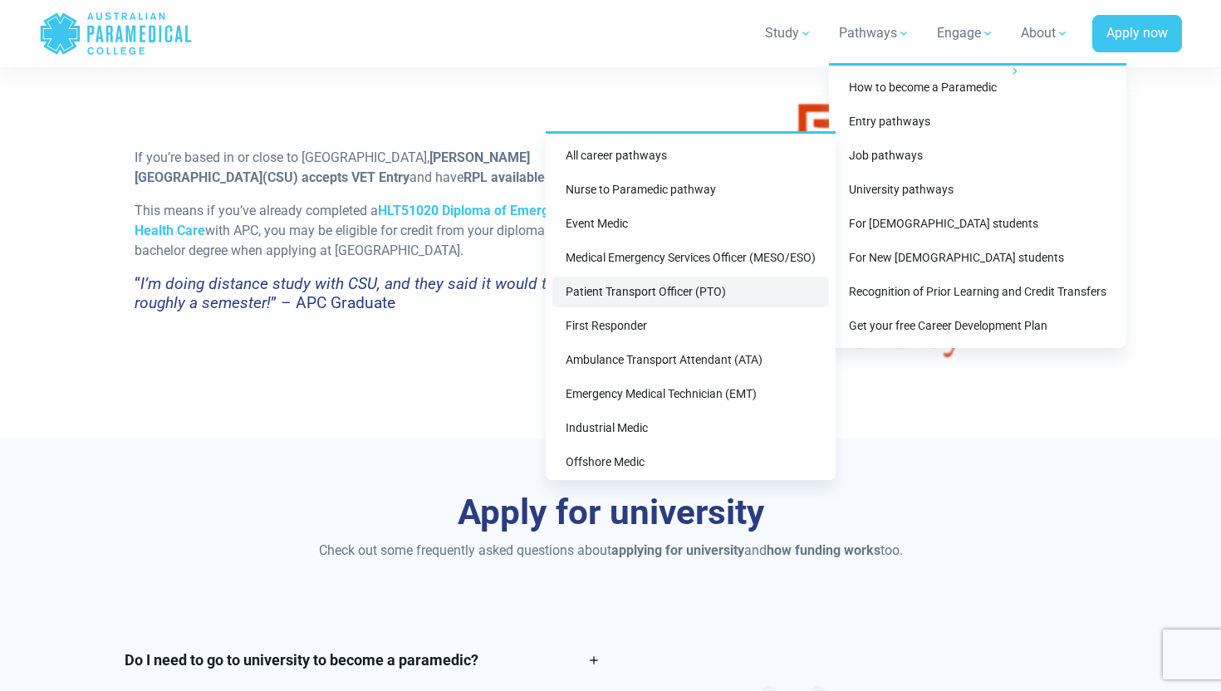
click at [683, 289] on link "Patient Transport Officer (PTO)" at bounding box center [690, 291] width 276 height 31
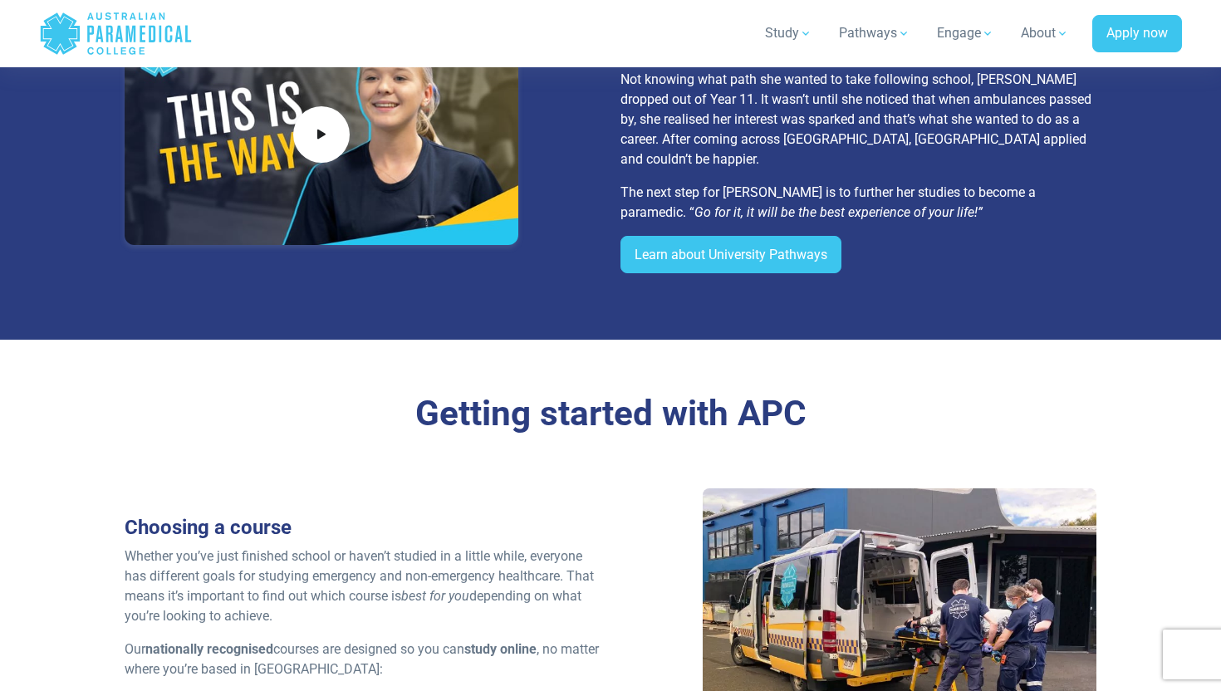
scroll to position [1888, 0]
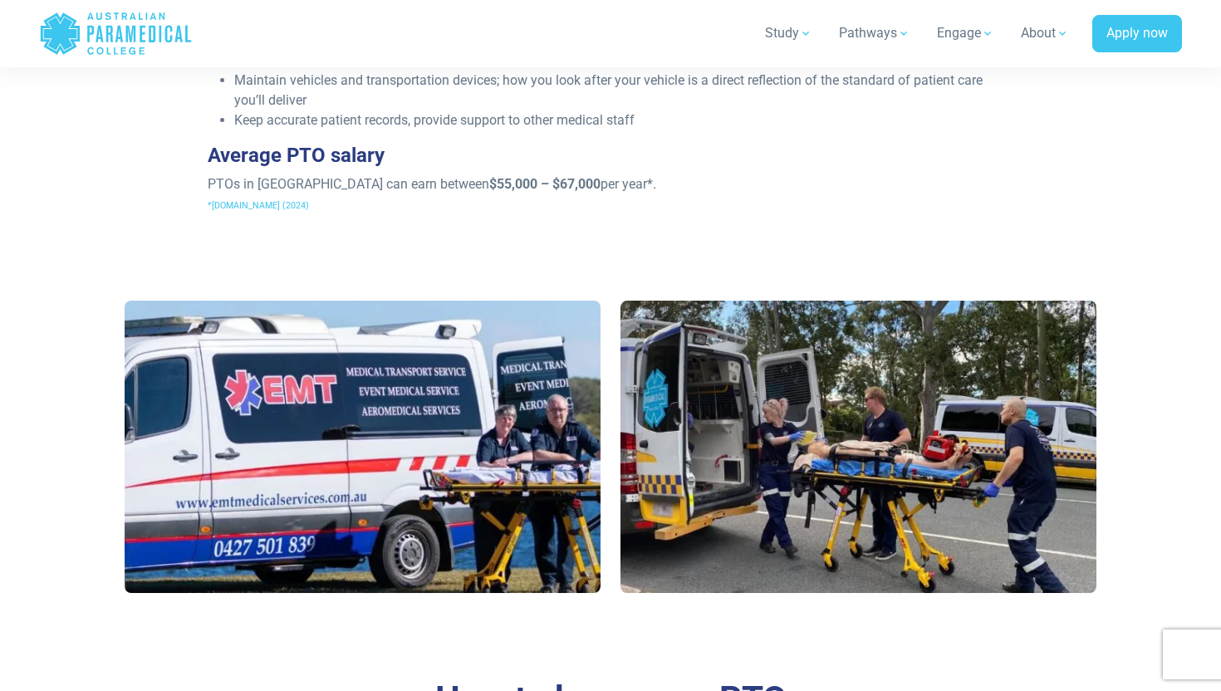
scroll to position [733, 0]
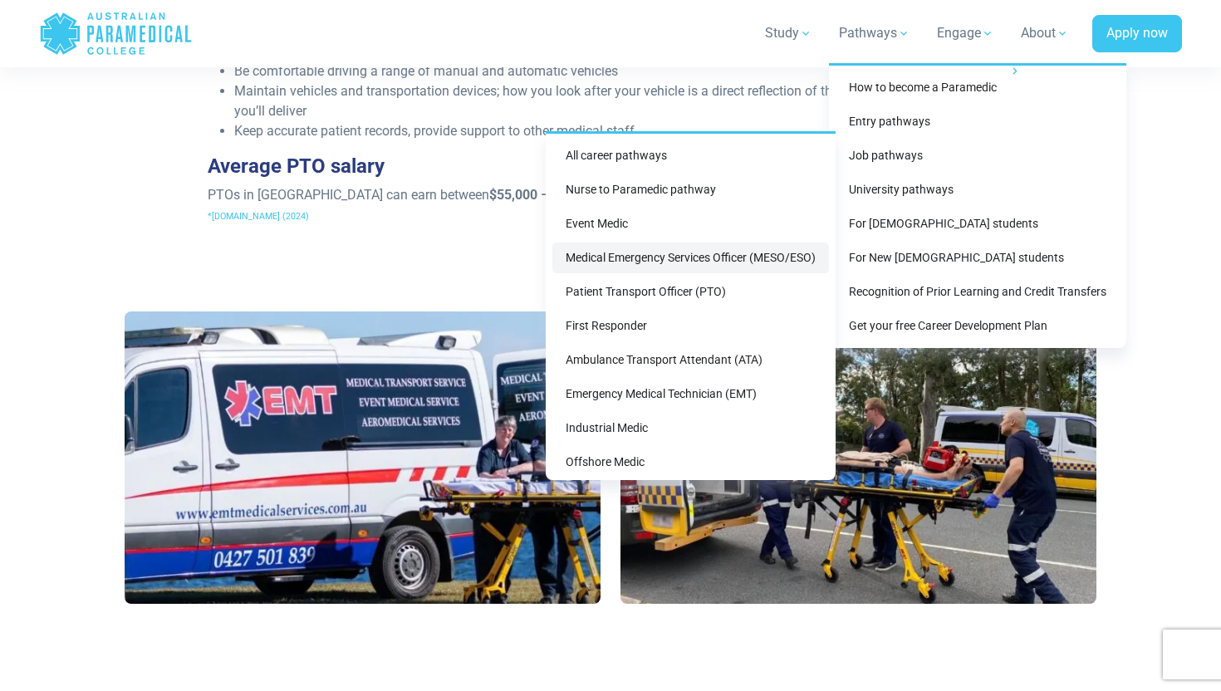
click at [628, 261] on link "Medical Emergency Services Officer (MESO/ESO)" at bounding box center [690, 257] width 276 height 31
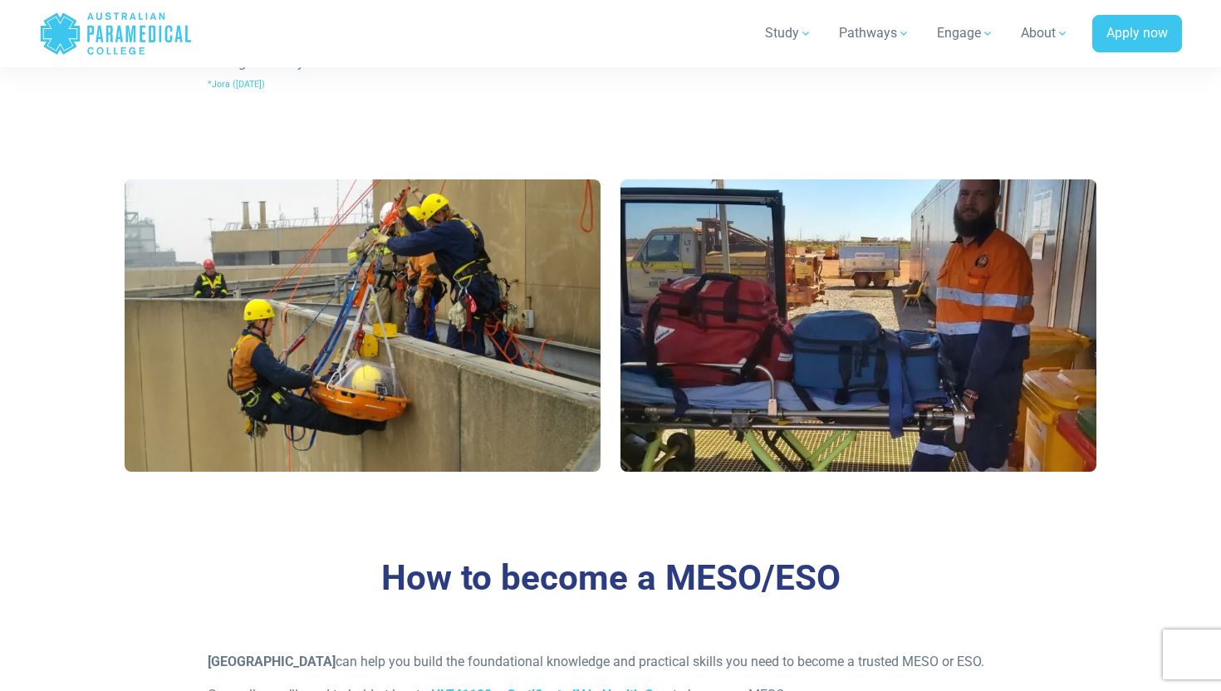
scroll to position [1499, 0]
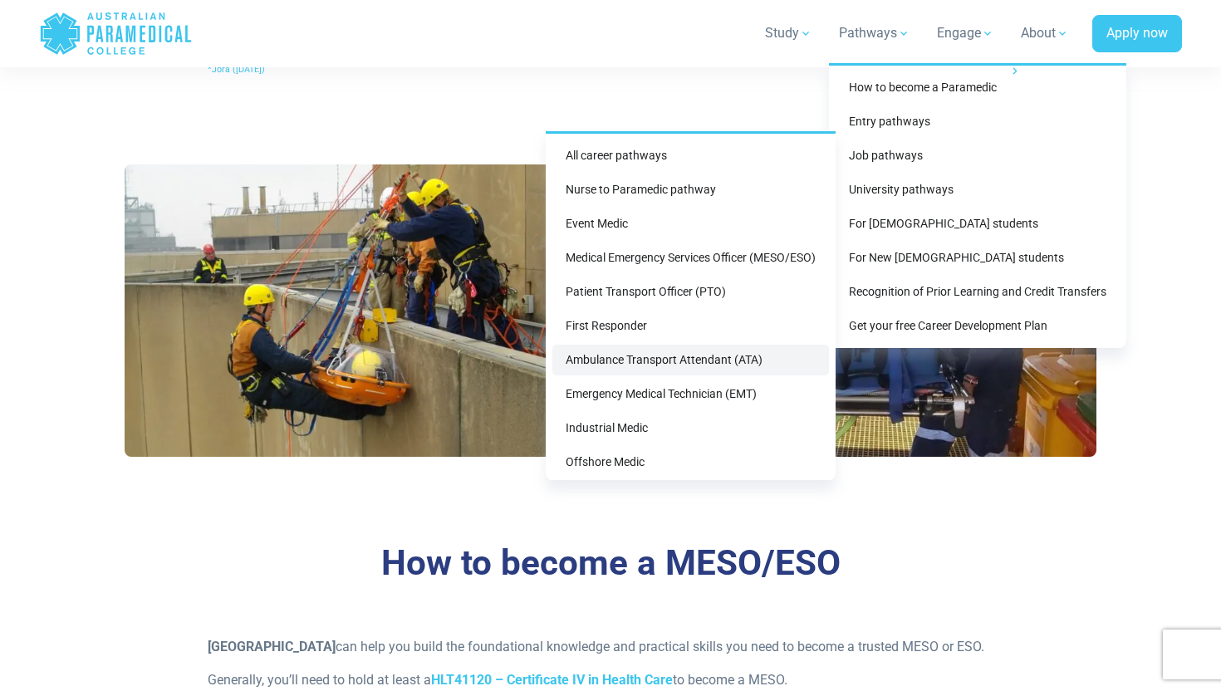
click at [702, 361] on link "Ambulance Transport Attendant (ATA)" at bounding box center [690, 360] width 276 height 31
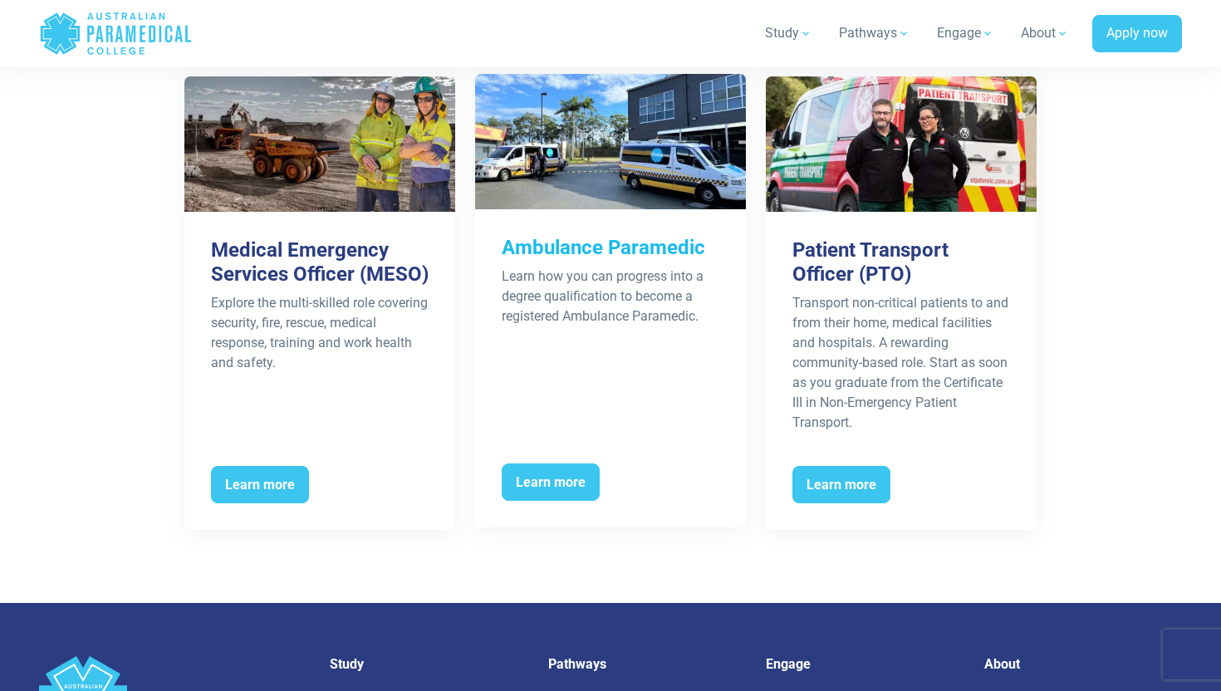
scroll to position [3325, 0]
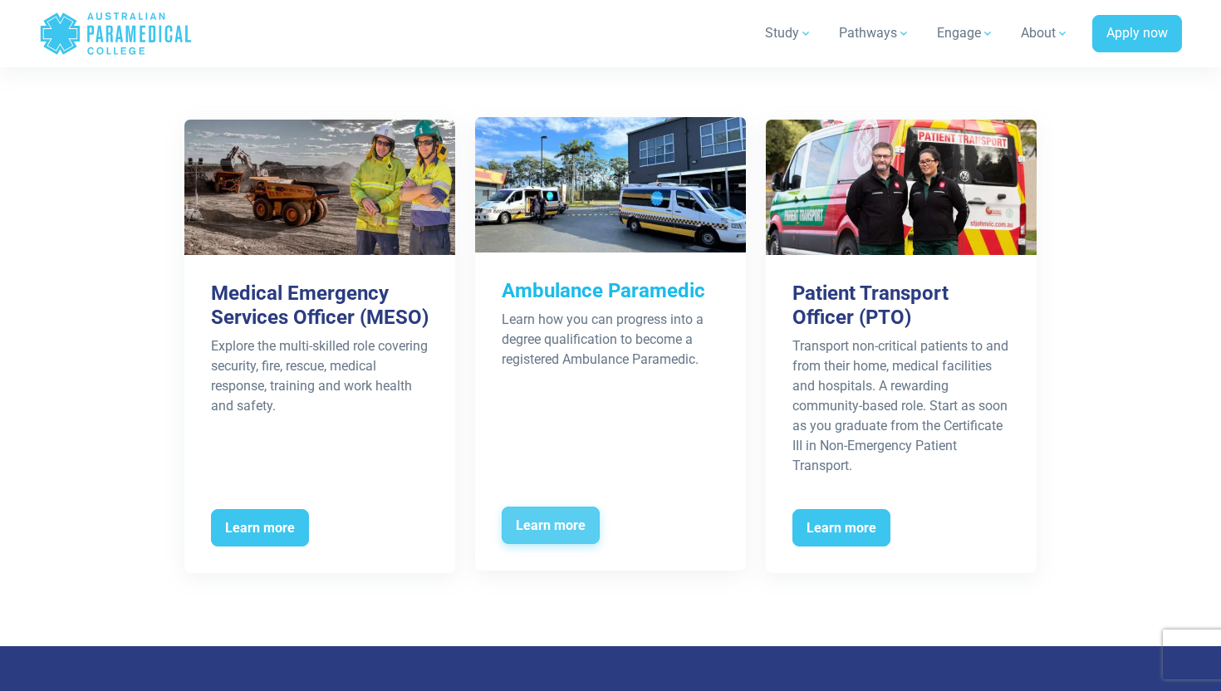
click at [566, 545] on span "Learn more" at bounding box center [551, 525] width 98 height 38
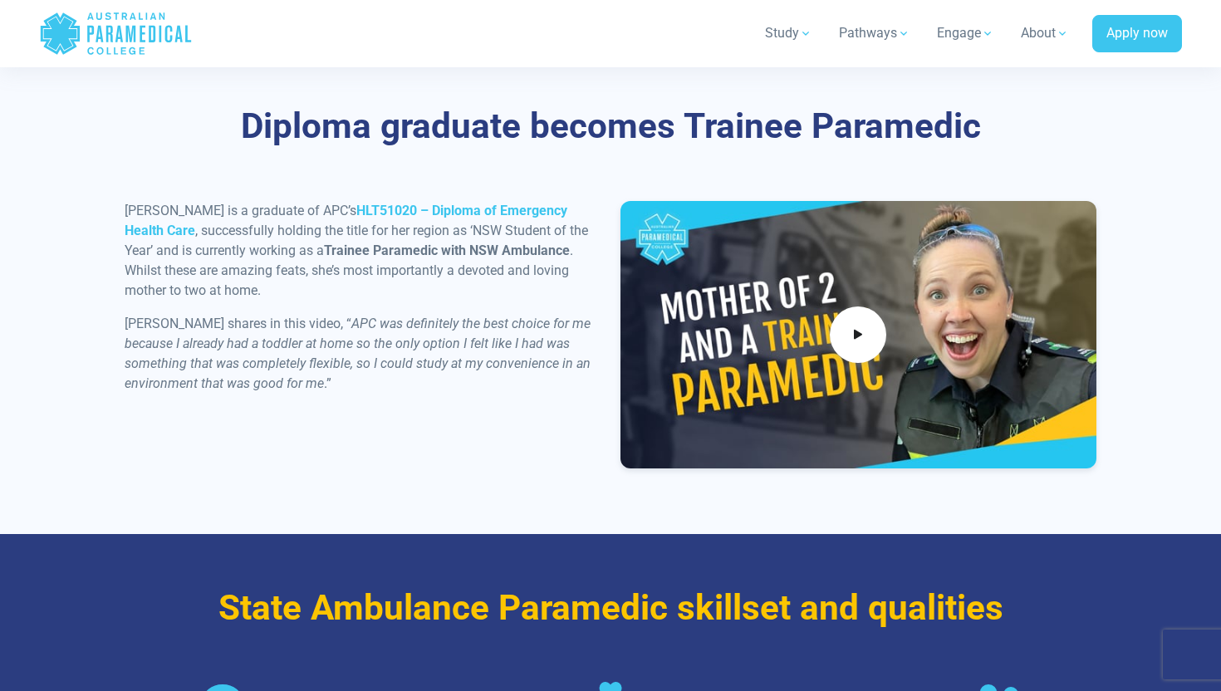
scroll to position [1847, 0]
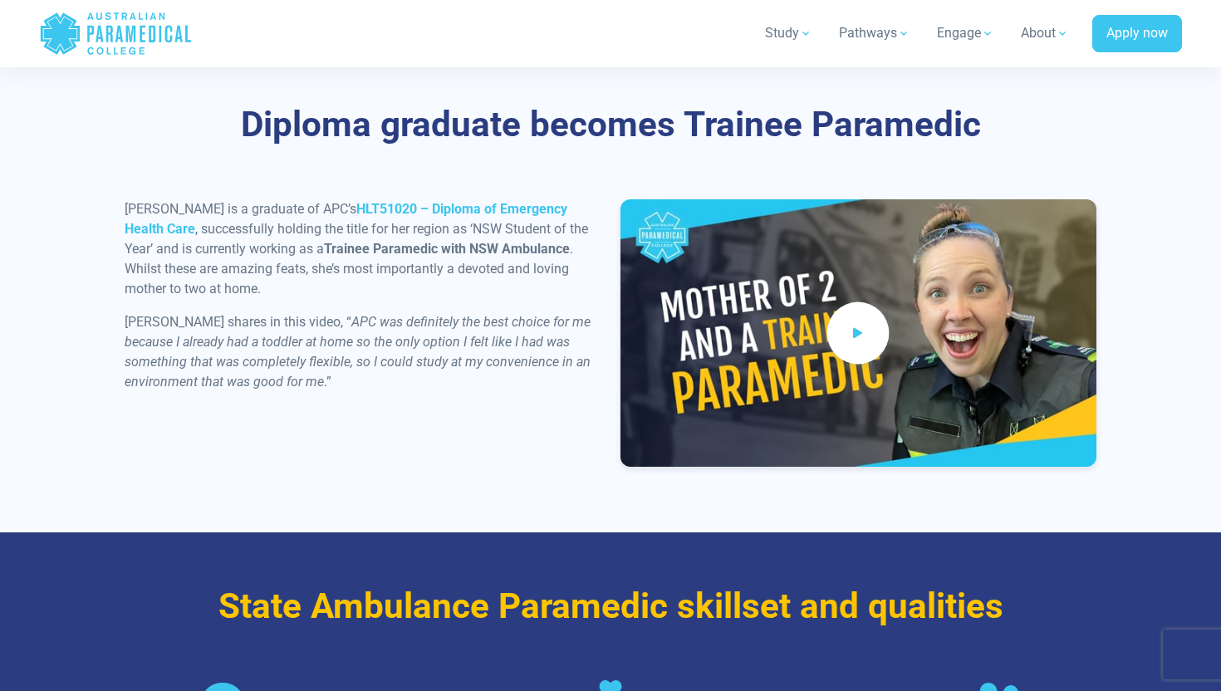
click at [867, 337] on span at bounding box center [858, 332] width 62 height 62
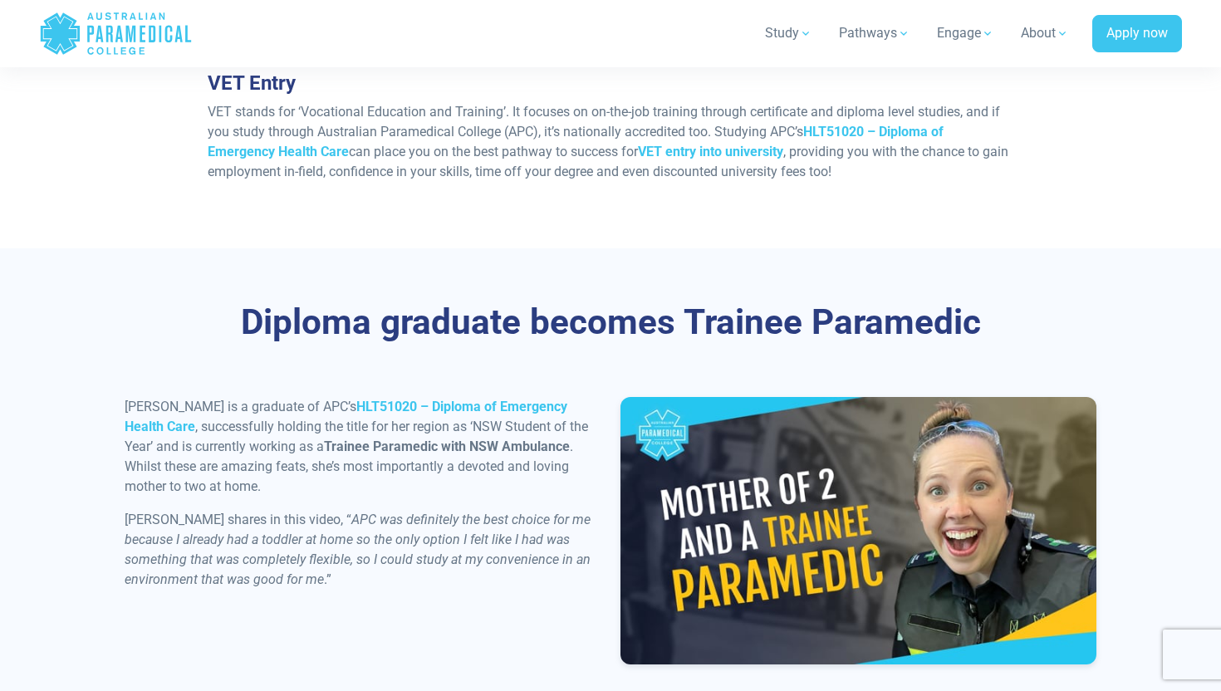
scroll to position [1650, 0]
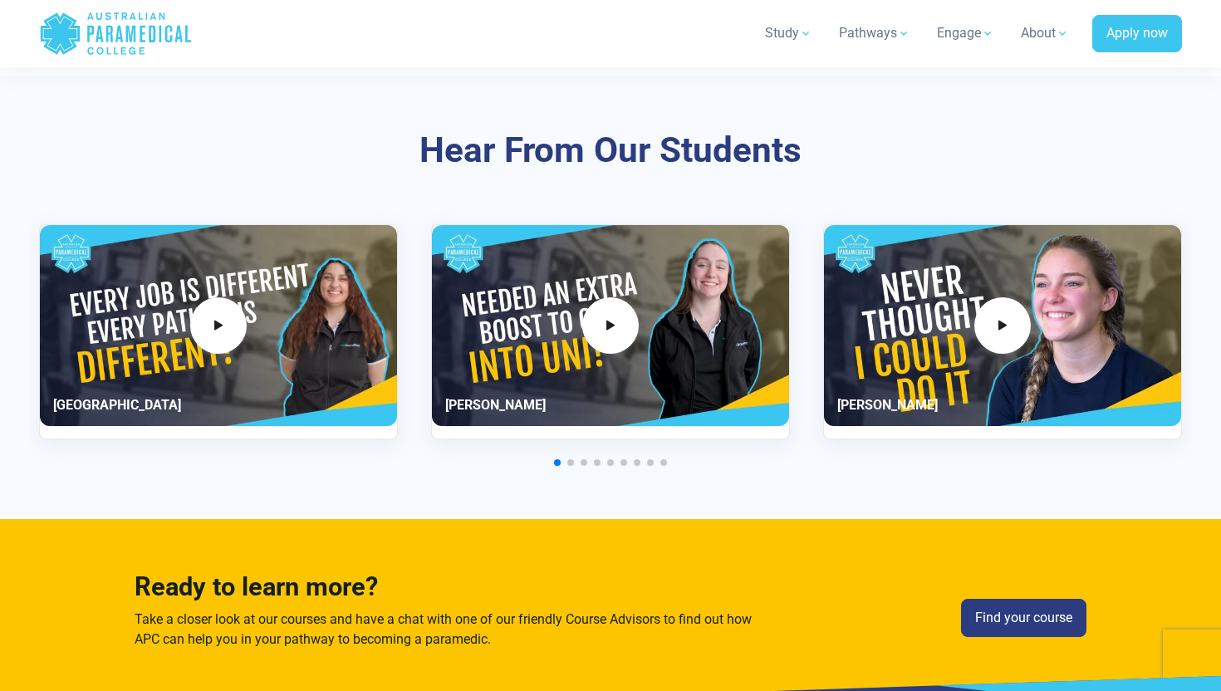
scroll to position [3637, 0]
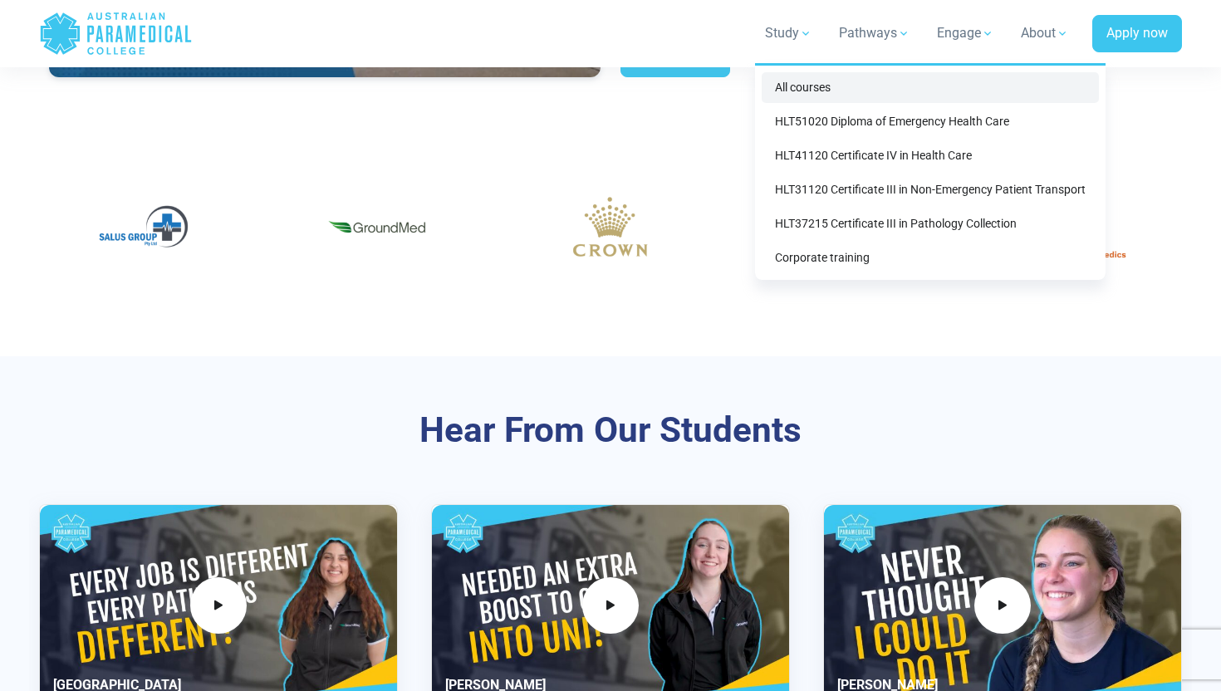
click at [799, 83] on link "All courses" at bounding box center [929, 87] width 337 height 31
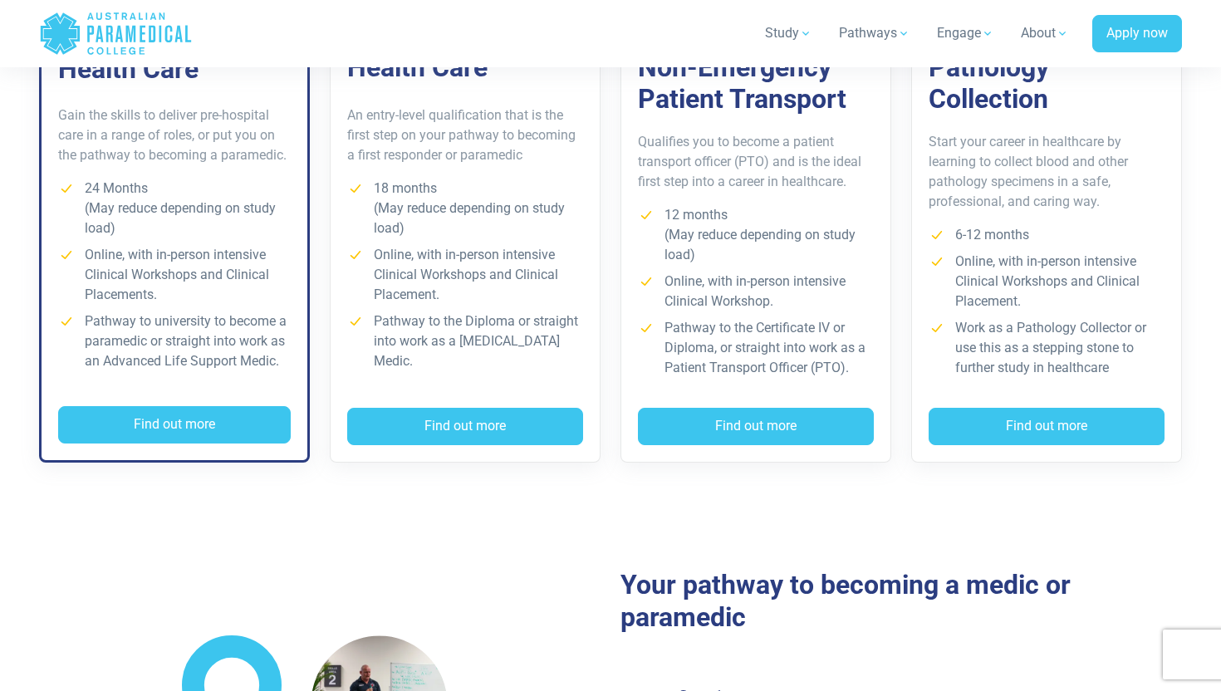
scroll to position [488, 0]
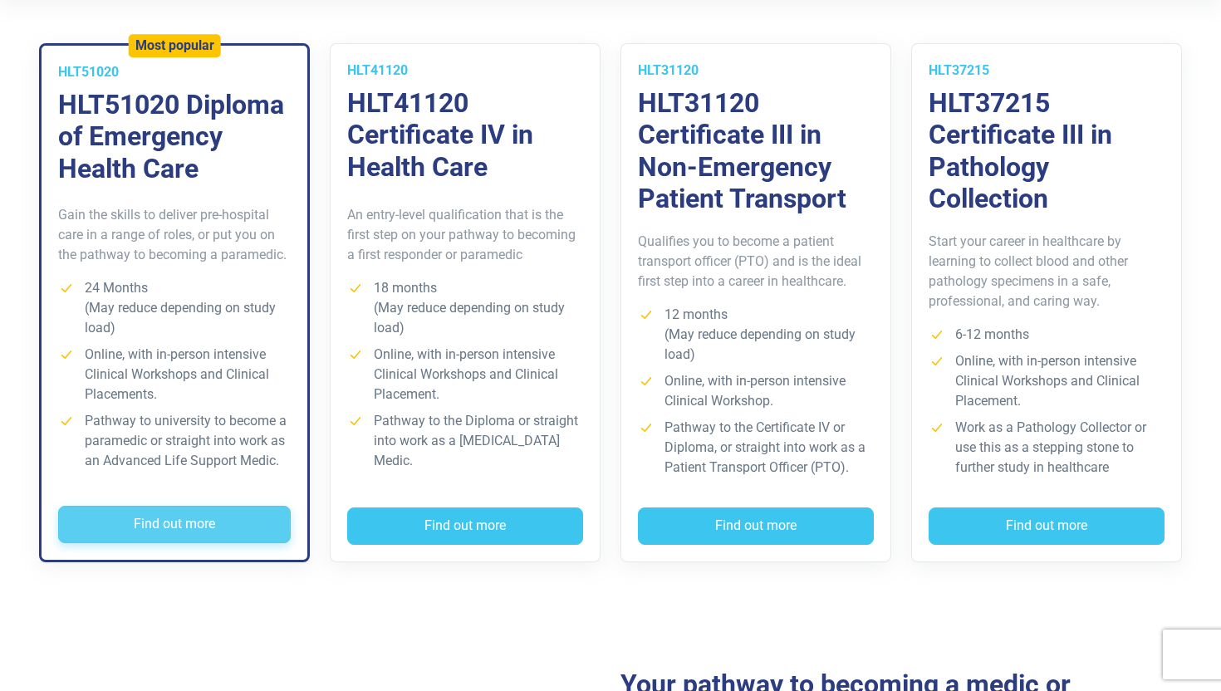
click at [144, 517] on button "Find out more" at bounding box center [174, 525] width 232 height 38
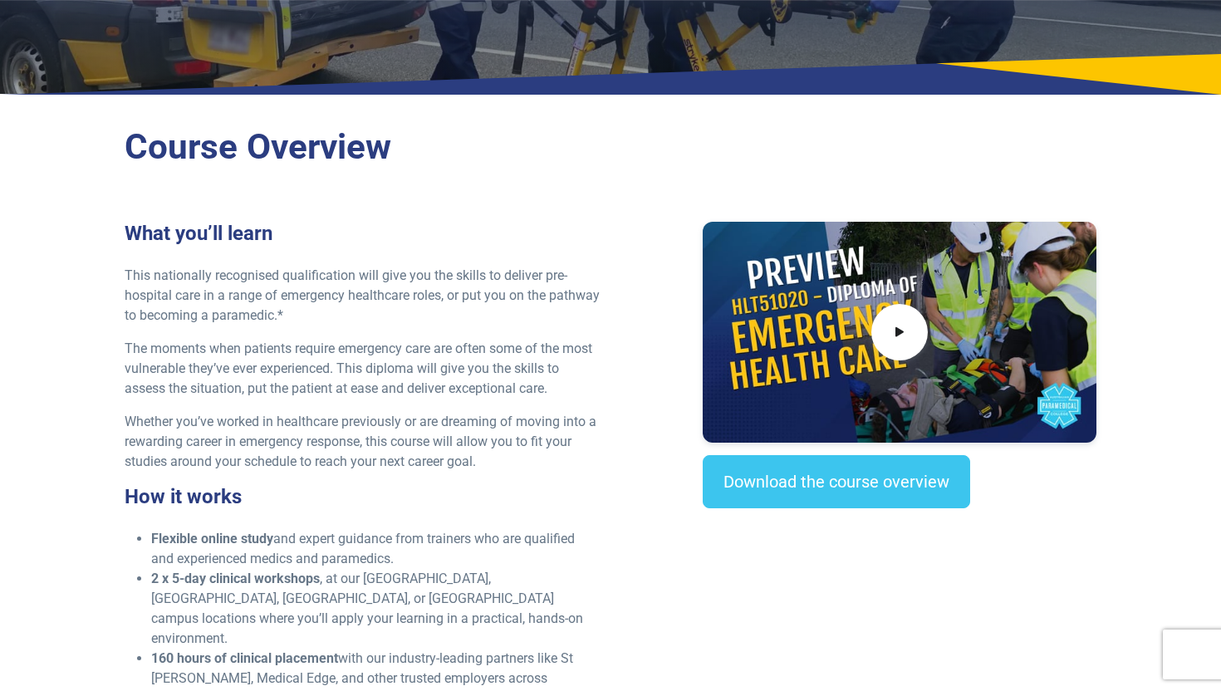
scroll to position [338, 0]
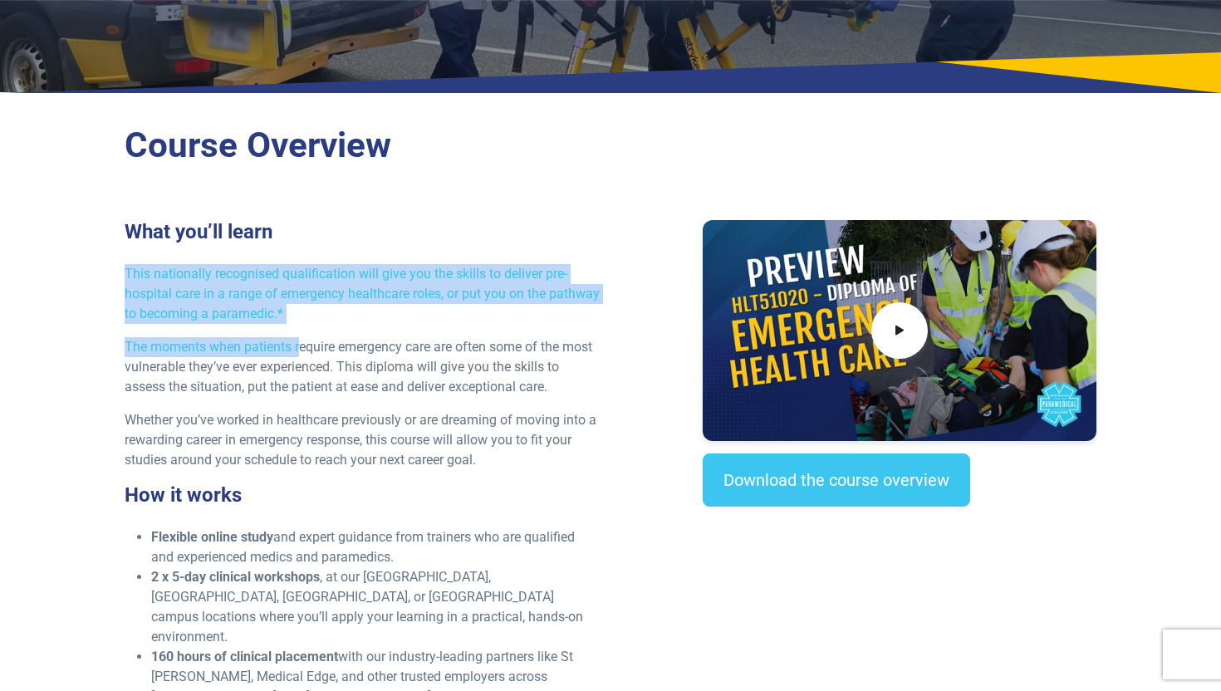
drag, startPoint x: 459, startPoint y: 241, endPoint x: 300, endPoint y: 342, distance: 188.9
click at [300, 343] on div "What you’ll learn This nationally recognised qualification will give you the sk…" at bounding box center [363, 543] width 496 height 647
click at [300, 342] on p "The moments when patients require emergency care are often some of the most vul…" at bounding box center [363, 367] width 476 height 60
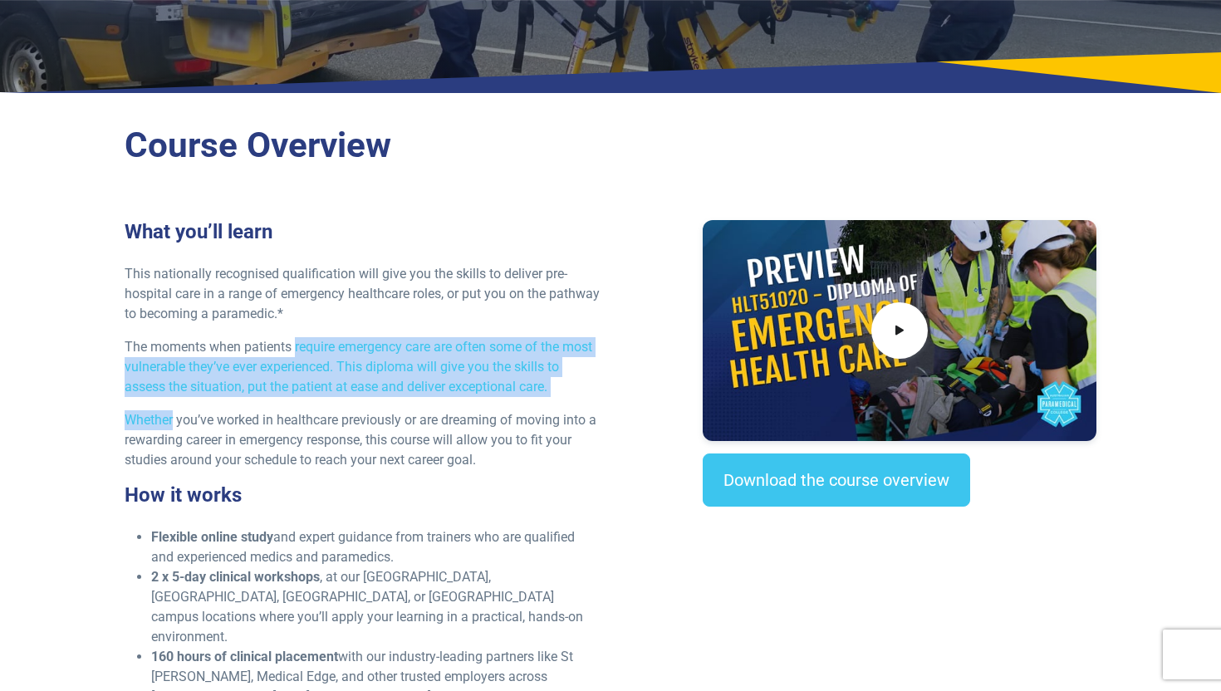
drag, startPoint x: 300, startPoint y: 342, endPoint x: 299, endPoint y: 402, distance: 59.8
click at [299, 402] on div "What you’ll learn This nationally recognised qualification will give you the sk…" at bounding box center [363, 543] width 496 height 647
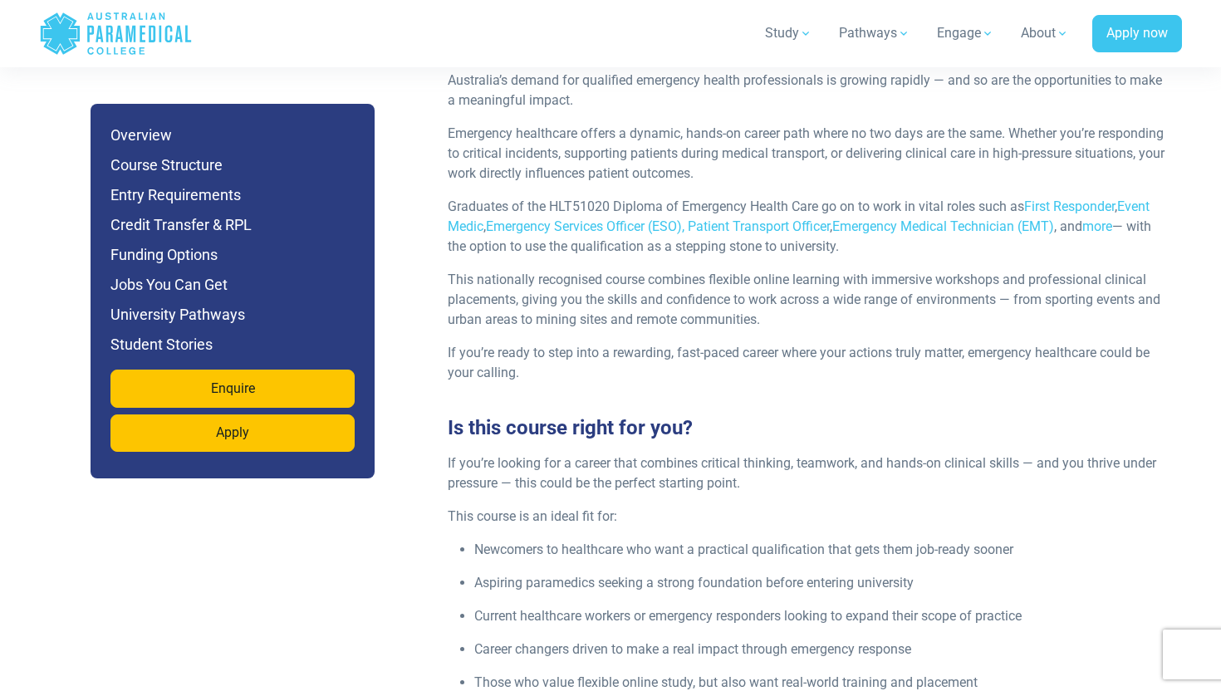
scroll to position [1957, 0]
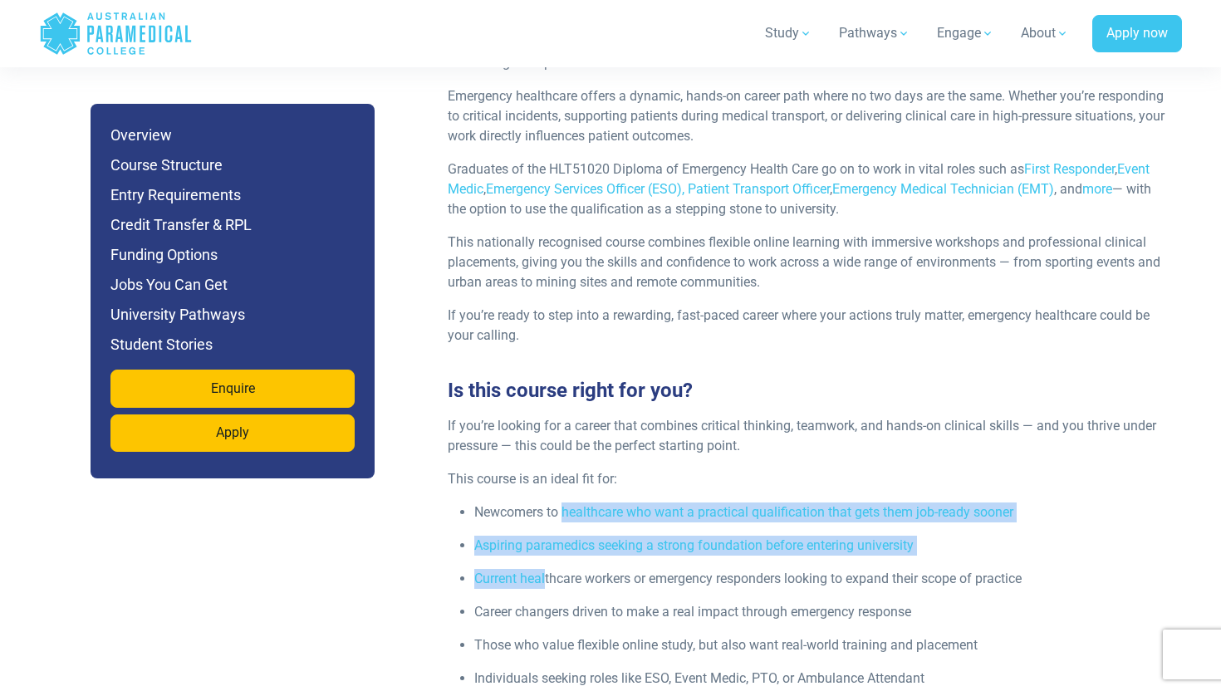
drag, startPoint x: 565, startPoint y: 473, endPoint x: 533, endPoint y: 535, distance: 69.5
click at [536, 535] on ul "Newcomers to healthcare who want a practical qualification that gets them job-r…" at bounding box center [810, 628] width 724 height 252
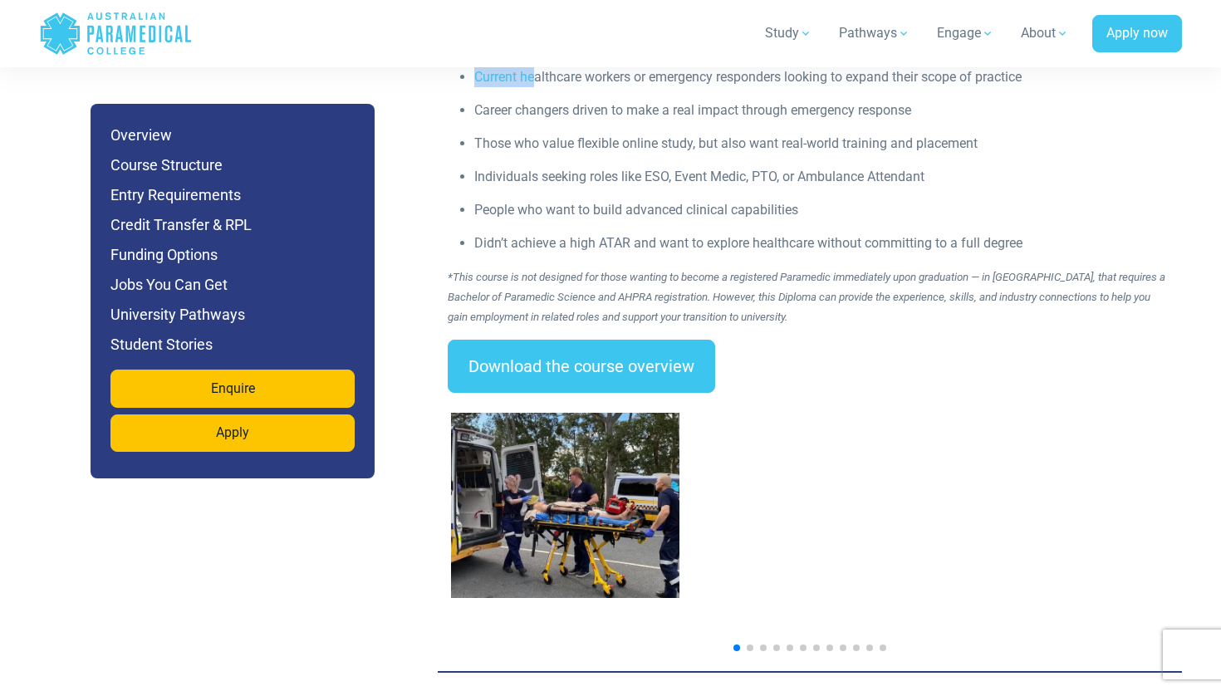
scroll to position [2551, 0]
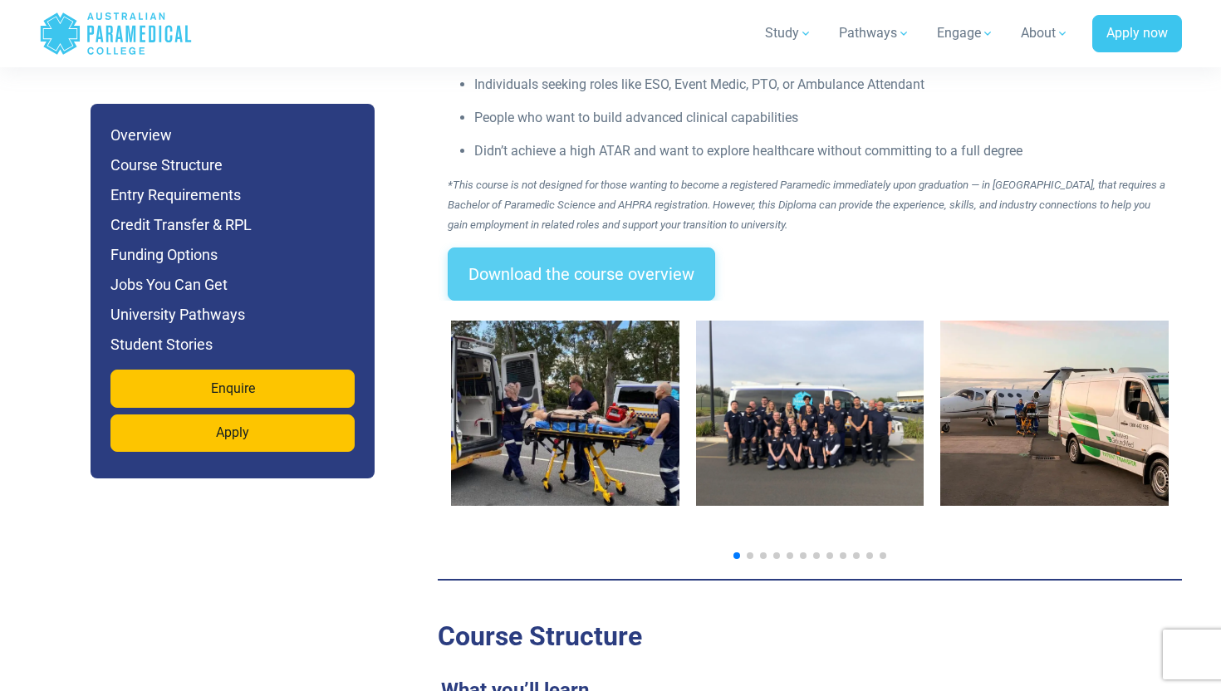
click at [575, 247] on link "Download the course overview" at bounding box center [581, 273] width 267 height 53
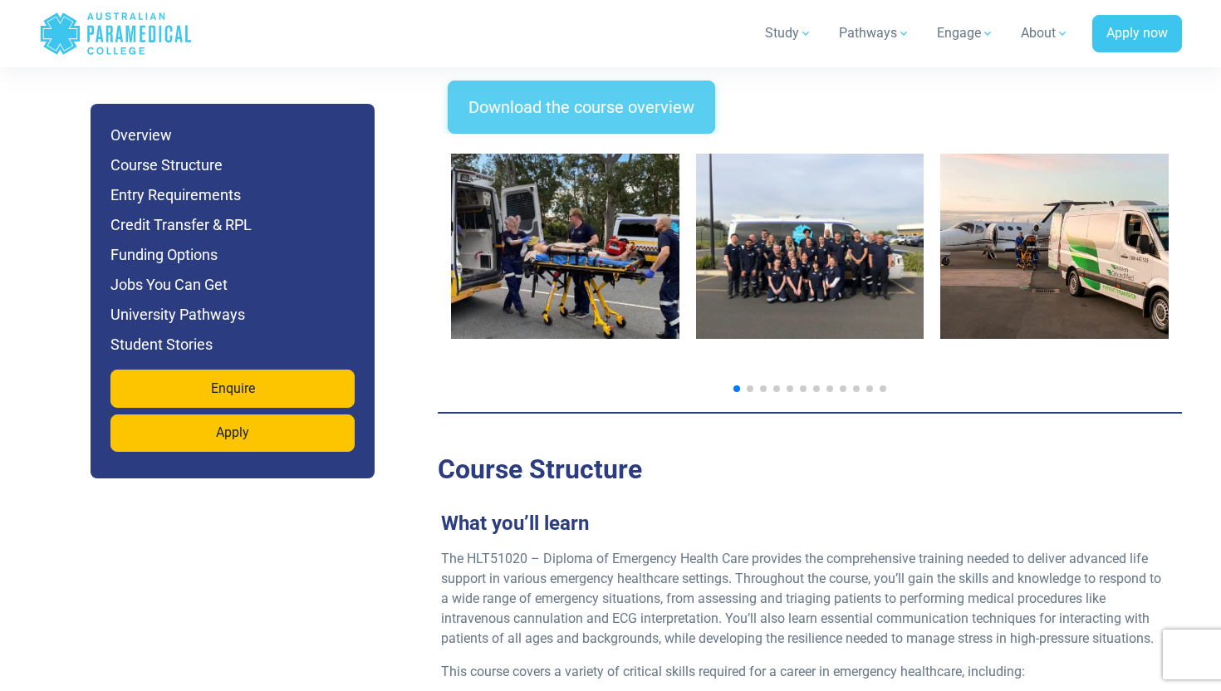
scroll to position [2717, 0]
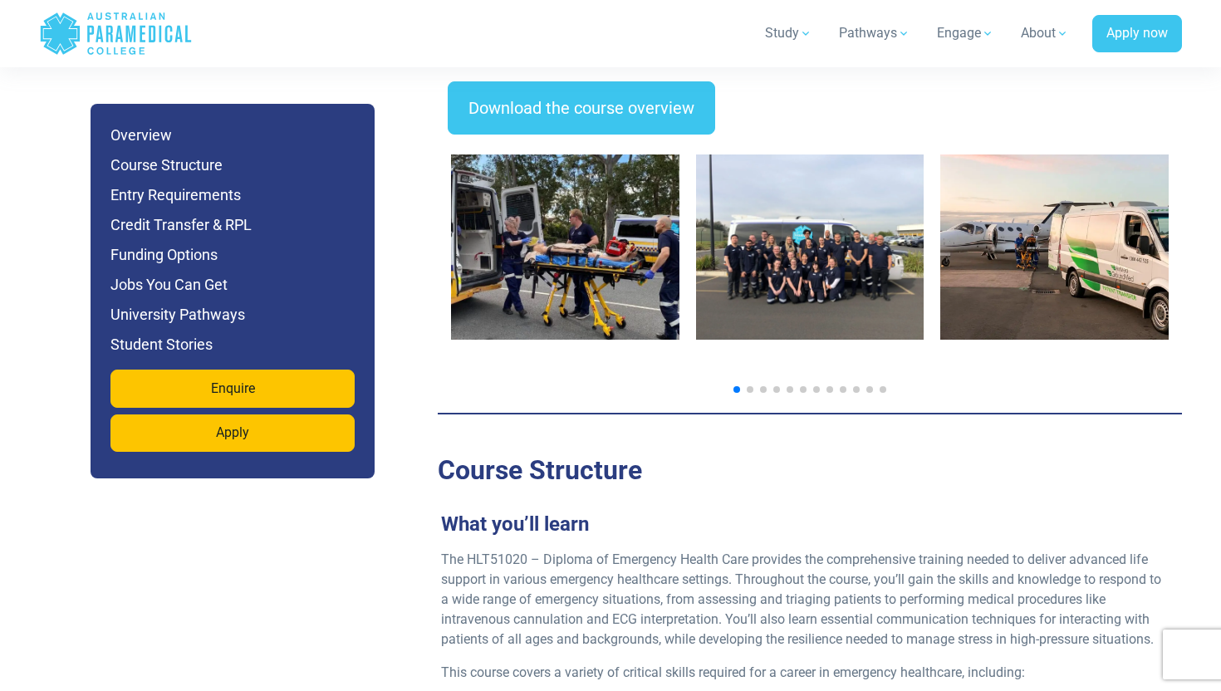
click at [753, 352] on div at bounding box center [810, 267] width 744 height 265
click at [749, 386] on span "Go to slide 2" at bounding box center [749, 389] width 7 height 7
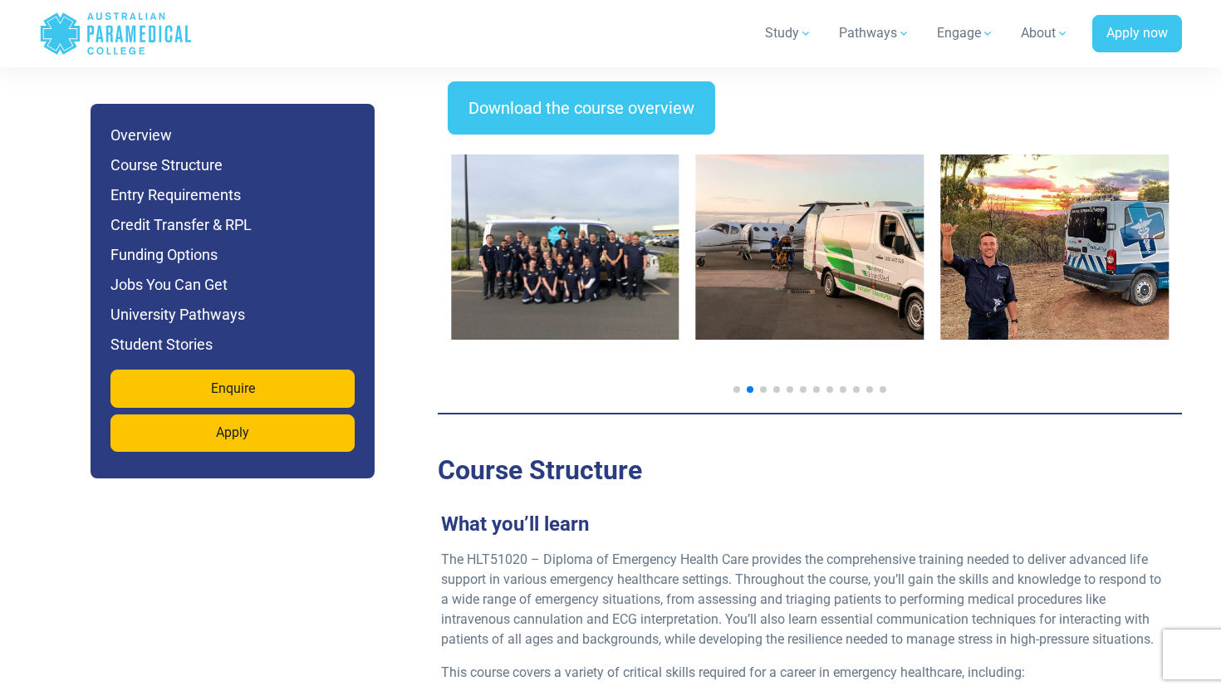
click at [784, 386] on div at bounding box center [809, 389] width 717 height 7
click at [788, 386] on span "Go to slide 5" at bounding box center [789, 389] width 7 height 7
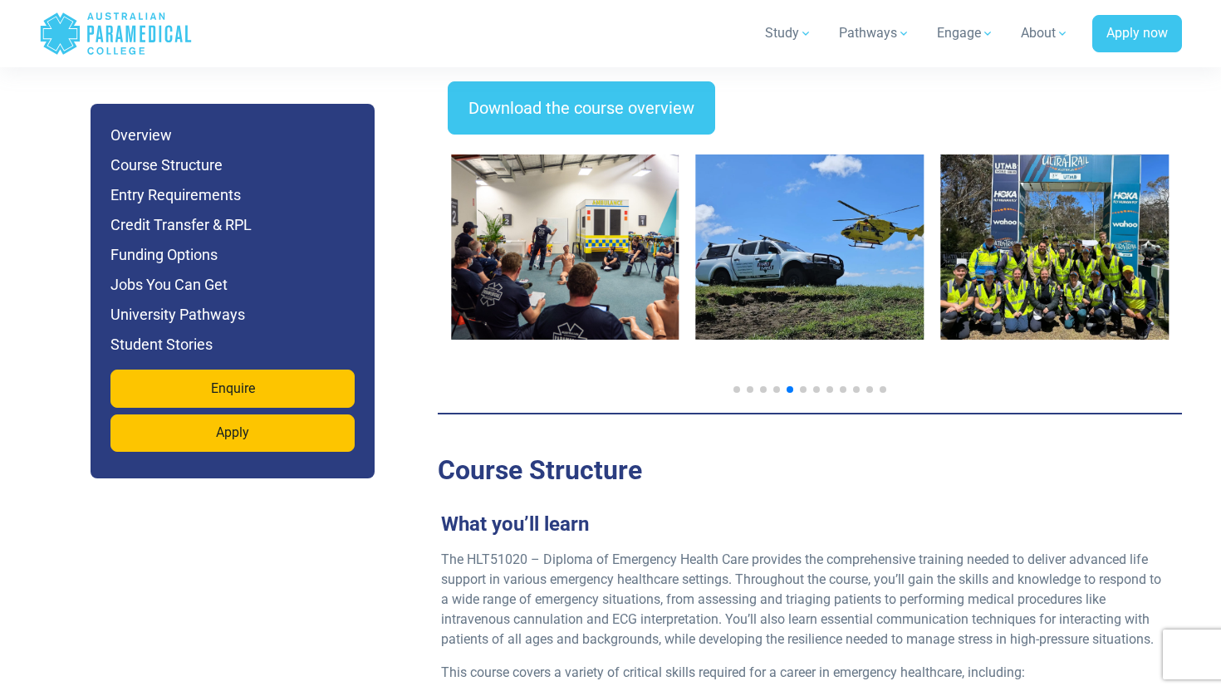
click at [800, 386] on span "Go to slide 6" at bounding box center [803, 389] width 7 height 7
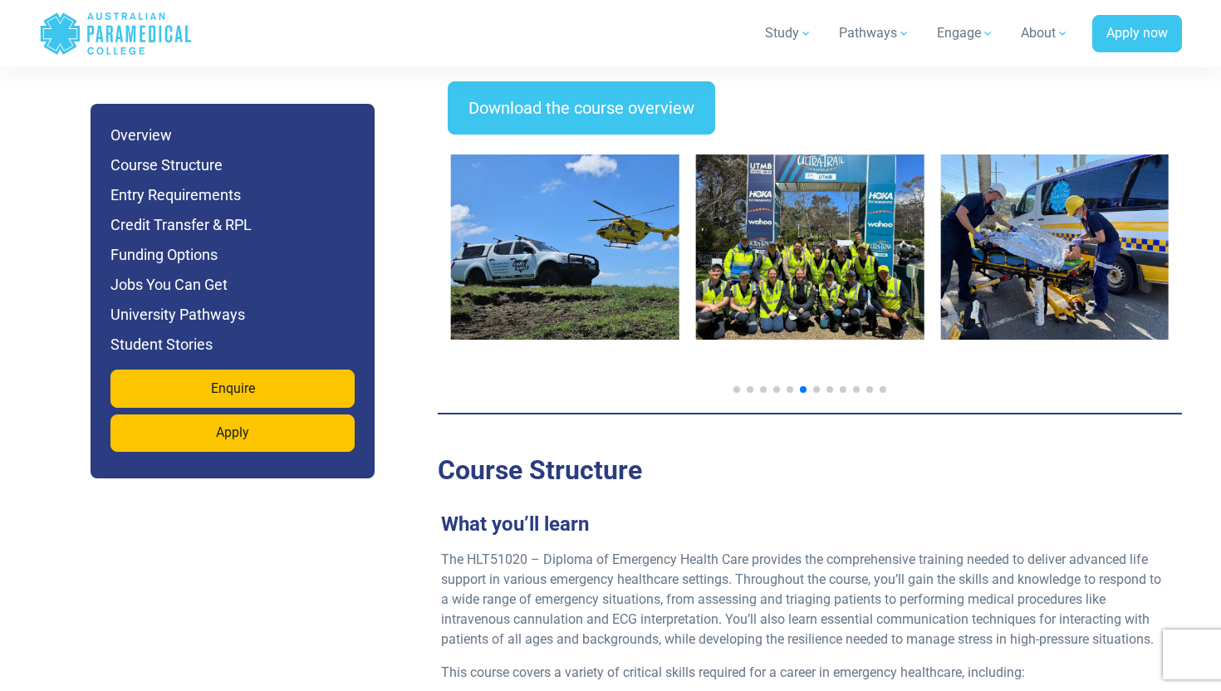
click at [816, 386] on span "Go to slide 7" at bounding box center [816, 389] width 7 height 7
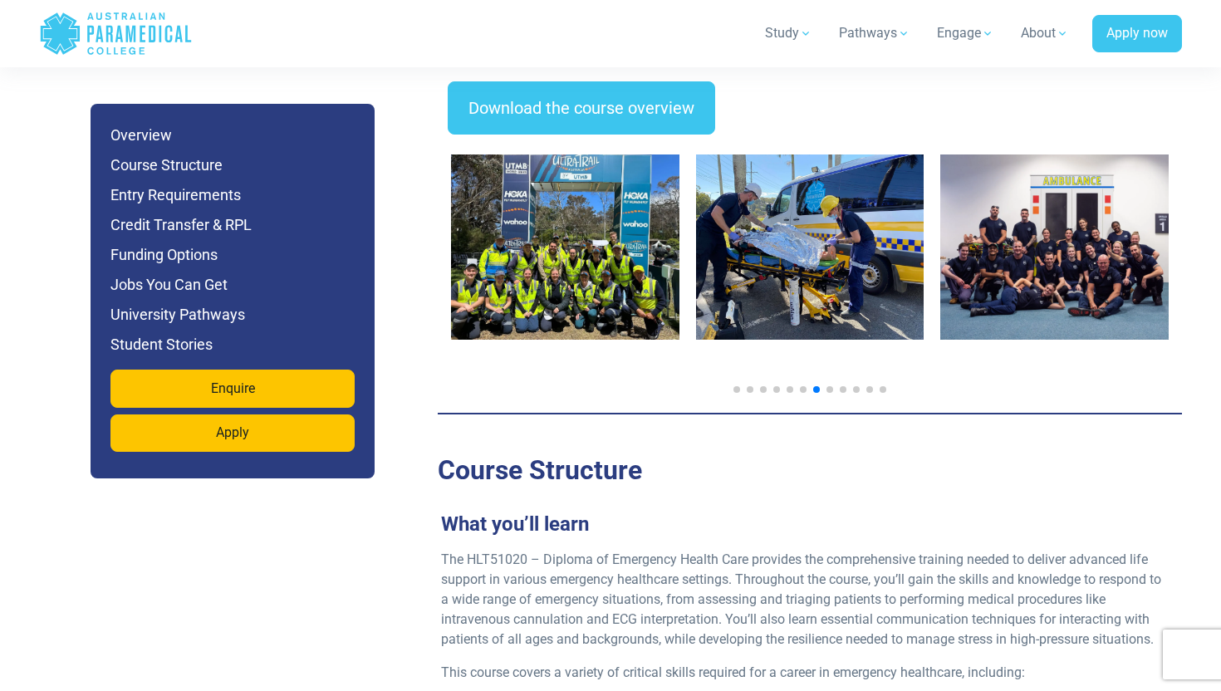
click at [837, 341] on div at bounding box center [810, 267] width 744 height 265
click at [834, 386] on div at bounding box center [809, 389] width 717 height 7
click at [826, 386] on span "Go to slide 8" at bounding box center [829, 389] width 7 height 7
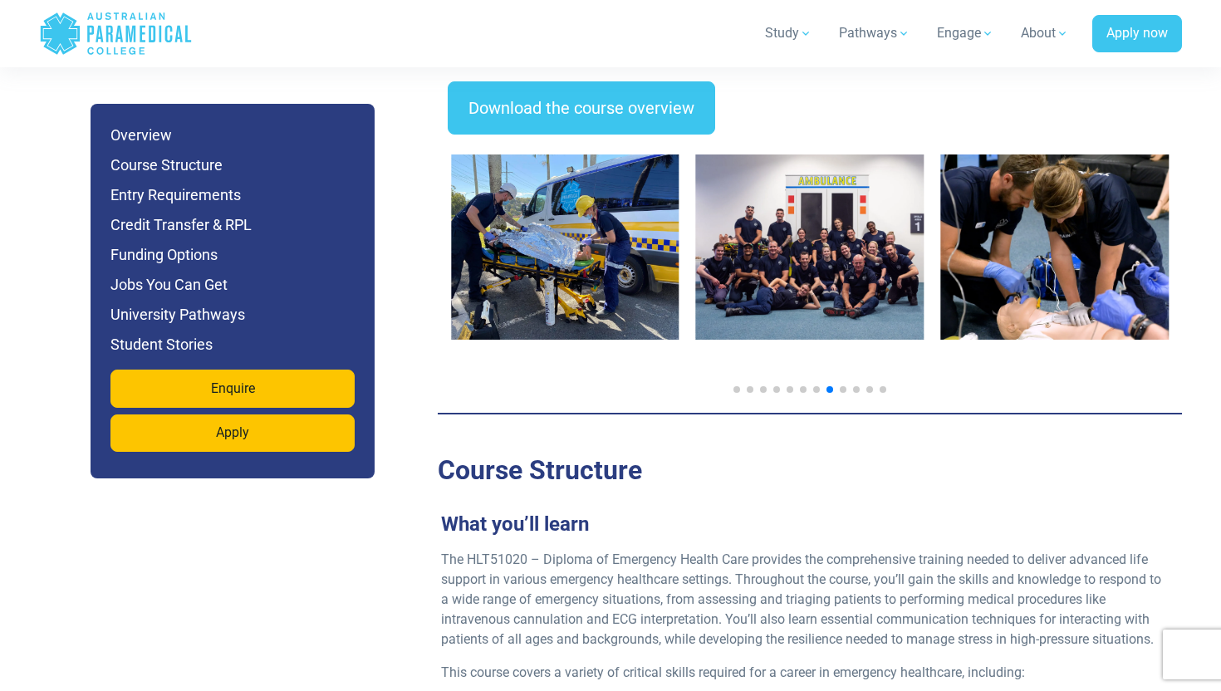
click at [837, 386] on div at bounding box center [809, 389] width 717 height 7
click at [848, 386] on div at bounding box center [809, 389] width 717 height 7
click at [840, 386] on span "Go to slide 9" at bounding box center [842, 389] width 7 height 7
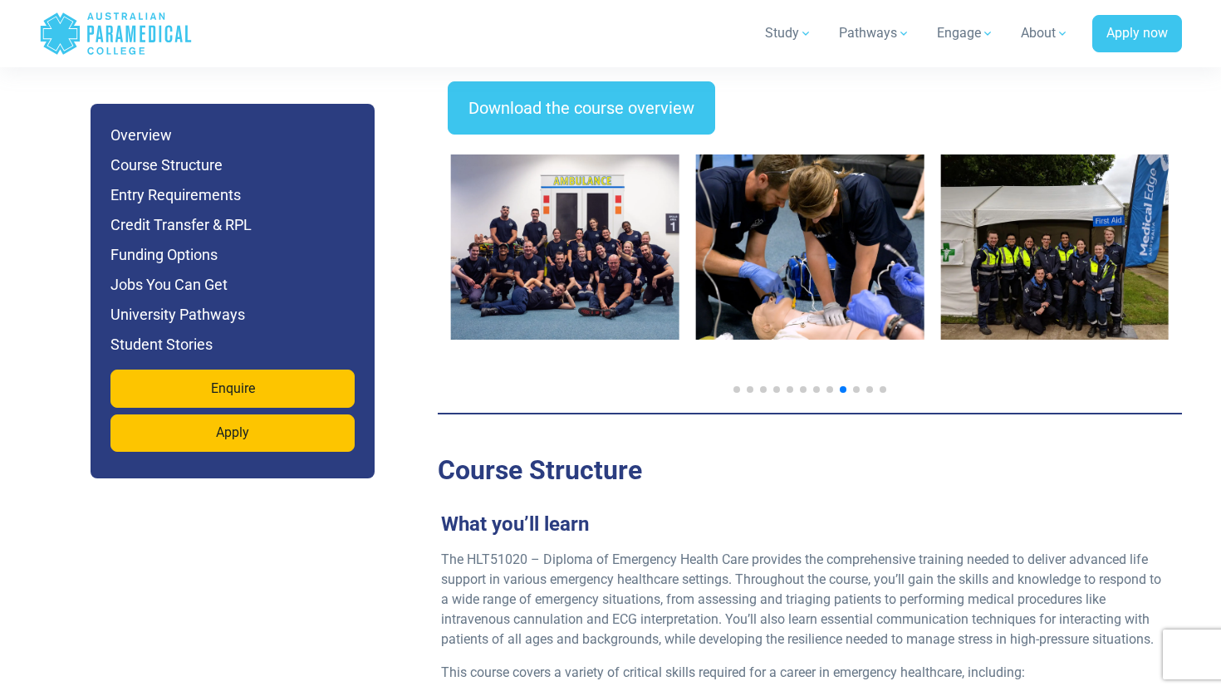
click at [850, 386] on div at bounding box center [809, 389] width 717 height 7
click at [854, 386] on span "Go to slide 10" at bounding box center [856, 389] width 7 height 7
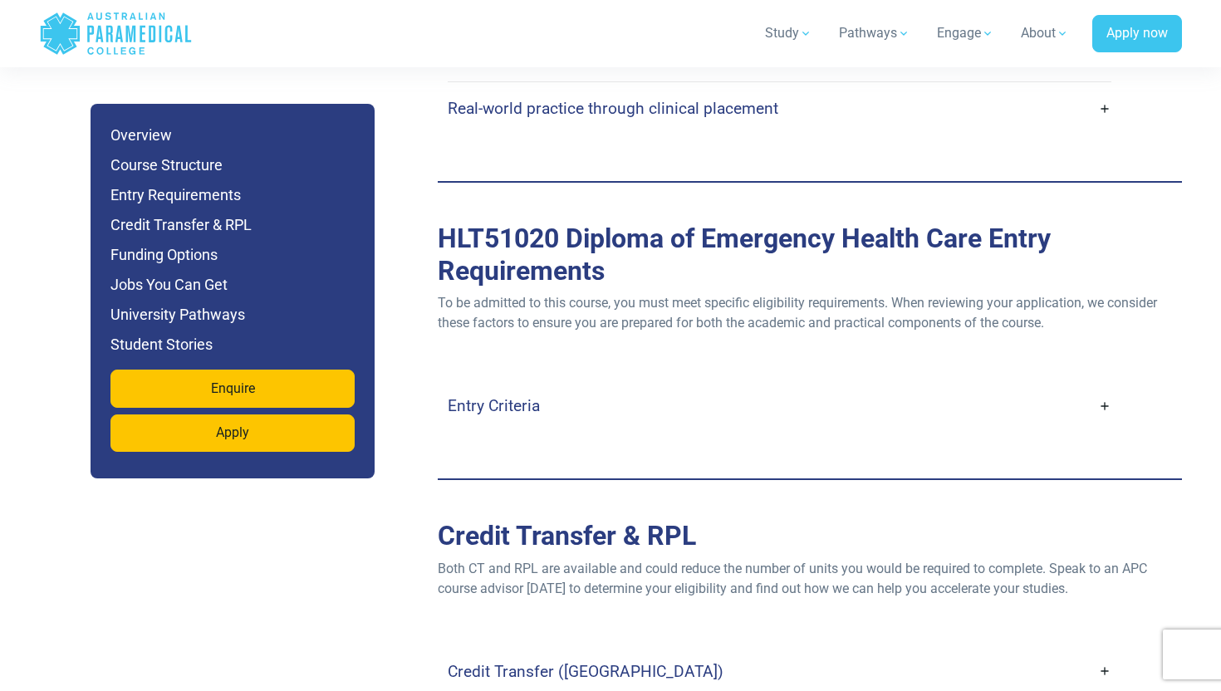
scroll to position [4426, 0]
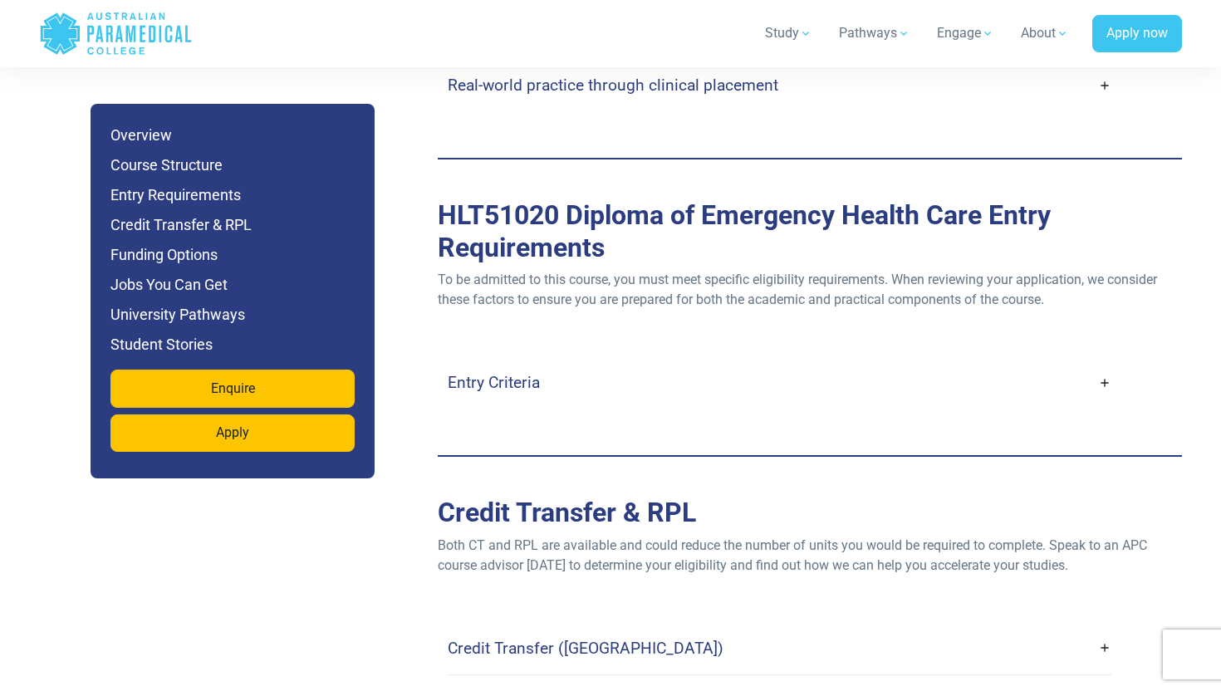
click at [518, 373] on h4 "Entry Criteria" at bounding box center [494, 382] width 92 height 19
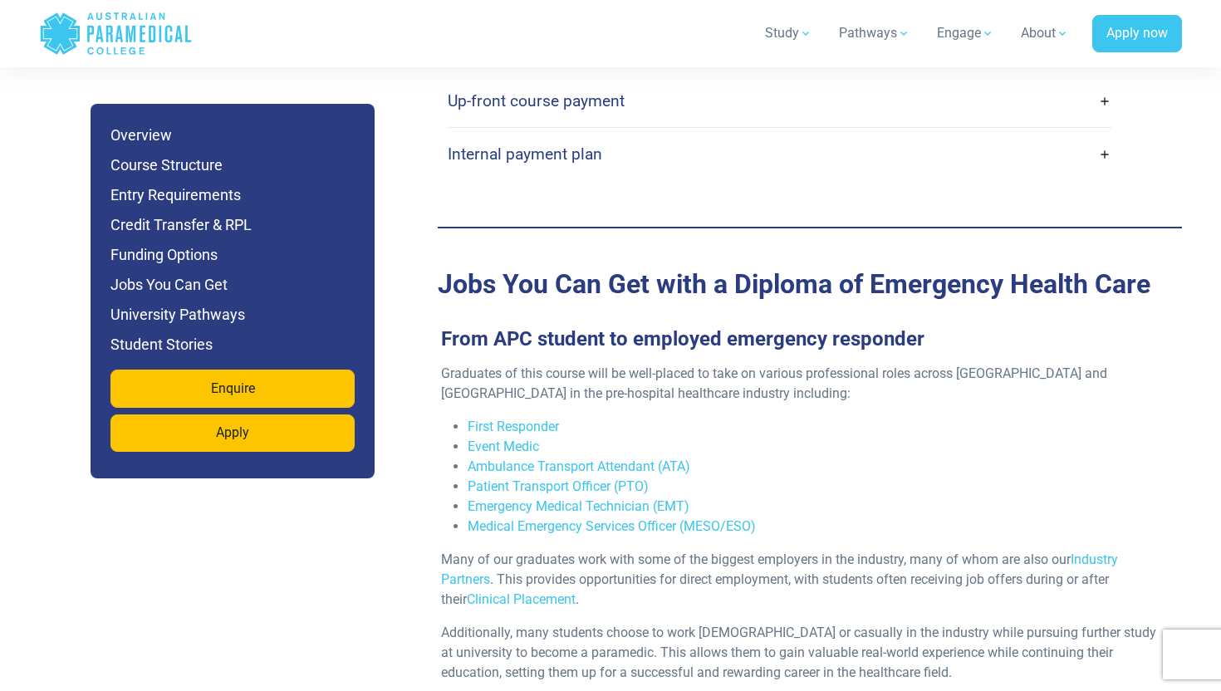
scroll to position [5920, 0]
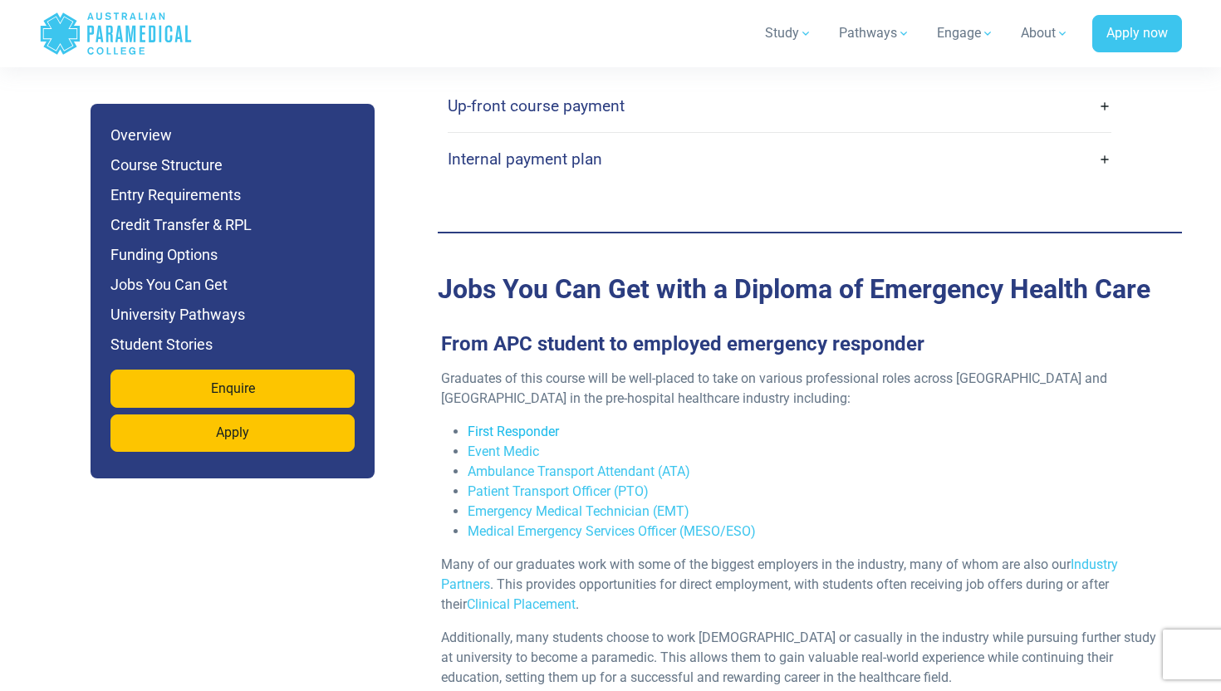
click at [506, 423] on link "First Responder" at bounding box center [512, 431] width 91 height 16
click at [494, 443] on link "Event Medic" at bounding box center [502, 451] width 71 height 16
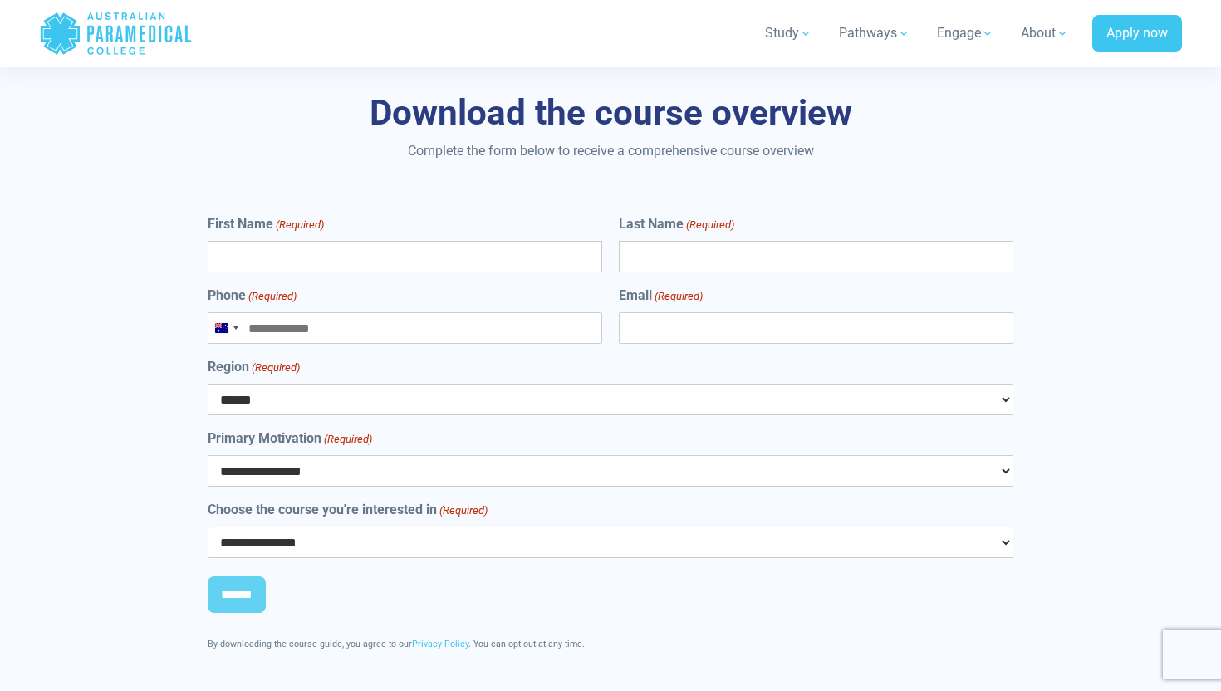
scroll to position [9517, 0]
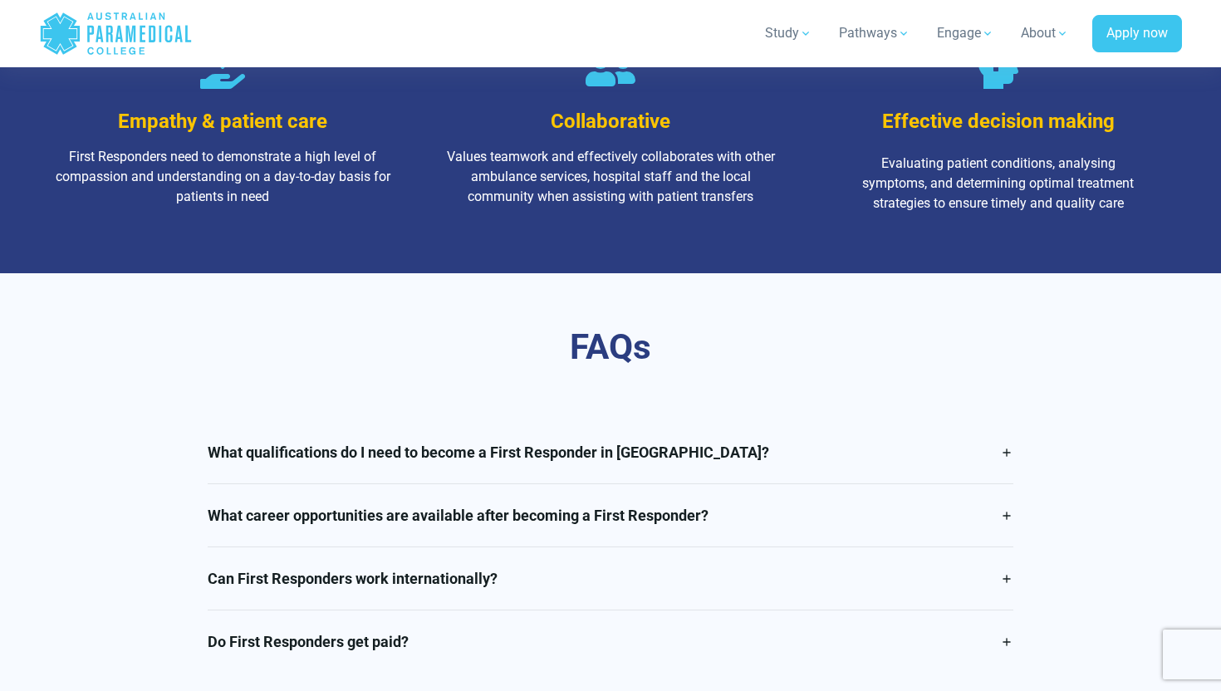
scroll to position [2625, 0]
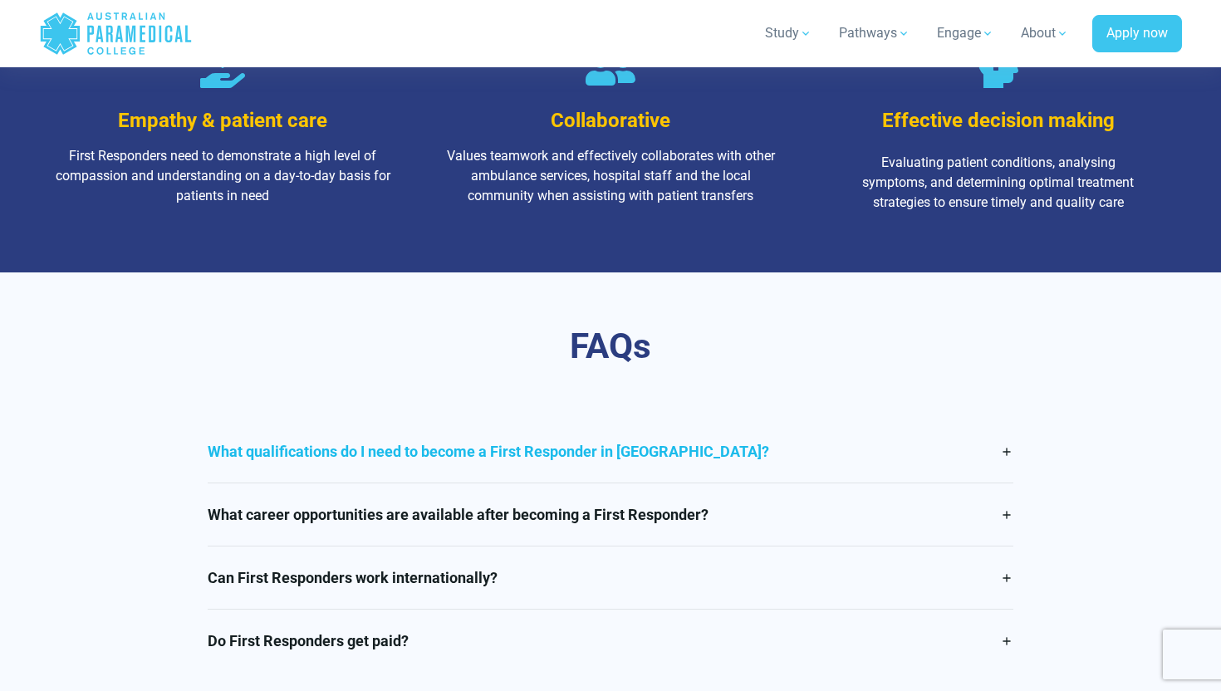
click at [521, 472] on link "What qualifications do I need to become a First Responder in Australia?" at bounding box center [611, 451] width 806 height 62
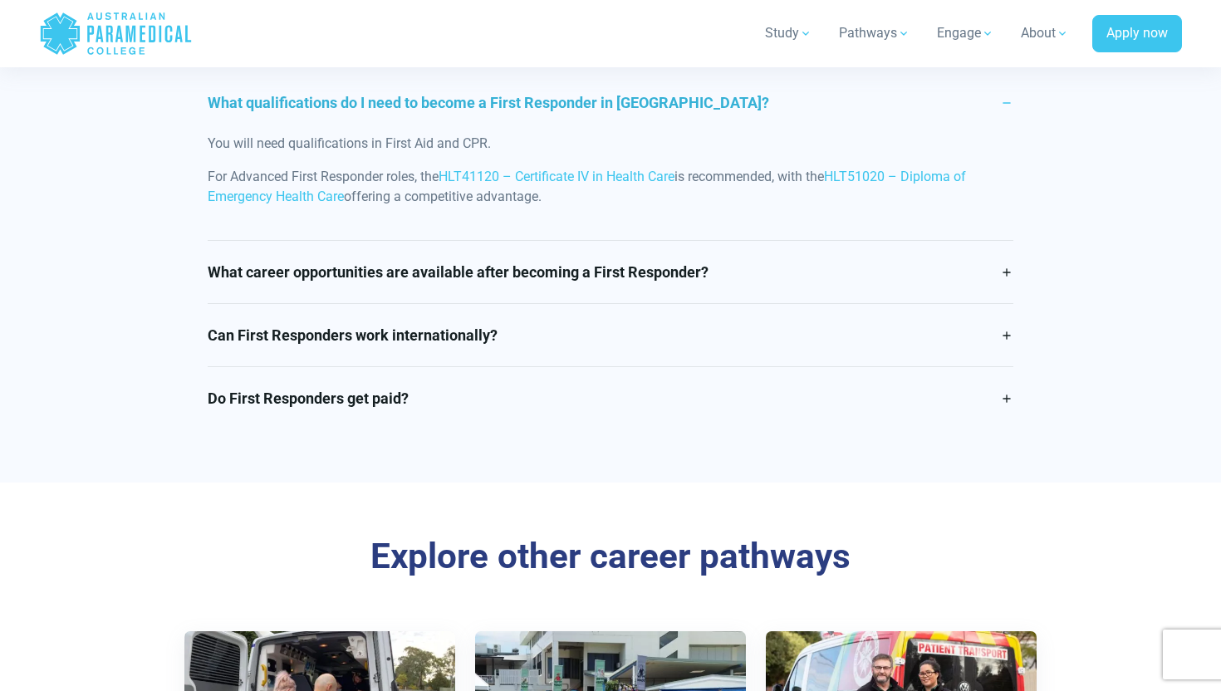
scroll to position [3030, 0]
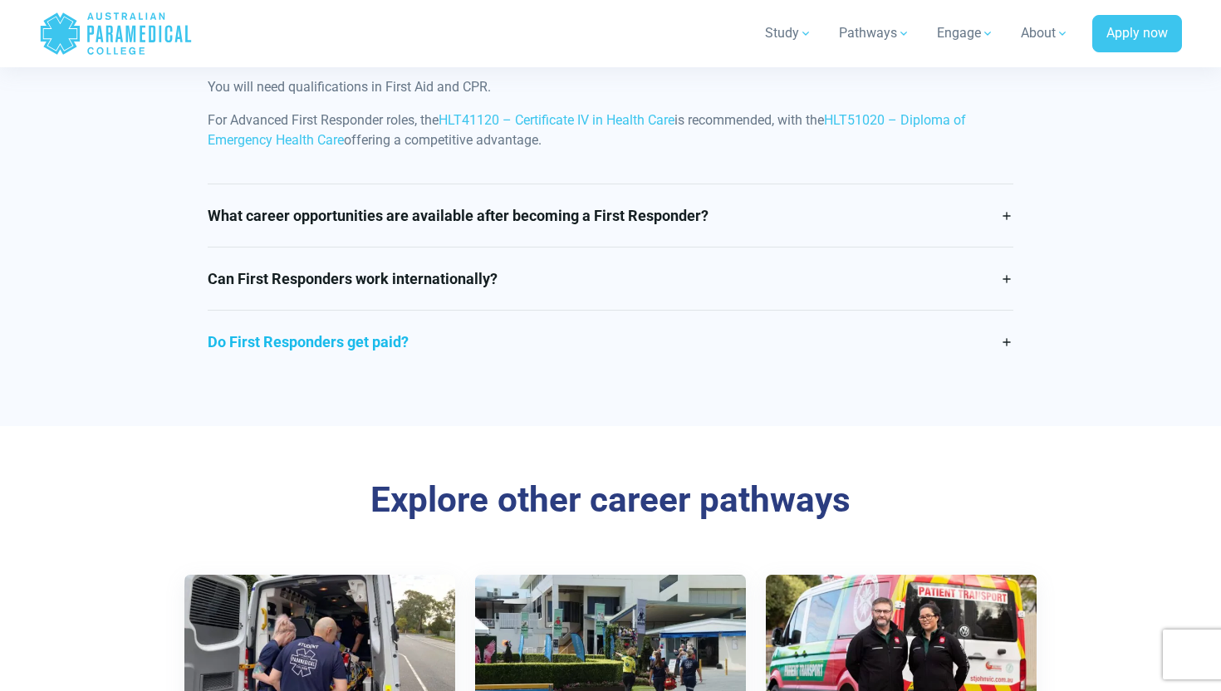
click at [434, 339] on link "Do First Responders get paid?" at bounding box center [611, 342] width 806 height 62
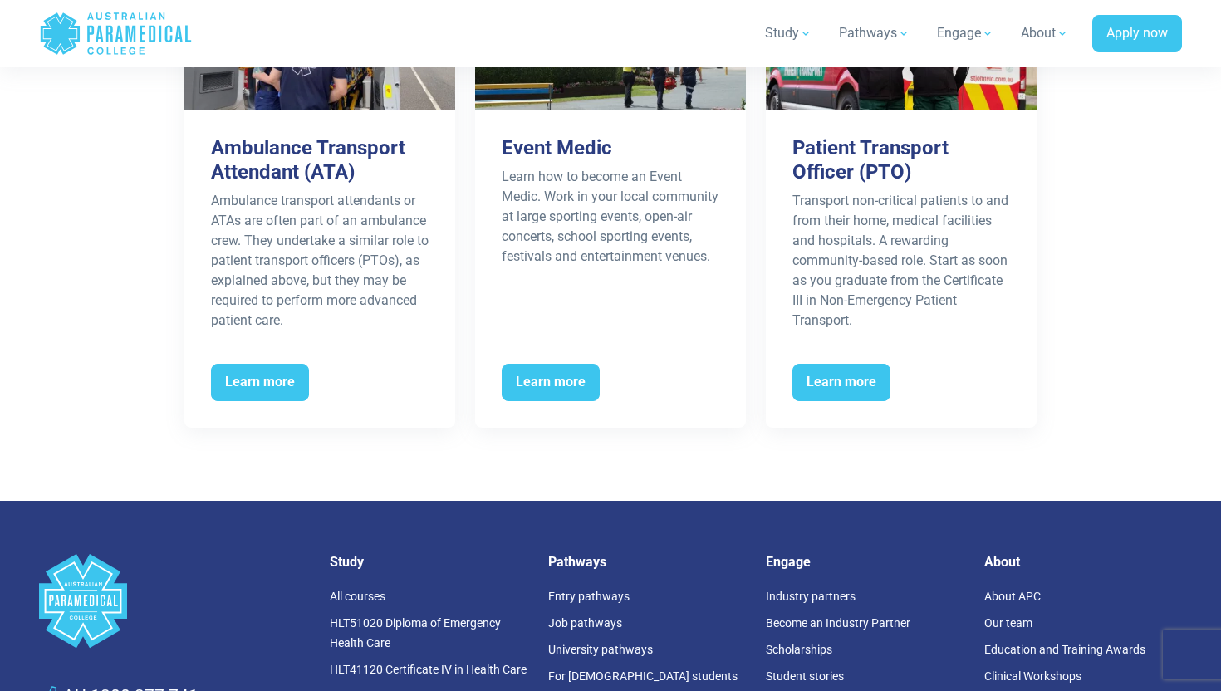
scroll to position [3667, 0]
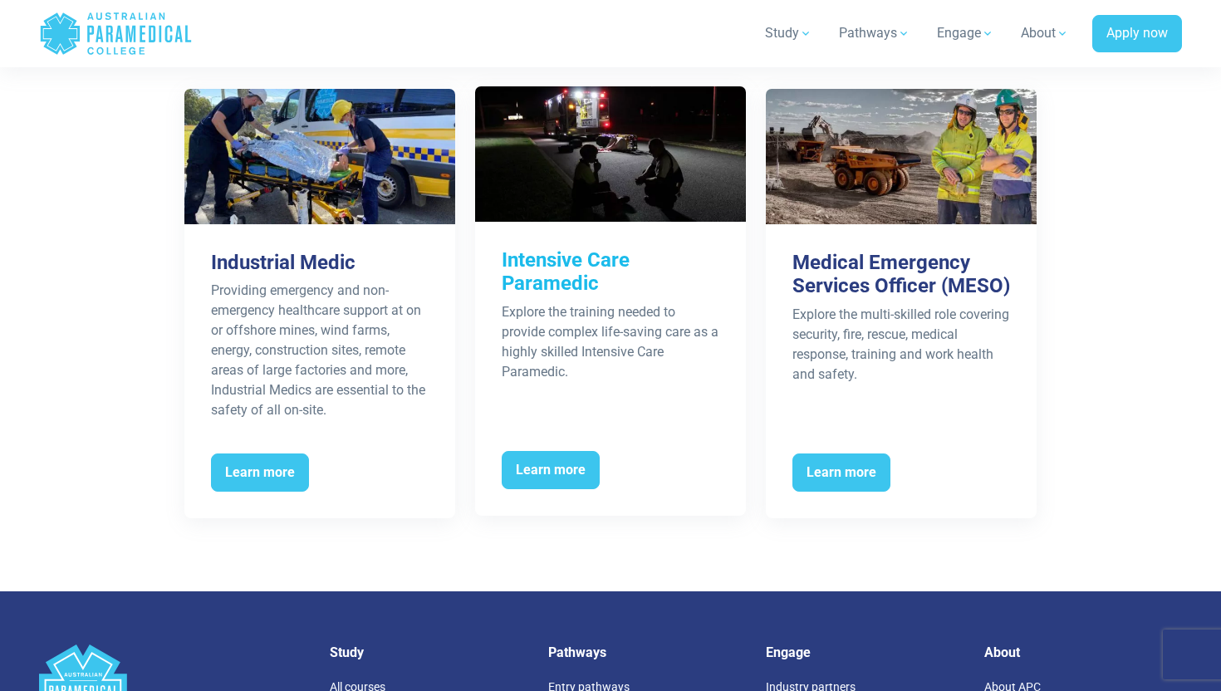
scroll to position [2867, 0]
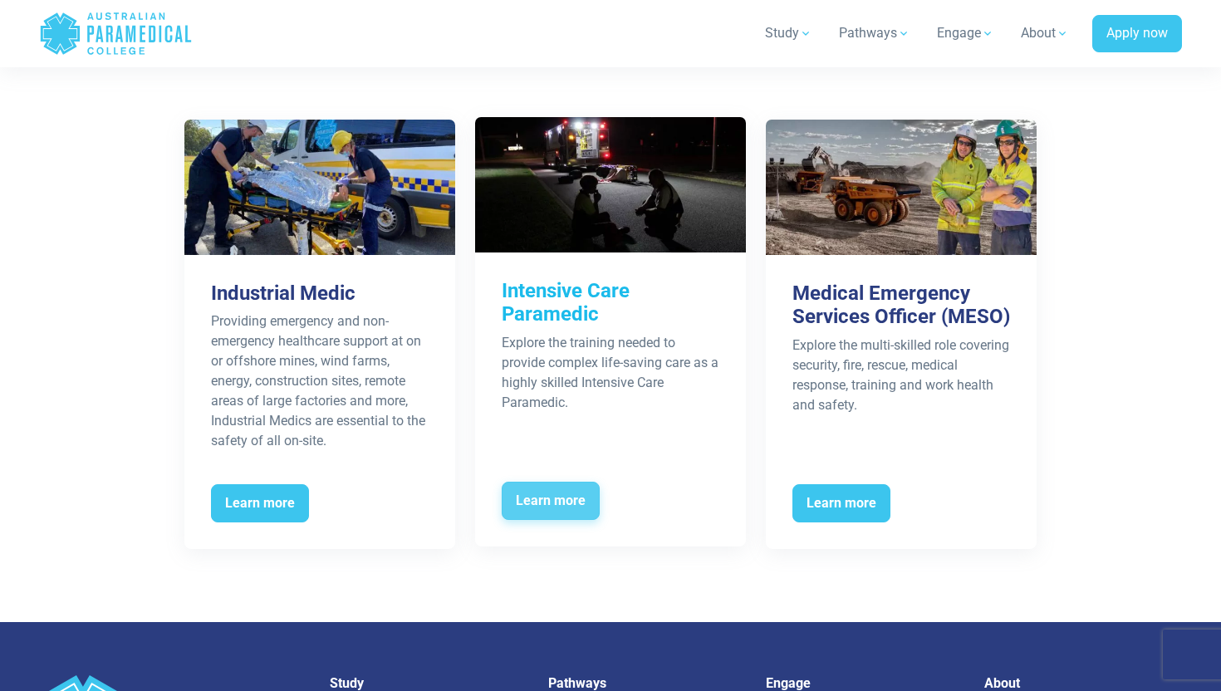
click at [573, 507] on span "Learn more" at bounding box center [551, 501] width 98 height 38
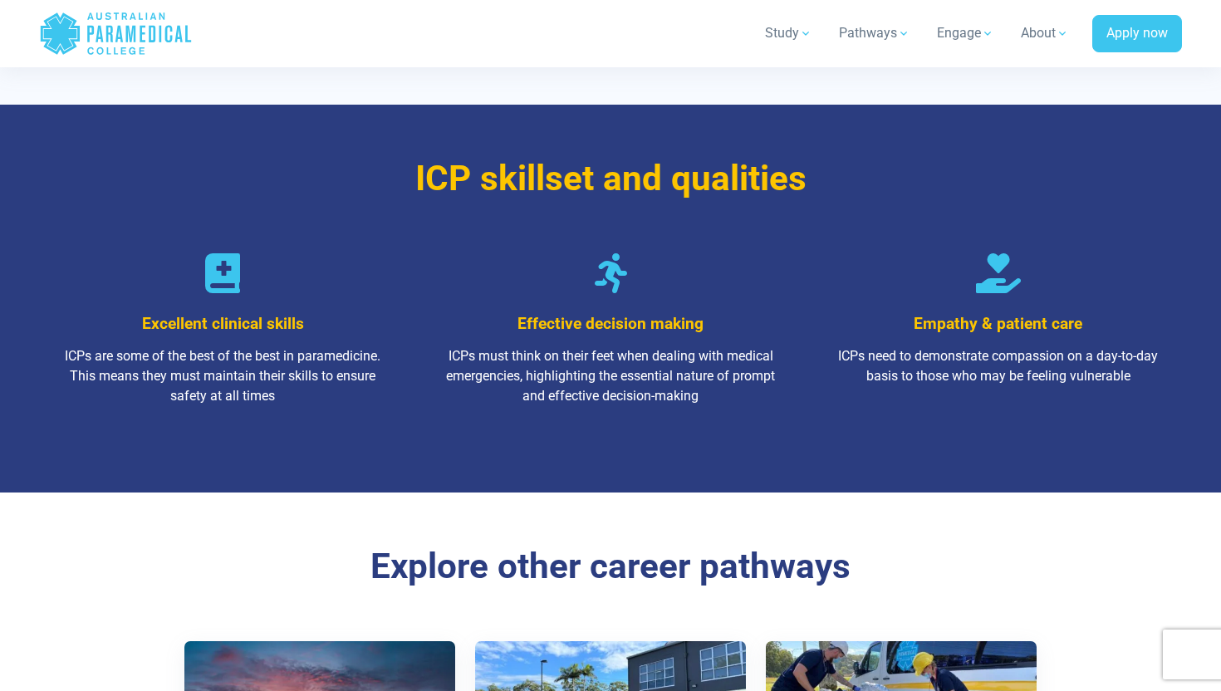
scroll to position [2097, 0]
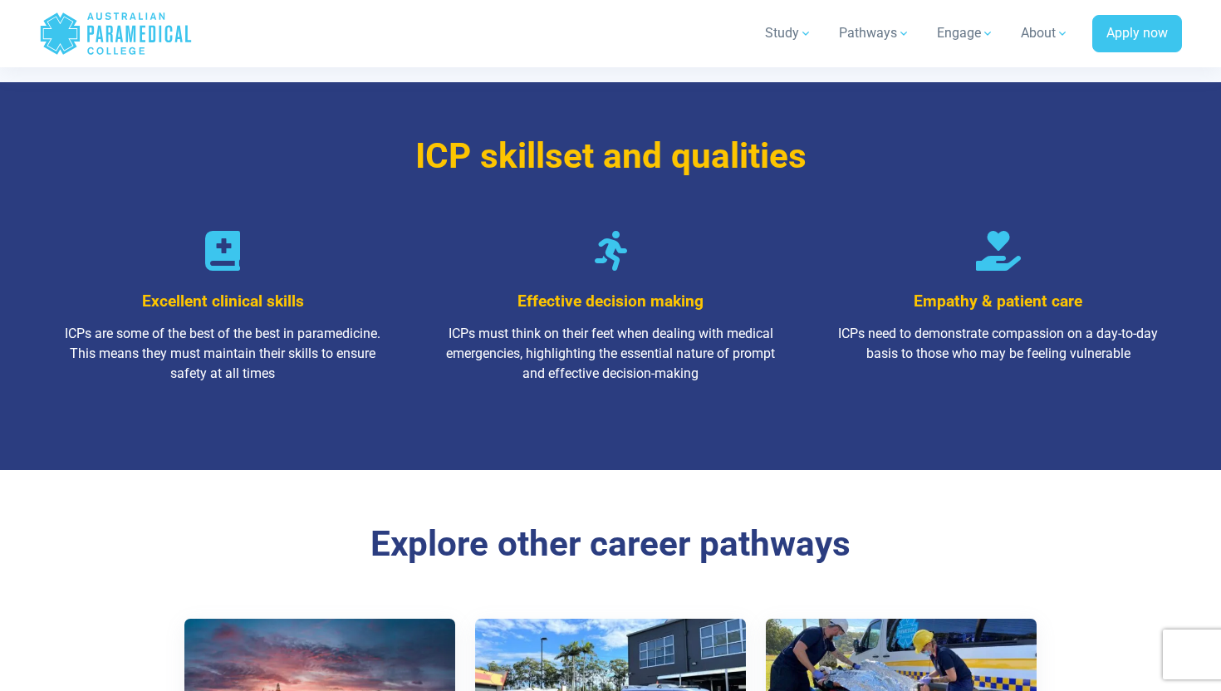
click at [521, 8] on nav ".logo-block-c1{fill:#3CC5EE;} .logo-block-c2{fill:#FFF;} .logo-horizontal-c1{fi…" at bounding box center [610, 34] width 1142 height 54
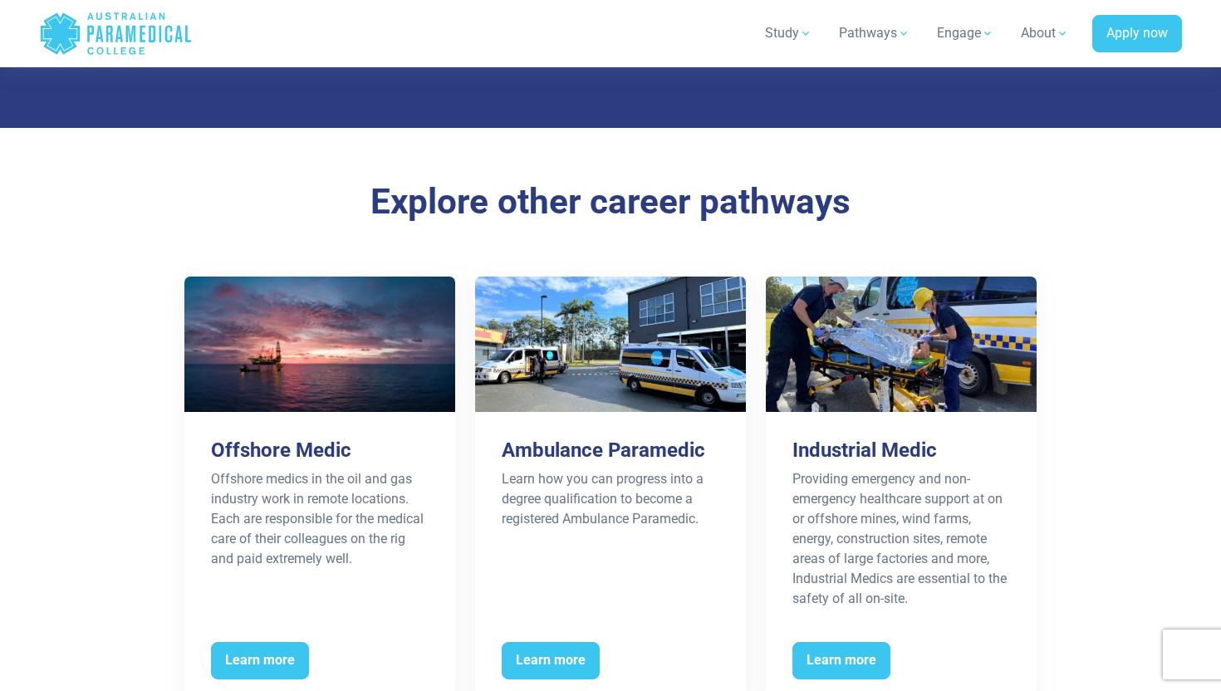
scroll to position [2438, 0]
